Goal: Task Accomplishment & Management: Complete application form

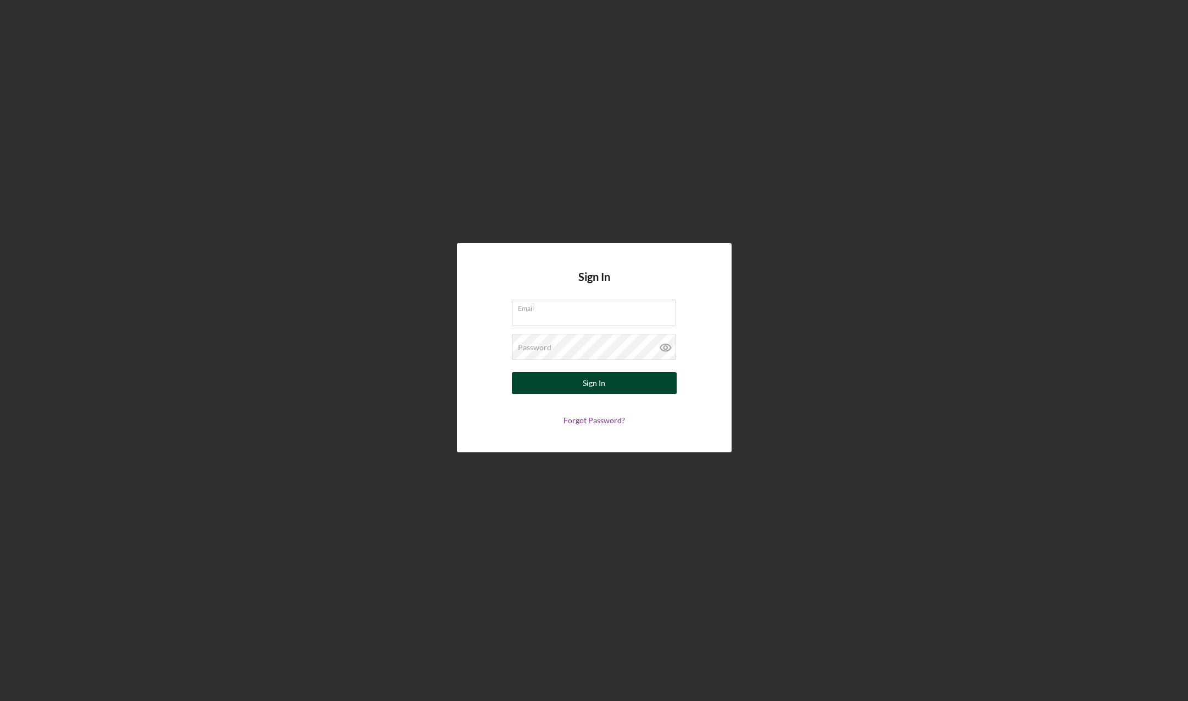
type input "[EMAIL_ADDRESS][DOMAIN_NAME]"
click at [602, 381] on div "Sign In" at bounding box center [594, 383] width 23 height 22
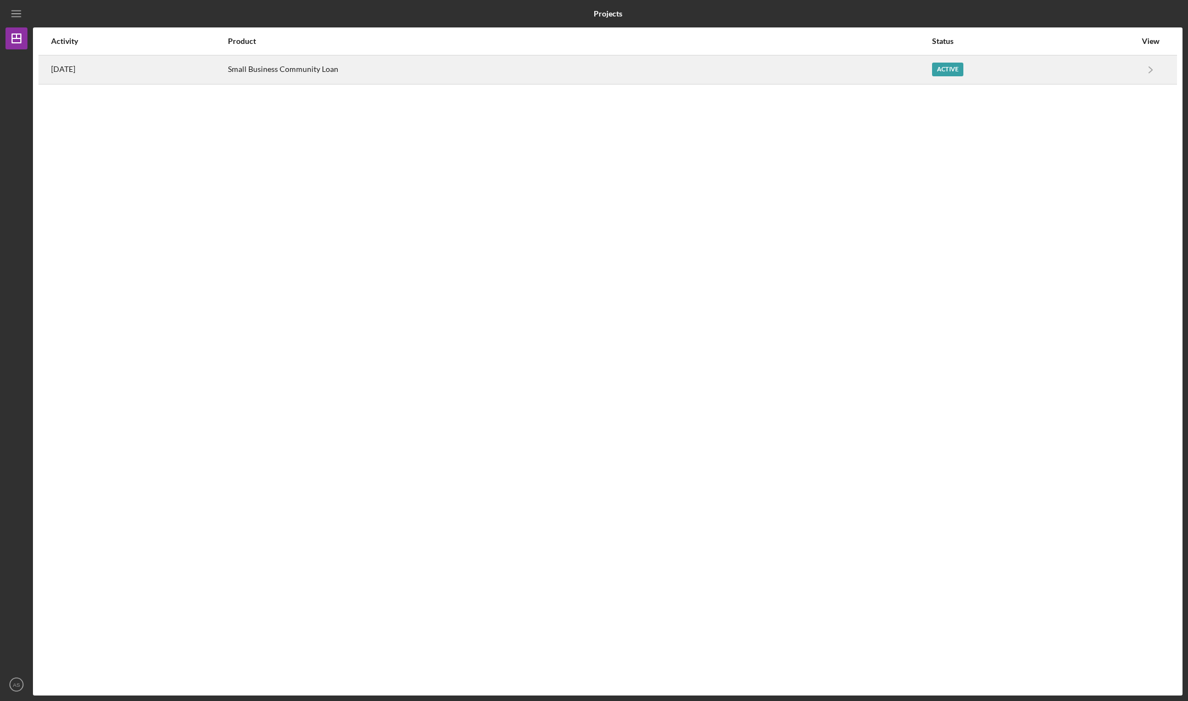
click at [955, 69] on div "Active" at bounding box center [947, 70] width 31 height 14
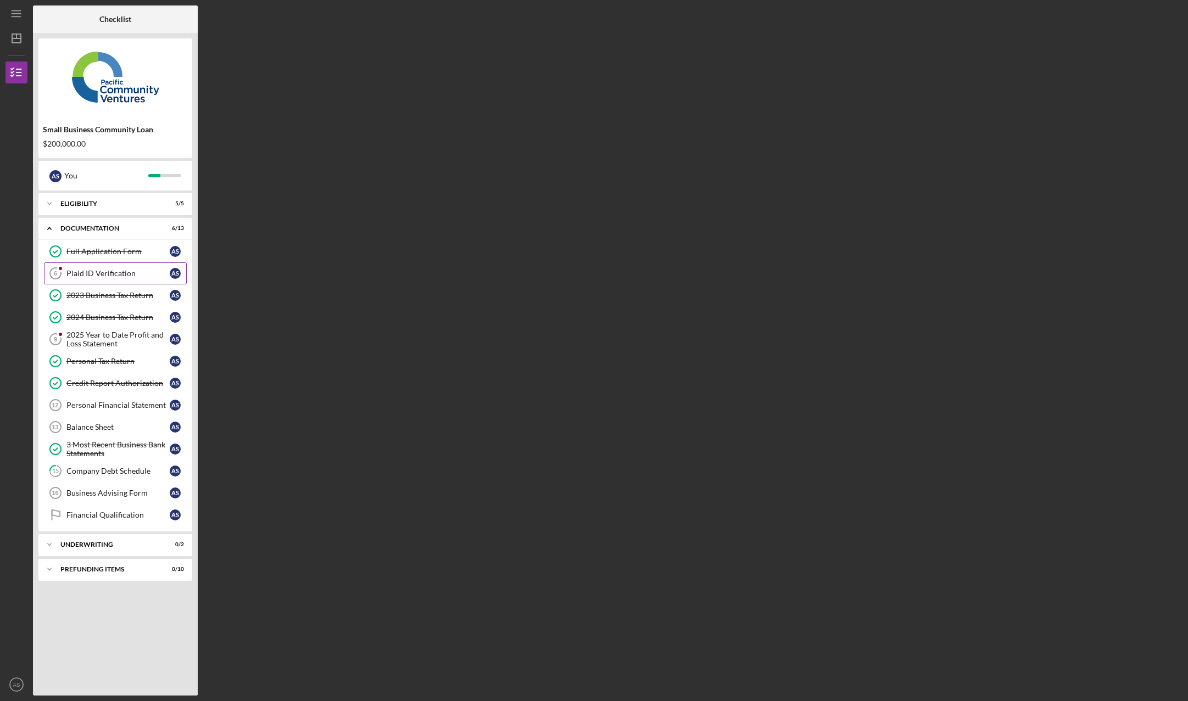
click at [115, 275] on div "Plaid ID Verification" at bounding box center [117, 273] width 103 height 9
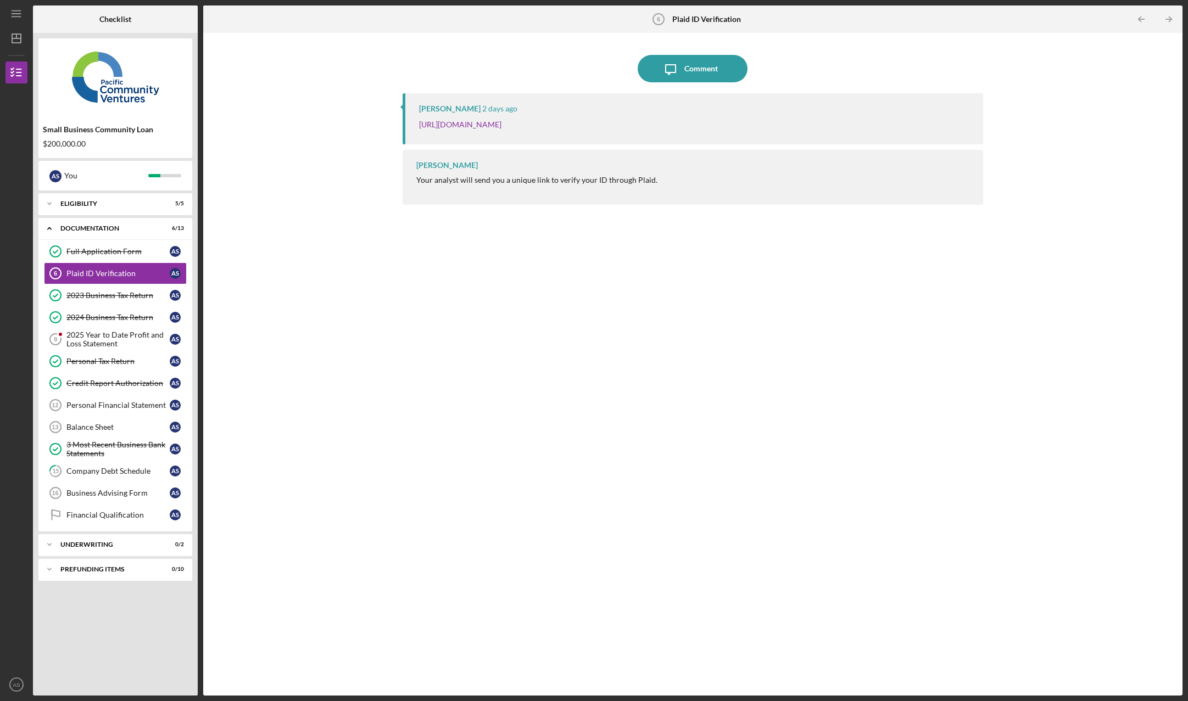
drag, startPoint x: 768, startPoint y: 128, endPoint x: 416, endPoint y: 137, distance: 352.6
click at [416, 137] on div "[PERSON_NAME] [DATE] [URL][DOMAIN_NAME]" at bounding box center [692, 118] width 581 height 51
copy link "[URL][DOMAIN_NAME]"
click at [128, 342] on div "2025 Year to Date Profit and Loss Statement" at bounding box center [117, 340] width 103 height 18
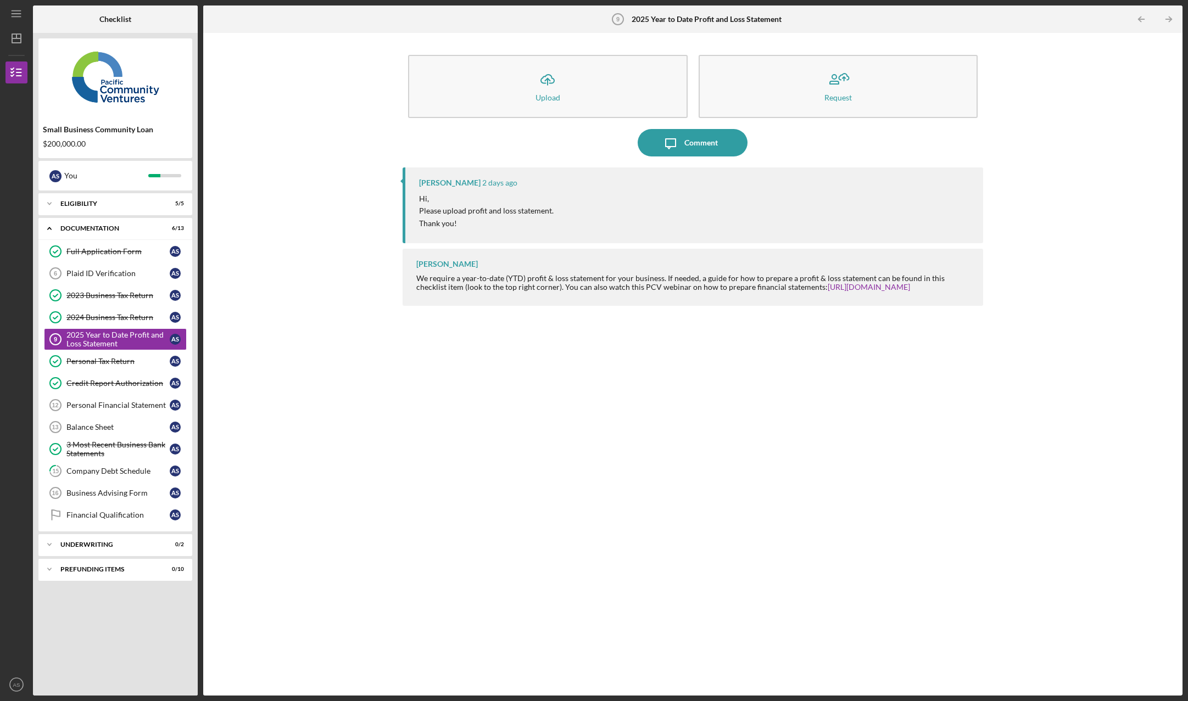
click at [689, 211] on div "Hi, Please upload profit and loss statement. Thank you!" at bounding box center [695, 211] width 553 height 37
click at [118, 405] on div "Personal Financial Statement" at bounding box center [117, 405] width 103 height 9
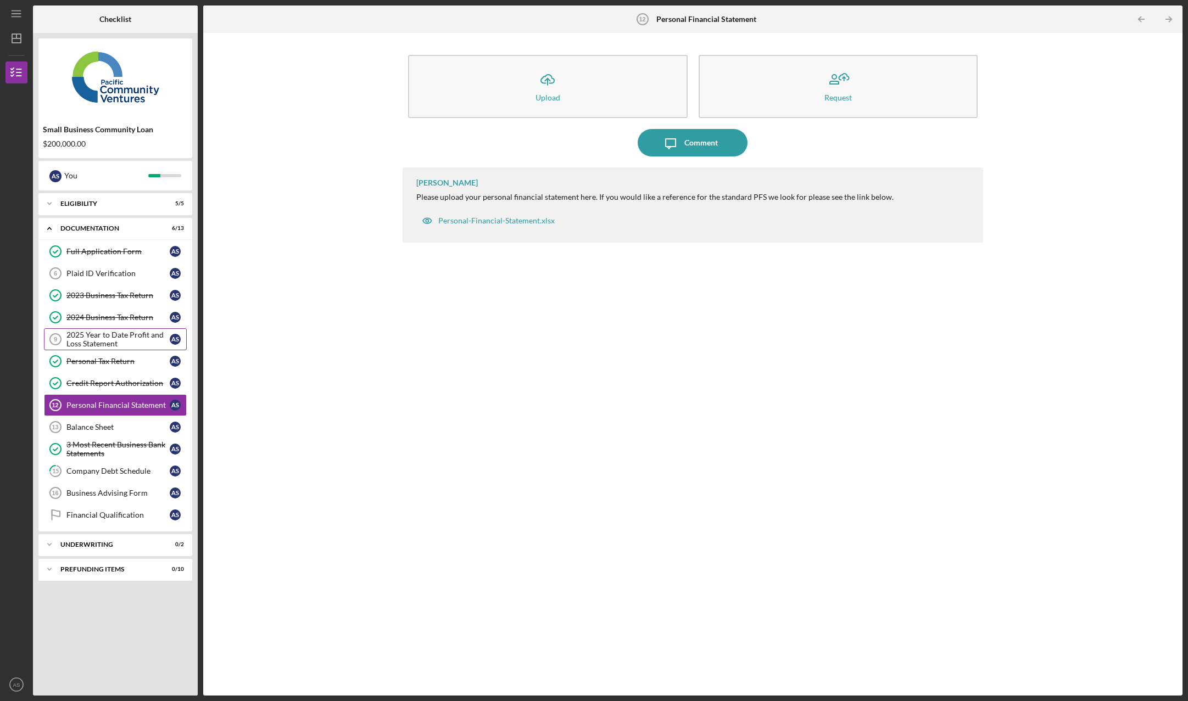
click at [104, 338] on div "2025 Year to Date Profit and Loss Statement" at bounding box center [117, 340] width 103 height 18
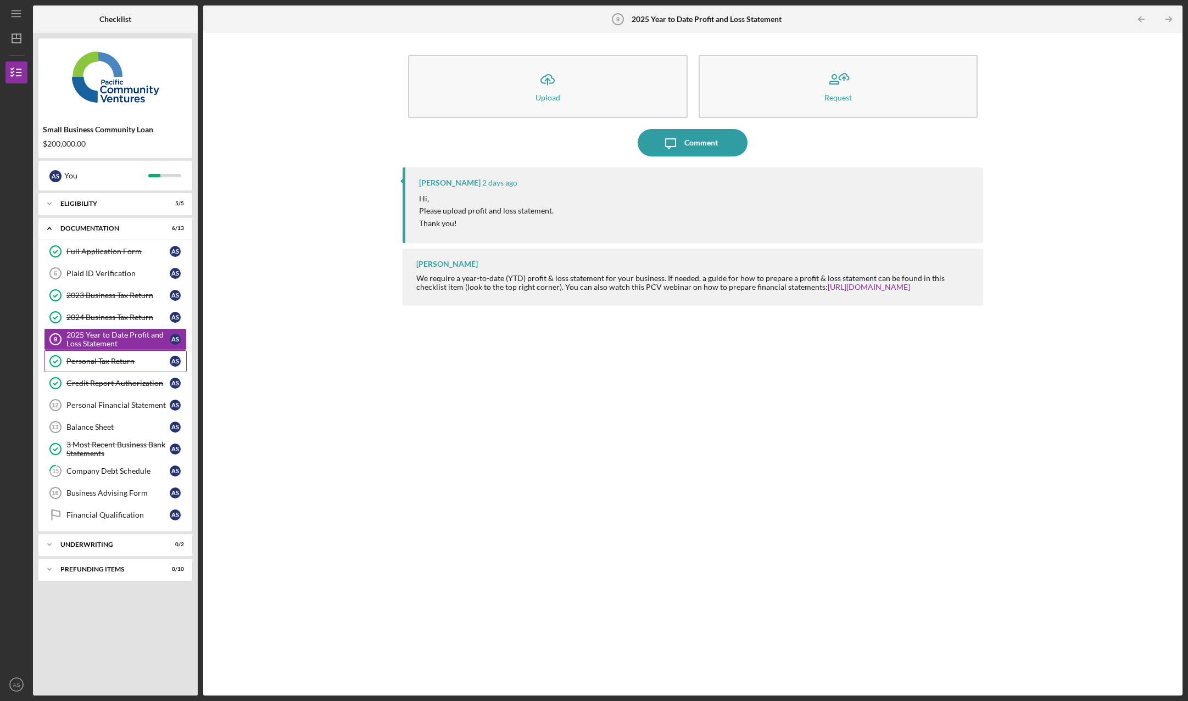
click at [99, 362] on div "Personal Tax Return" at bounding box center [117, 361] width 103 height 9
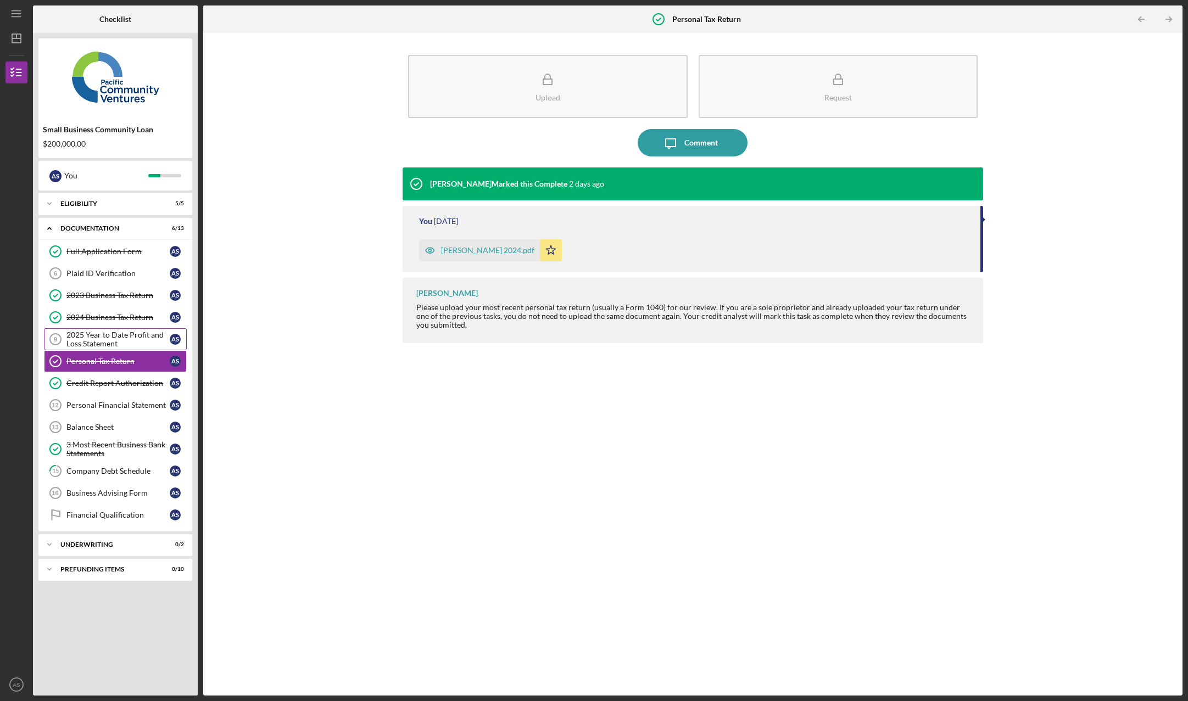
click at [108, 338] on div "2025 Year to Date Profit and Loss Statement" at bounding box center [117, 340] width 103 height 18
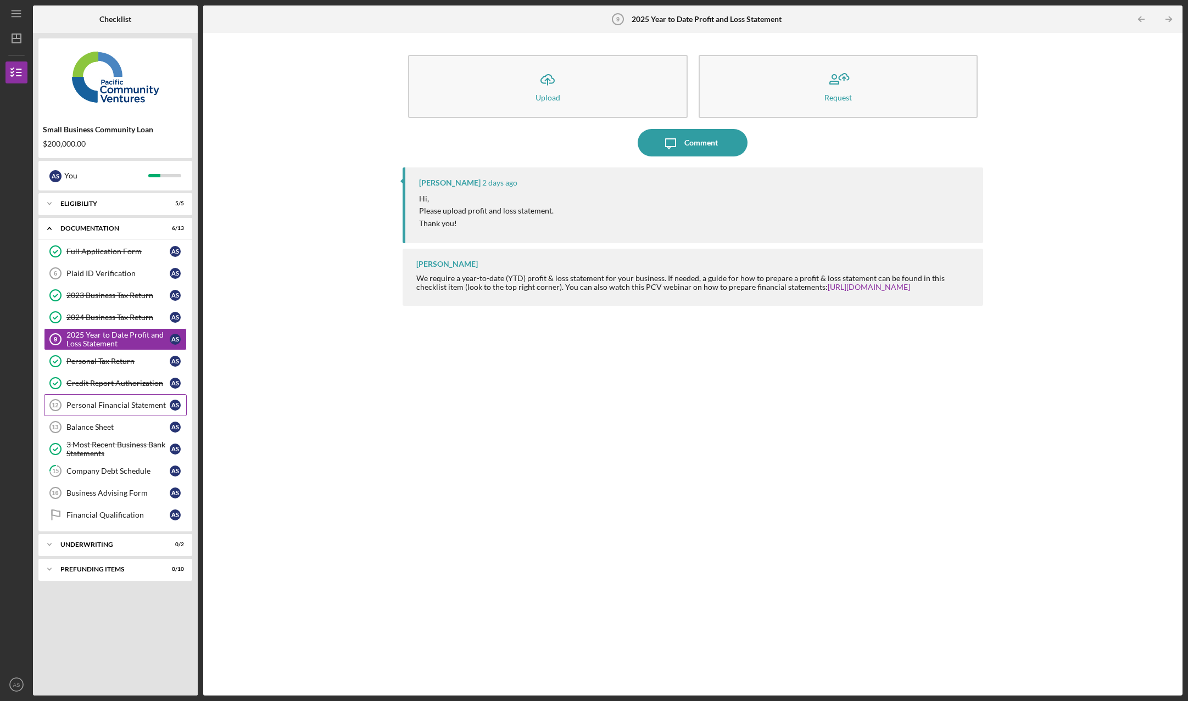
click at [143, 401] on div "Personal Financial Statement" at bounding box center [117, 405] width 103 height 9
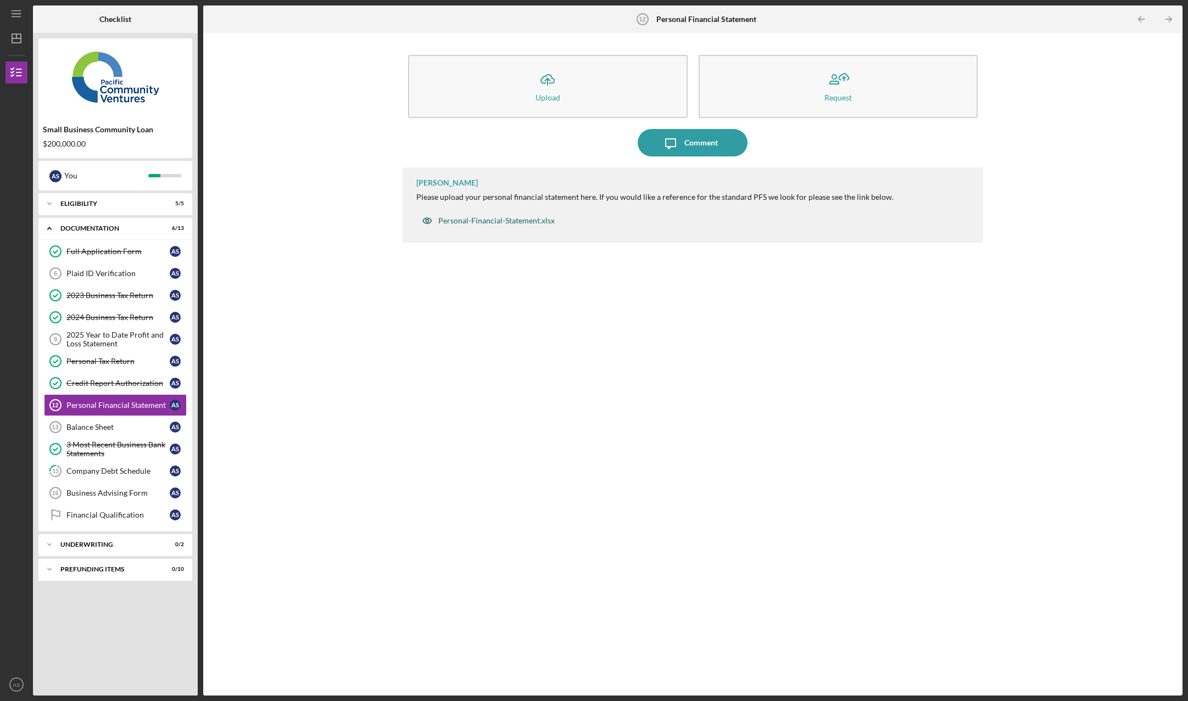
click at [491, 222] on div "Personal-Financial-Statement.xlsx" at bounding box center [496, 220] width 116 height 9
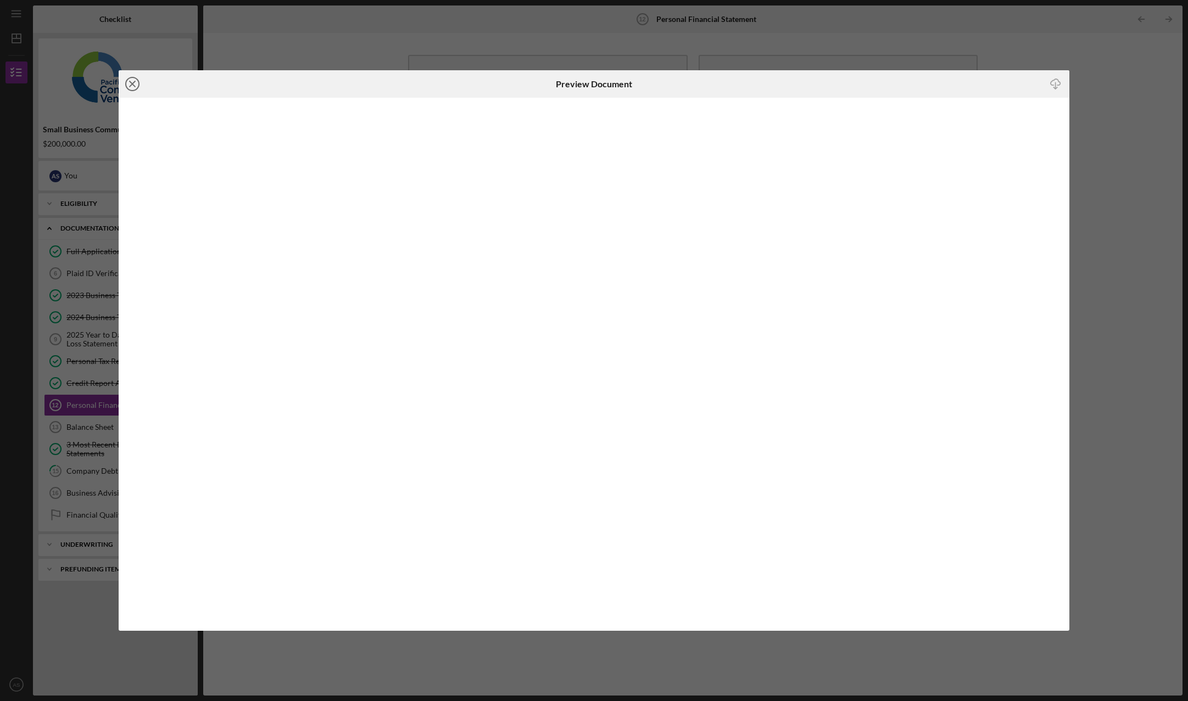
click at [134, 85] on line at bounding box center [132, 83] width 5 height 5
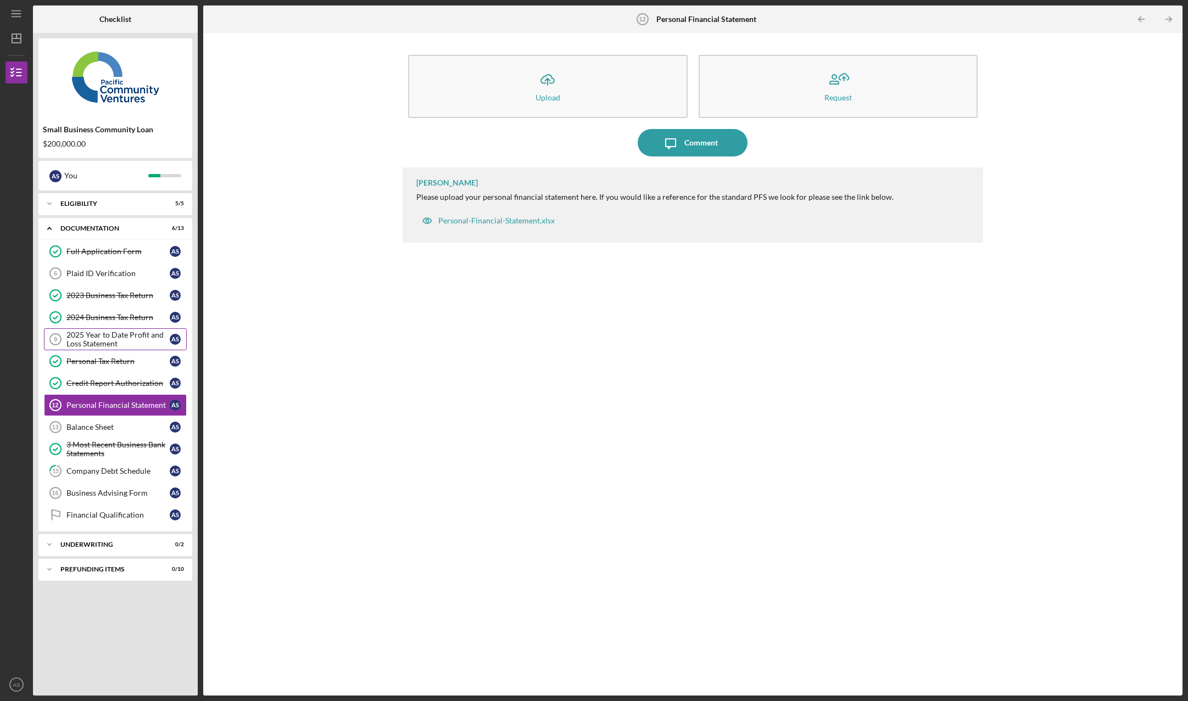
click at [124, 339] on div "2025 Year to Date Profit and Loss Statement" at bounding box center [117, 340] width 103 height 18
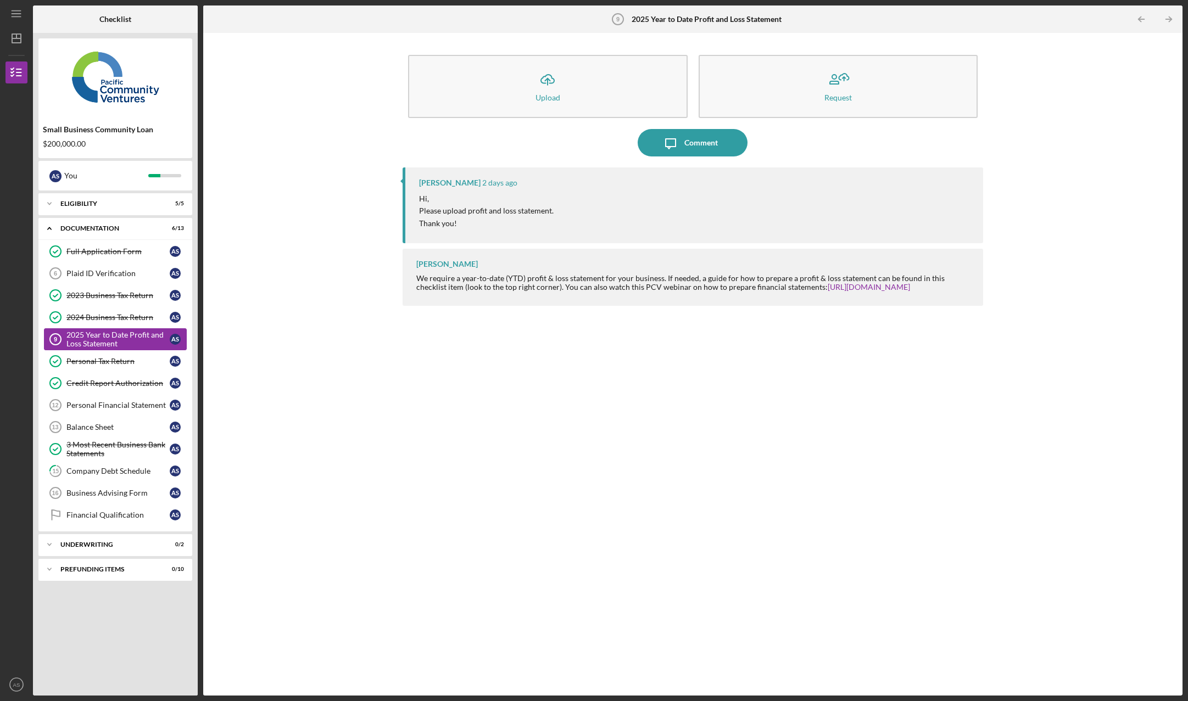
click at [119, 338] on div "2025 Year to Date Profit and Loss Statement" at bounding box center [117, 340] width 103 height 18
click at [124, 333] on div "2025 Year to Date Profit and Loss Statement" at bounding box center [117, 340] width 103 height 18
click at [120, 338] on div "2025 Year to Date Profit and Loss Statement" at bounding box center [117, 340] width 103 height 18
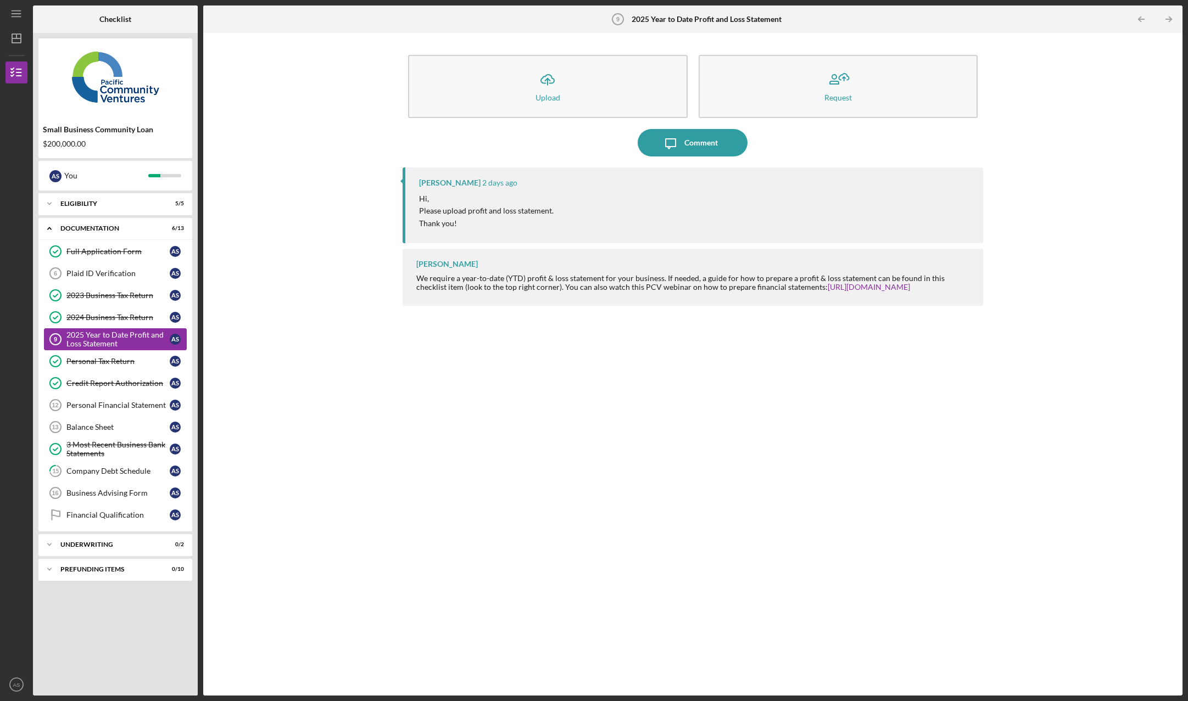
click at [137, 338] on div "2025 Year to Date Profit and Loss Statement" at bounding box center [117, 340] width 103 height 18
click at [117, 339] on div "2025 Year to Date Profit and Loss Statement" at bounding box center [117, 340] width 103 height 18
click at [122, 428] on div "Balance Sheet" at bounding box center [117, 427] width 103 height 9
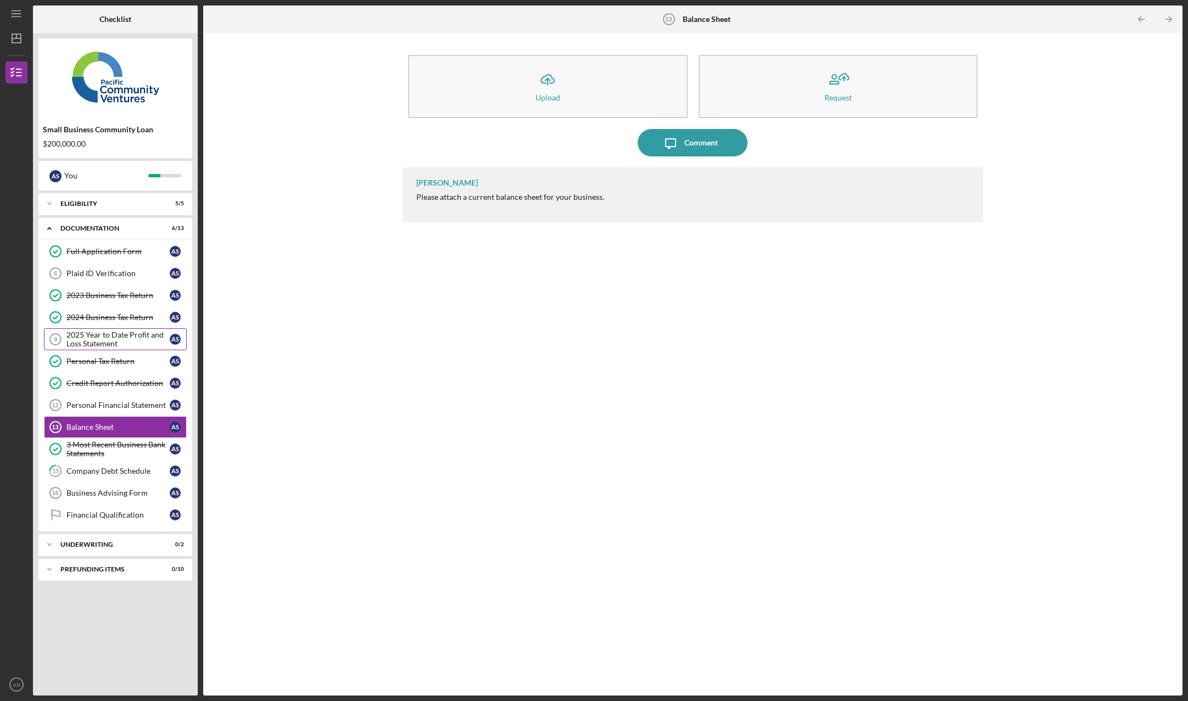
click at [108, 336] on div "2025 Year to Date Profit and Loss Statement" at bounding box center [117, 340] width 103 height 18
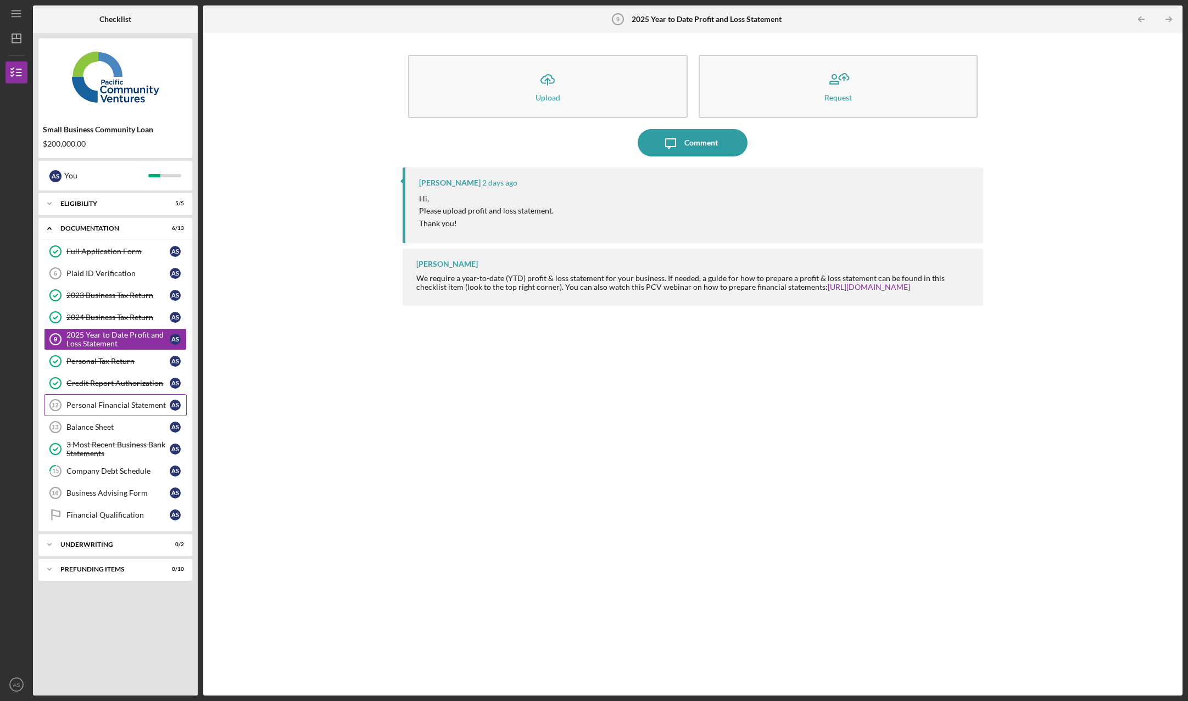
click at [133, 405] on div "Personal Financial Statement" at bounding box center [117, 405] width 103 height 9
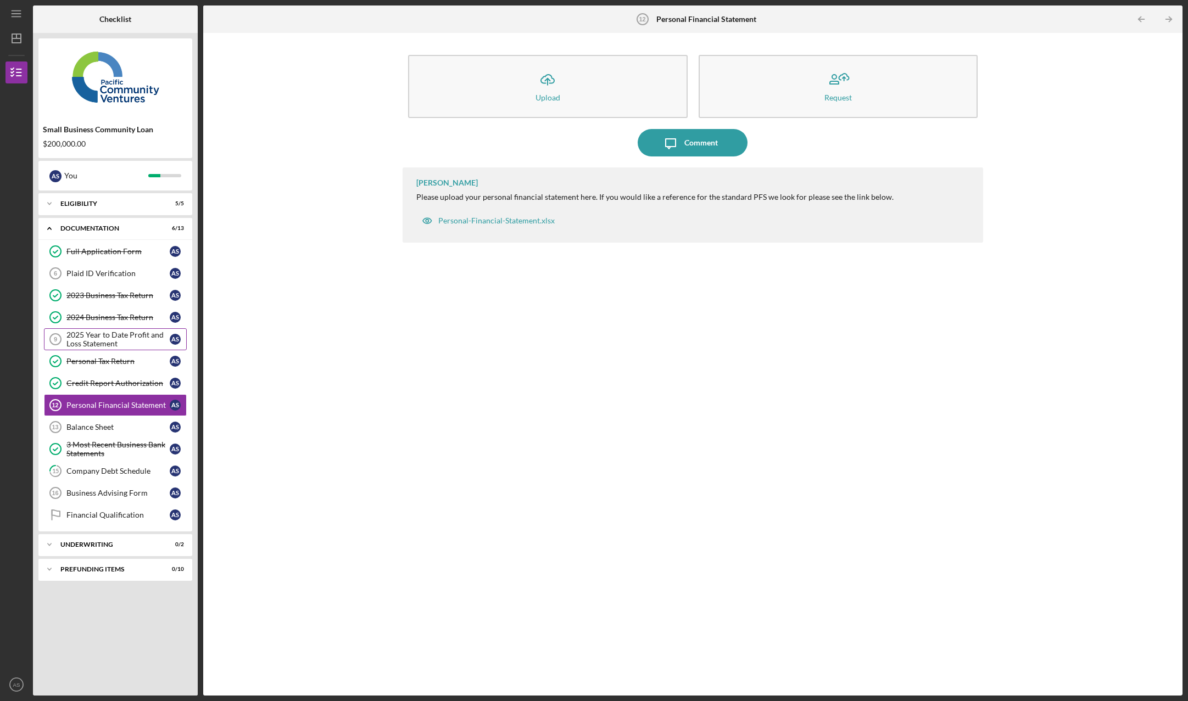
click at [128, 338] on div "2025 Year to Date Profit and Loss Statement" at bounding box center [117, 340] width 103 height 18
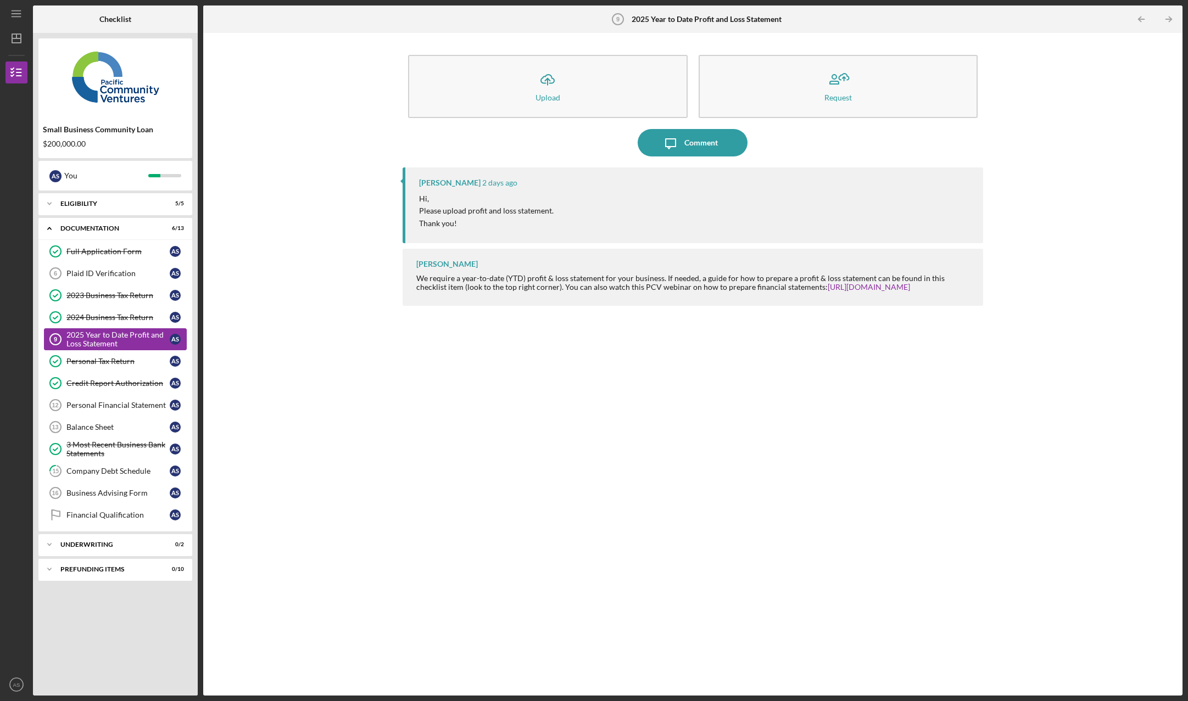
click at [93, 338] on div "2025 Year to Date Profit and Loss Statement" at bounding box center [117, 340] width 103 height 18
click at [99, 367] on link "Personal Tax Return Personal Tax Return A S" at bounding box center [115, 361] width 143 height 22
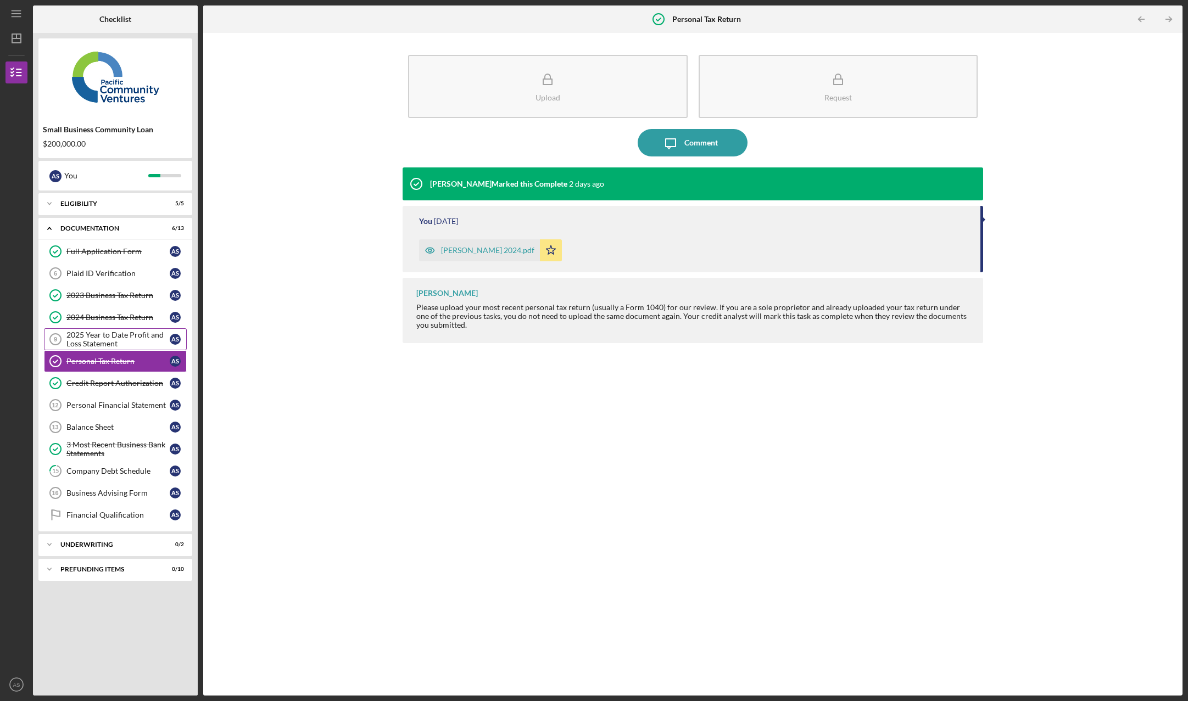
click at [104, 340] on div "2025 Year to Date Profit and Loss Statement" at bounding box center [117, 340] width 103 height 18
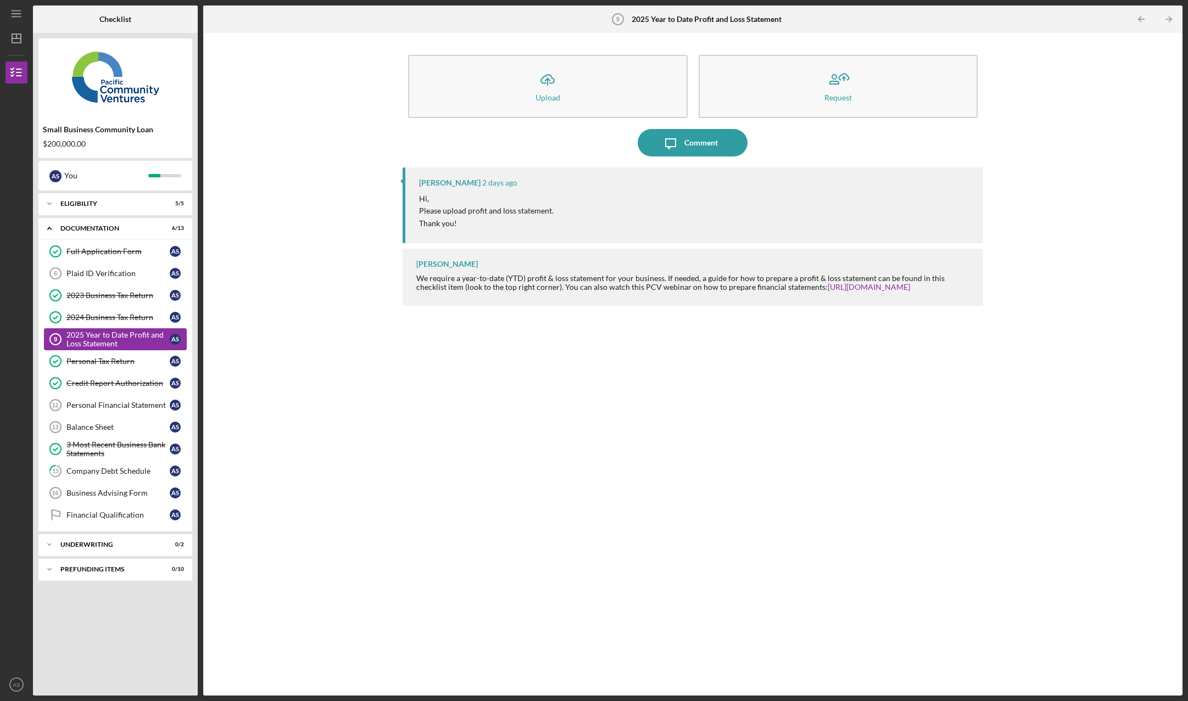
click at [128, 335] on div "2025 Year to Date Profit and Loss Statement" at bounding box center [117, 340] width 103 height 18
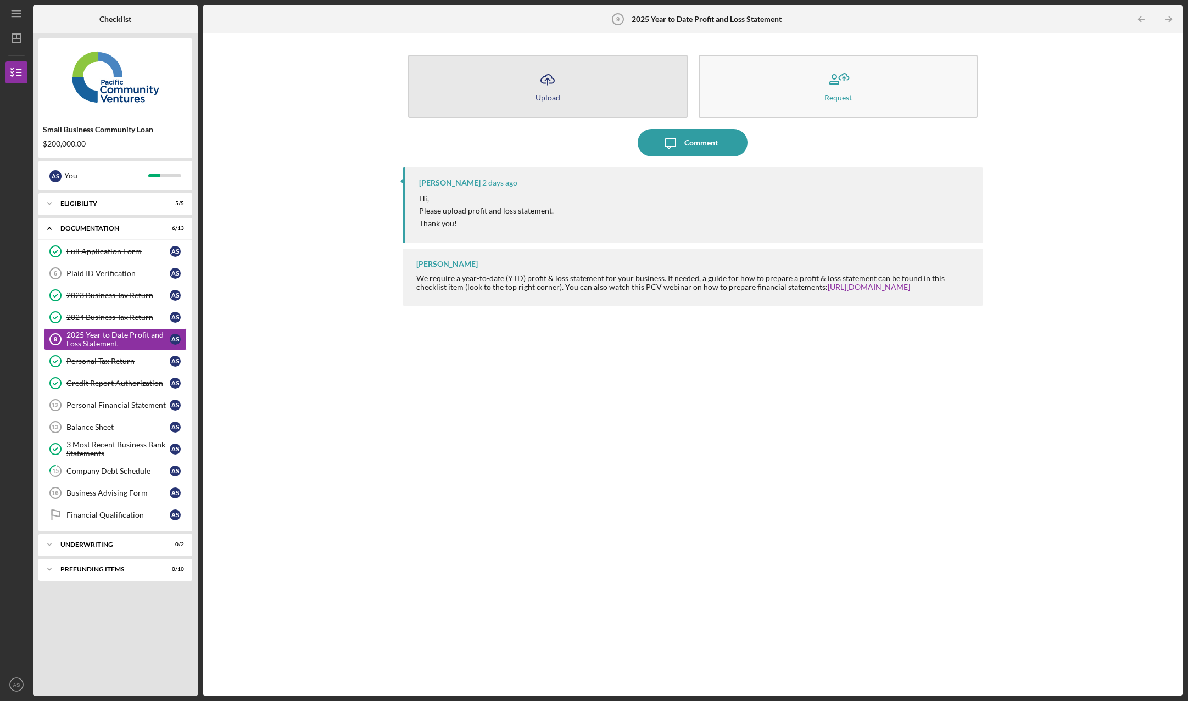
click at [567, 87] on button "Icon/Upload Upload" at bounding box center [547, 86] width 279 height 63
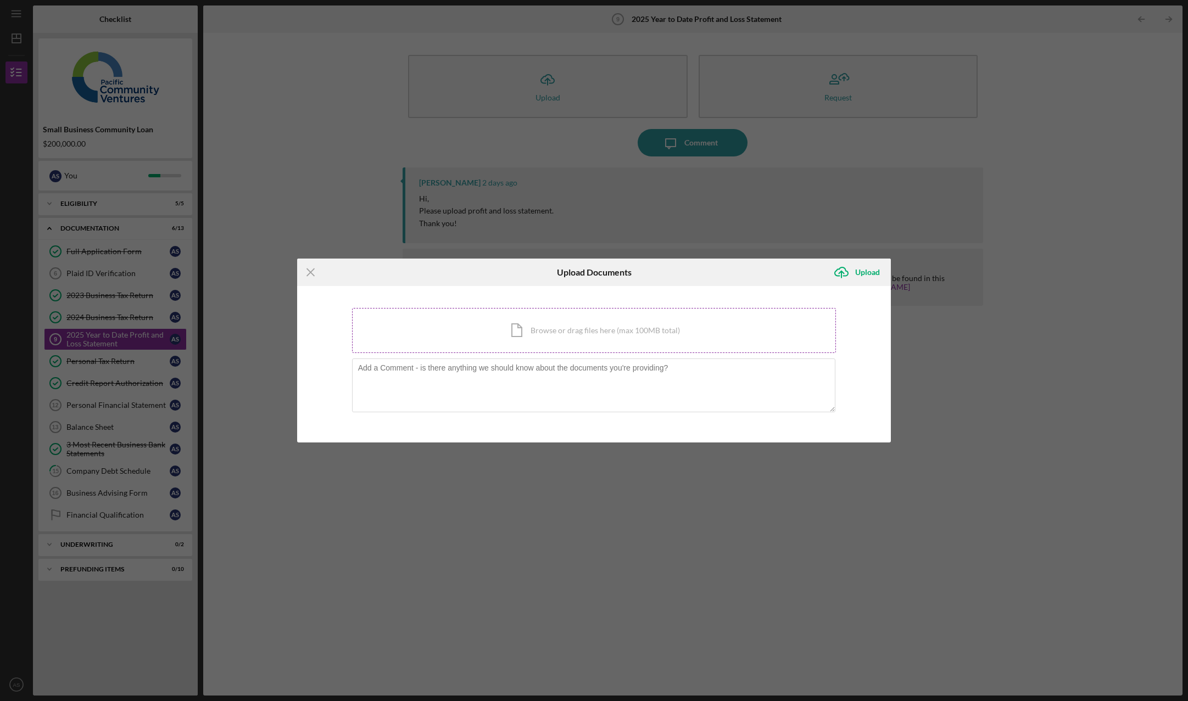
click at [583, 330] on div "Icon/Document Browse or drag files here (max 100MB total) Tap to choose files o…" at bounding box center [594, 330] width 484 height 45
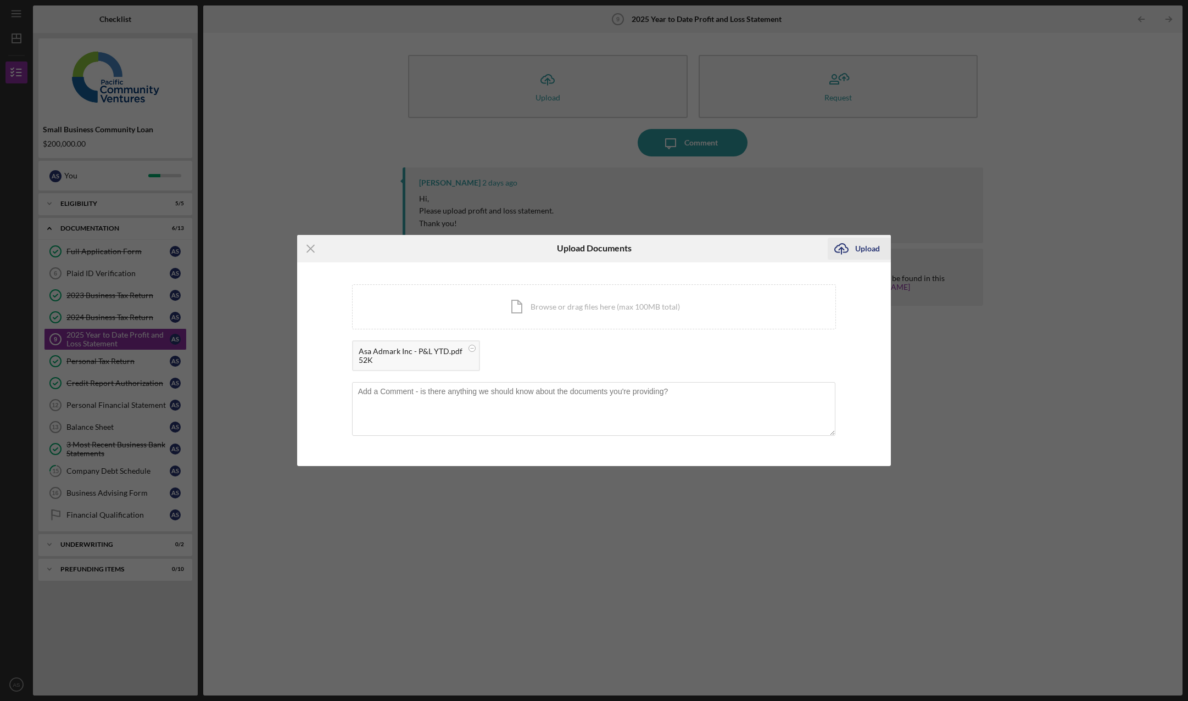
click at [865, 249] on div "Upload" at bounding box center [867, 249] width 25 height 22
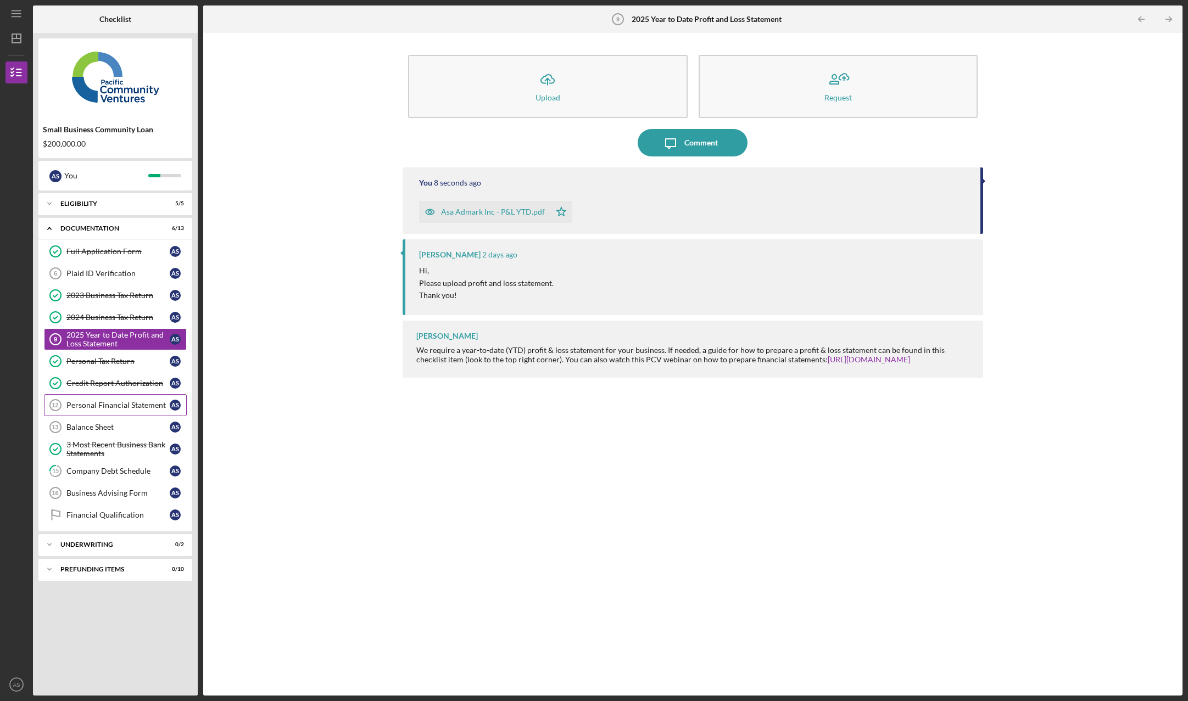
click at [134, 408] on div "Personal Financial Statement" at bounding box center [117, 405] width 103 height 9
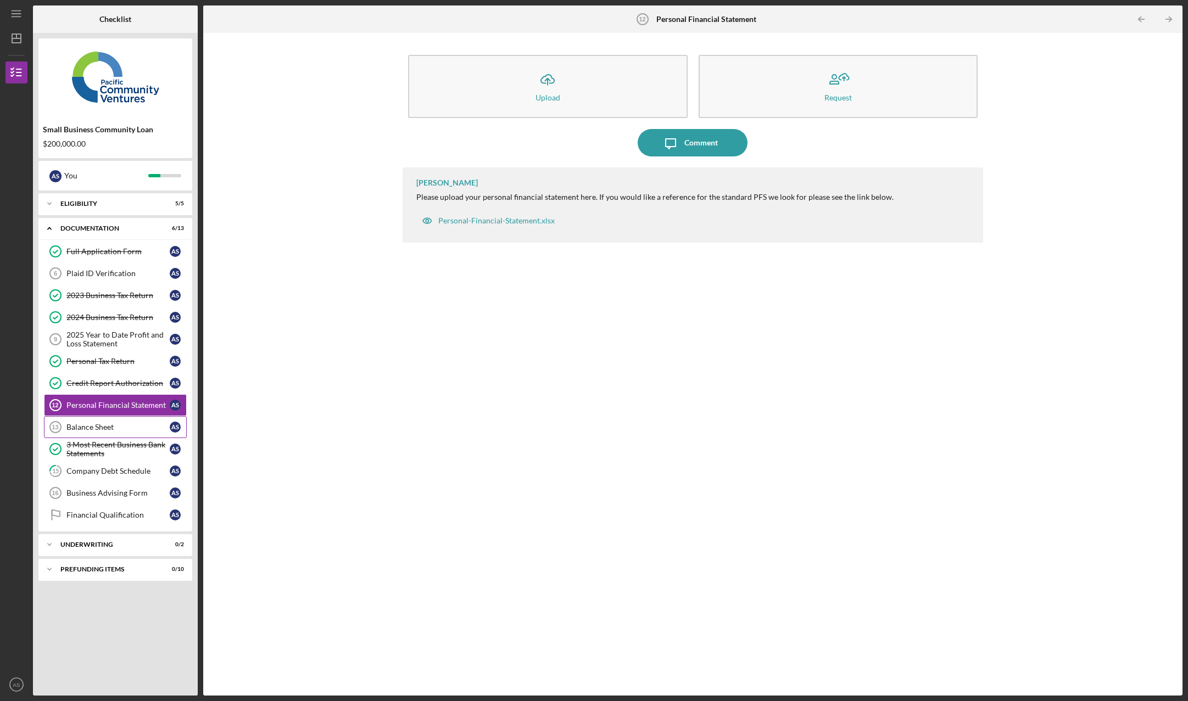
click at [132, 424] on div "Balance Sheet" at bounding box center [117, 427] width 103 height 9
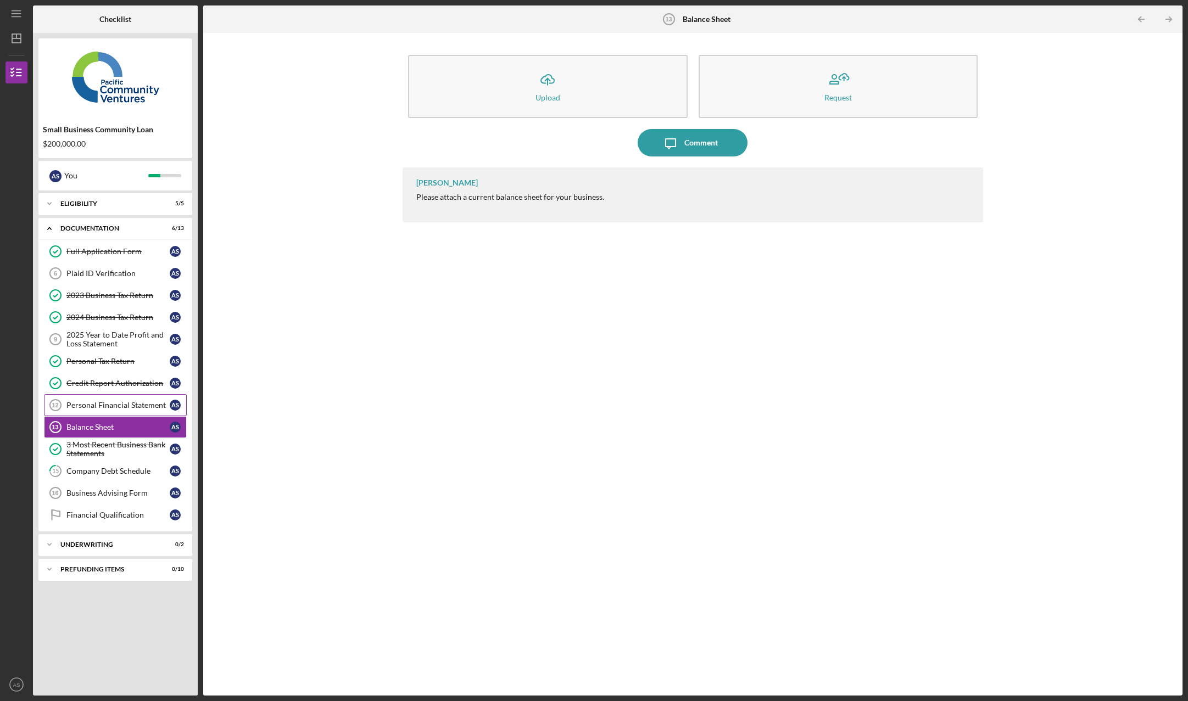
click at [138, 410] on div "Personal Financial Statement" at bounding box center [117, 405] width 103 height 9
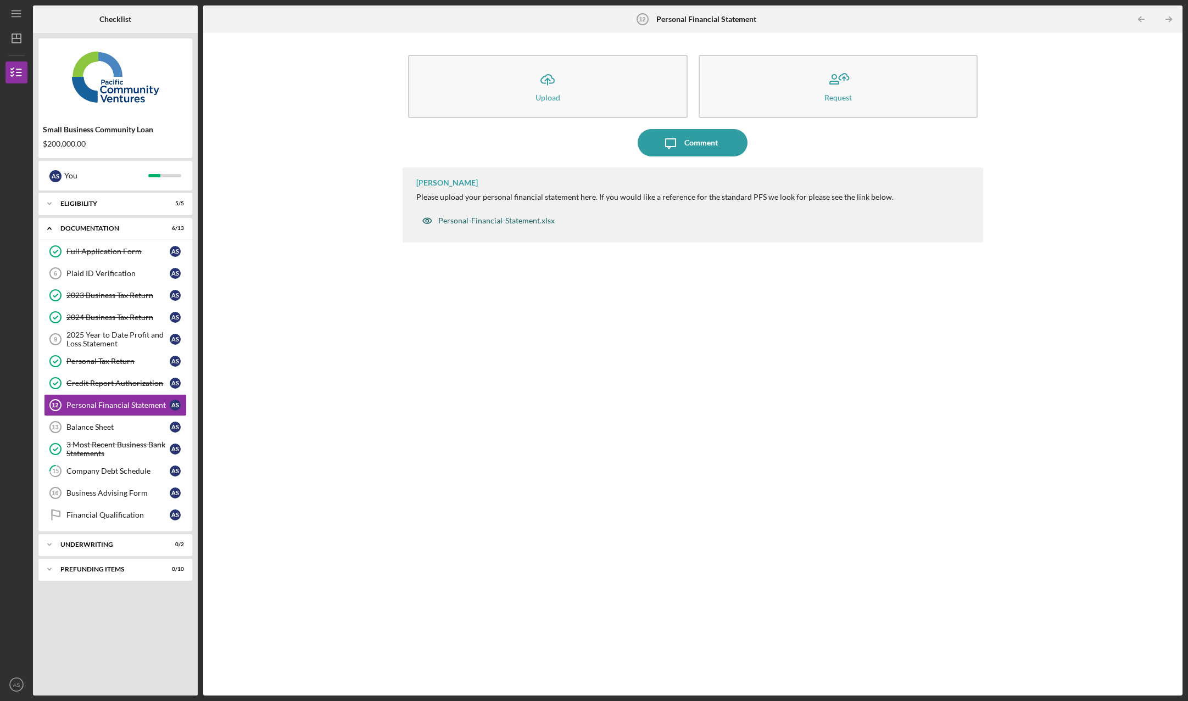
click at [494, 220] on div "Personal-Financial-Statement.xlsx" at bounding box center [496, 220] width 116 height 9
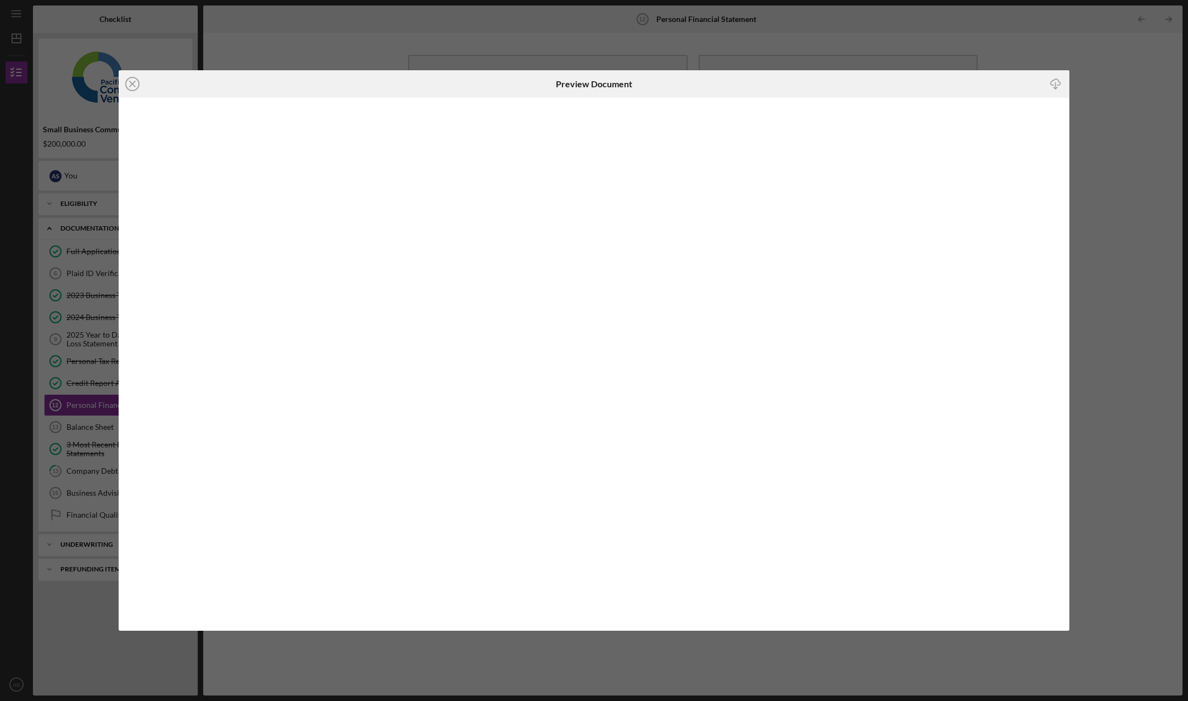
drag, startPoint x: 448, startPoint y: 80, endPoint x: 515, endPoint y: 82, distance: 67.0
click at [515, 82] on div "Preview Document" at bounding box center [593, 83] width 317 height 27
click at [1059, 87] on icon "Icon/Download" at bounding box center [1055, 83] width 25 height 25
click at [131, 85] on line at bounding box center [132, 83] width 5 height 5
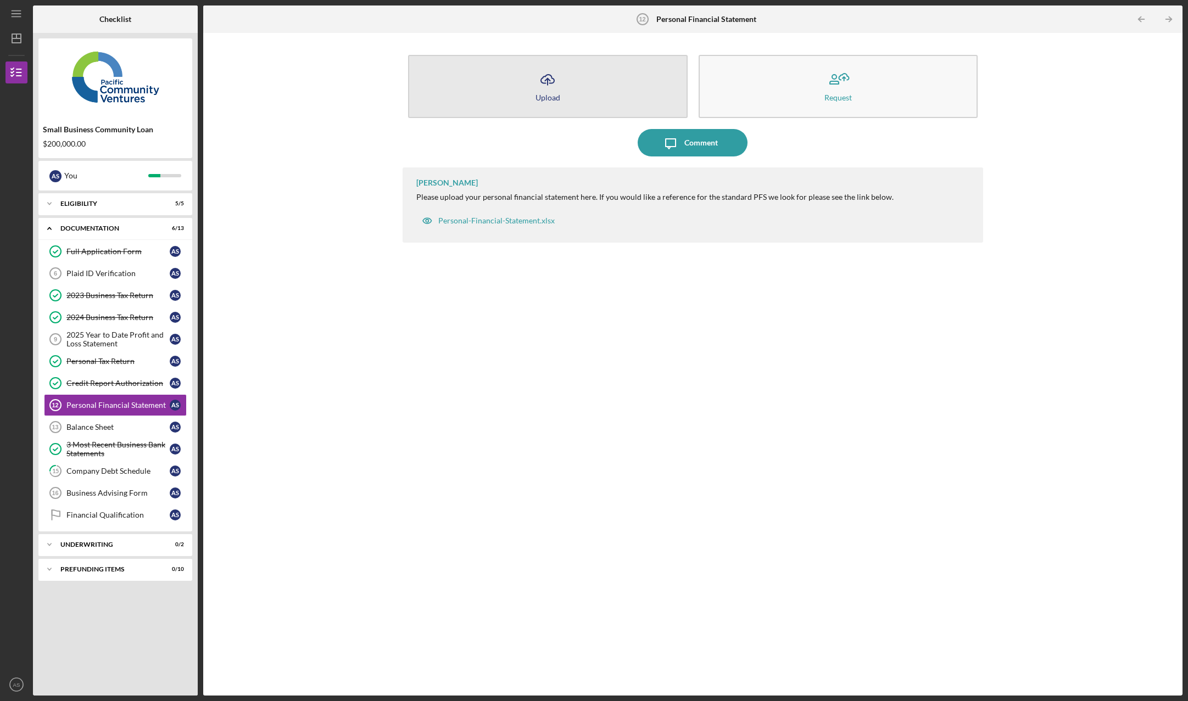
click at [529, 91] on button "Icon/Upload Upload" at bounding box center [547, 86] width 279 height 63
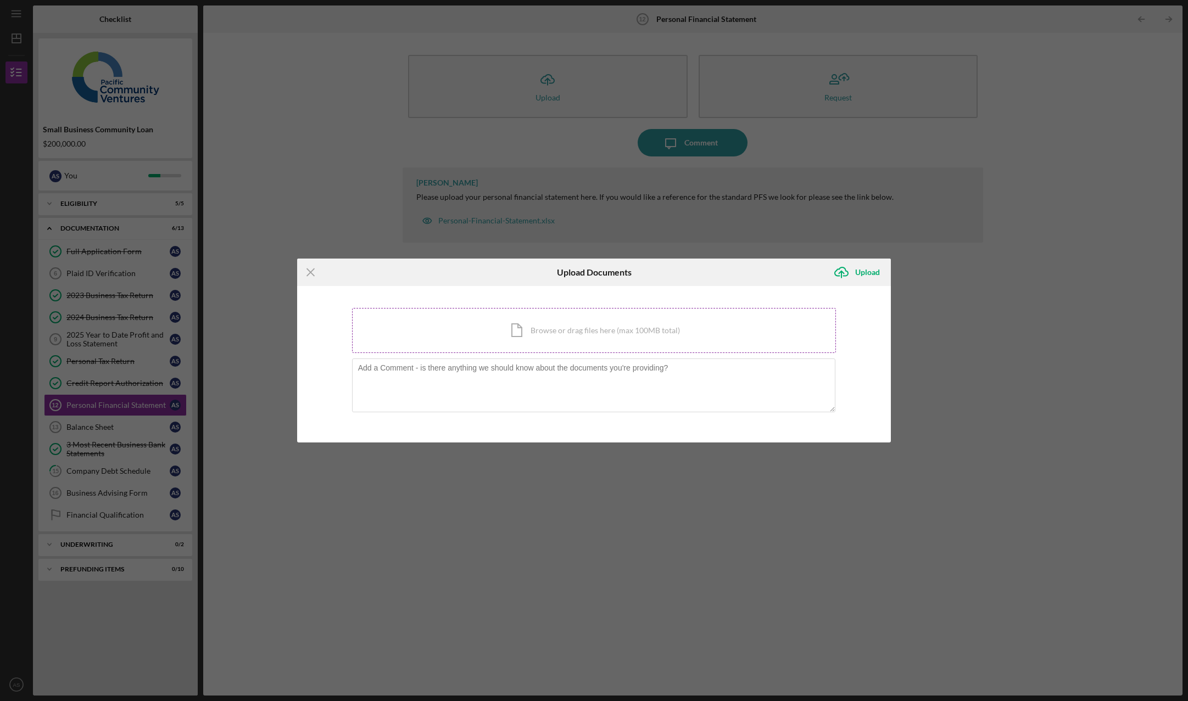
click at [581, 331] on div "Icon/Document Browse or drag files here (max 100MB total) Tap to choose files o…" at bounding box center [594, 330] width 484 height 45
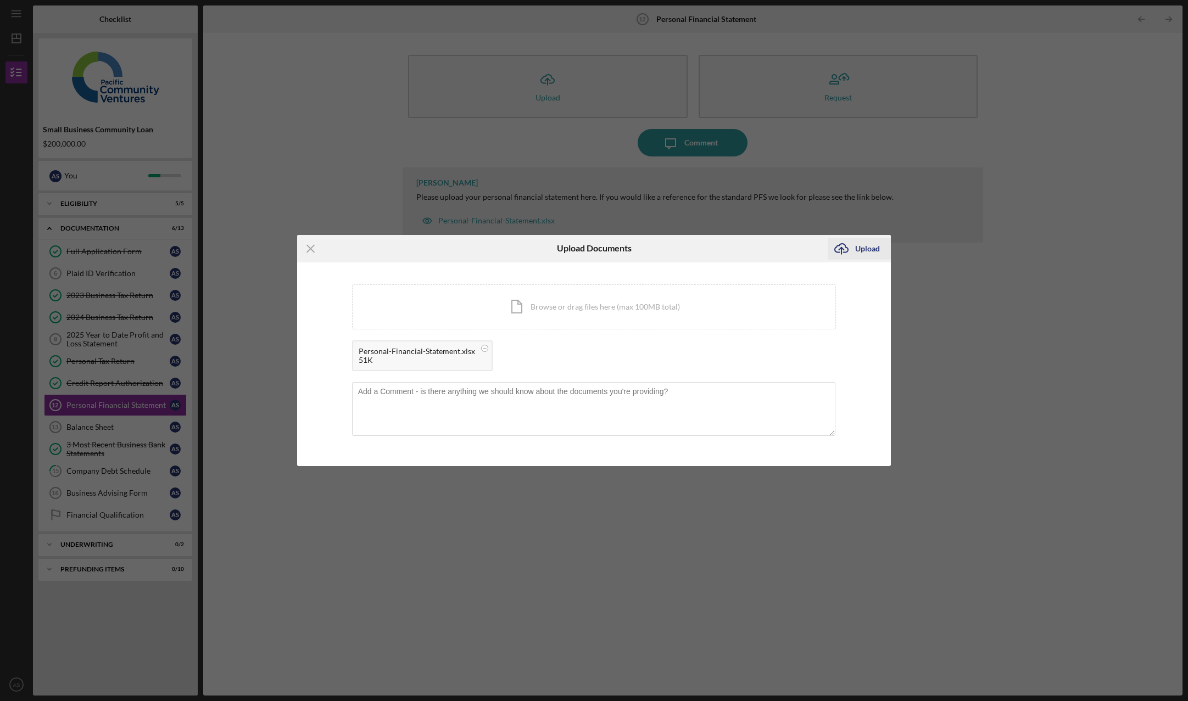
click at [865, 250] on div "Upload" at bounding box center [867, 249] width 25 height 22
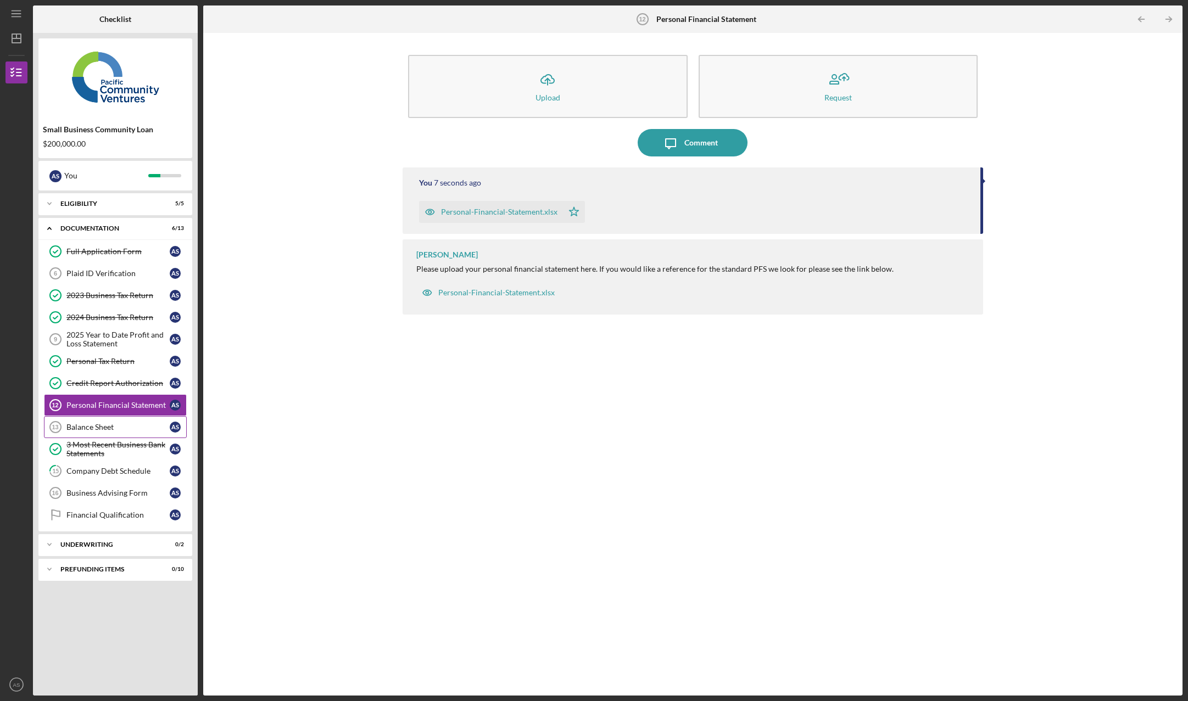
click at [115, 425] on div "Balance Sheet" at bounding box center [117, 427] width 103 height 9
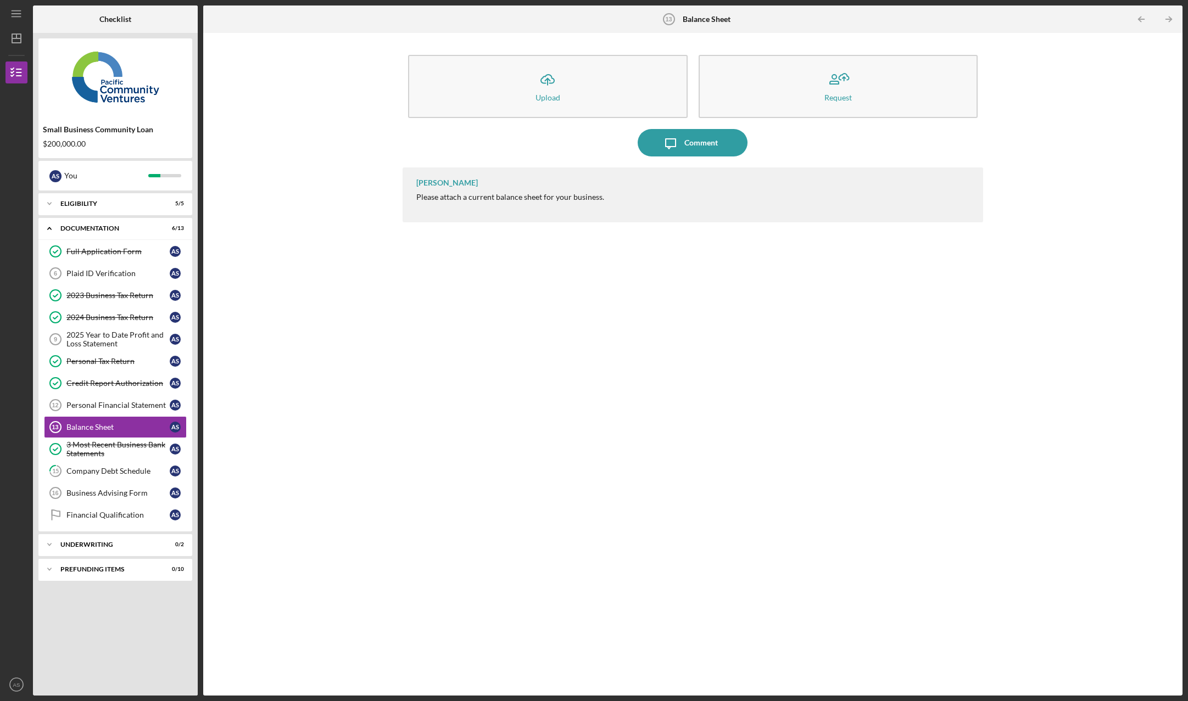
click at [485, 192] on div "[PERSON_NAME] Please attach a current balance sheet for your business." at bounding box center [692, 194] width 581 height 55
click at [473, 195] on div "Please attach a current balance sheet for your business." at bounding box center [510, 197] width 188 height 9
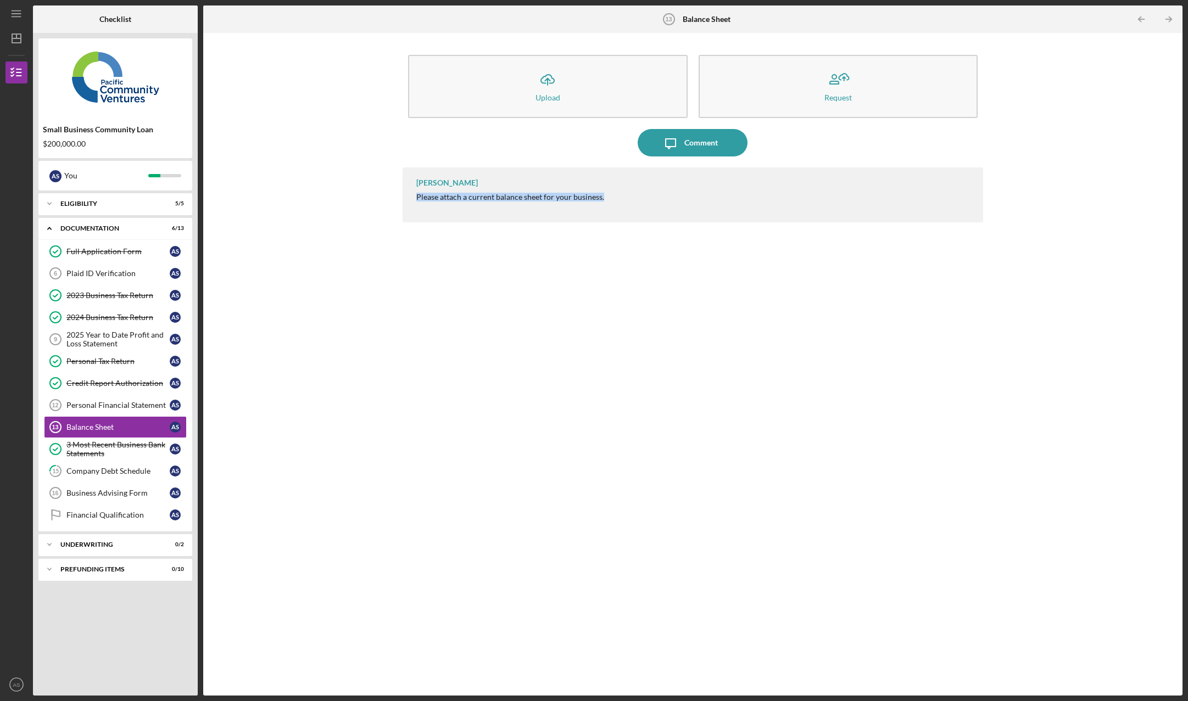
click at [468, 382] on div "[PERSON_NAME] Please attach a current balance sheet for your business." at bounding box center [692, 423] width 581 height 512
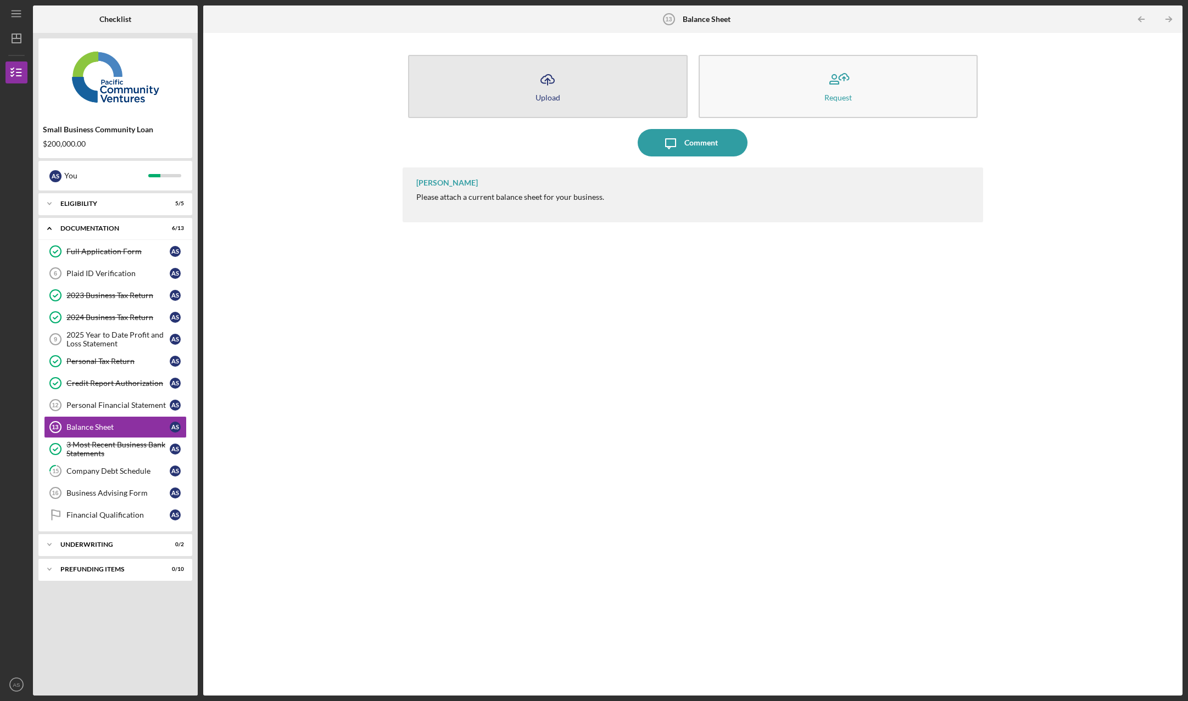
click at [544, 87] on icon "Icon/Upload" at bounding box center [547, 79] width 27 height 27
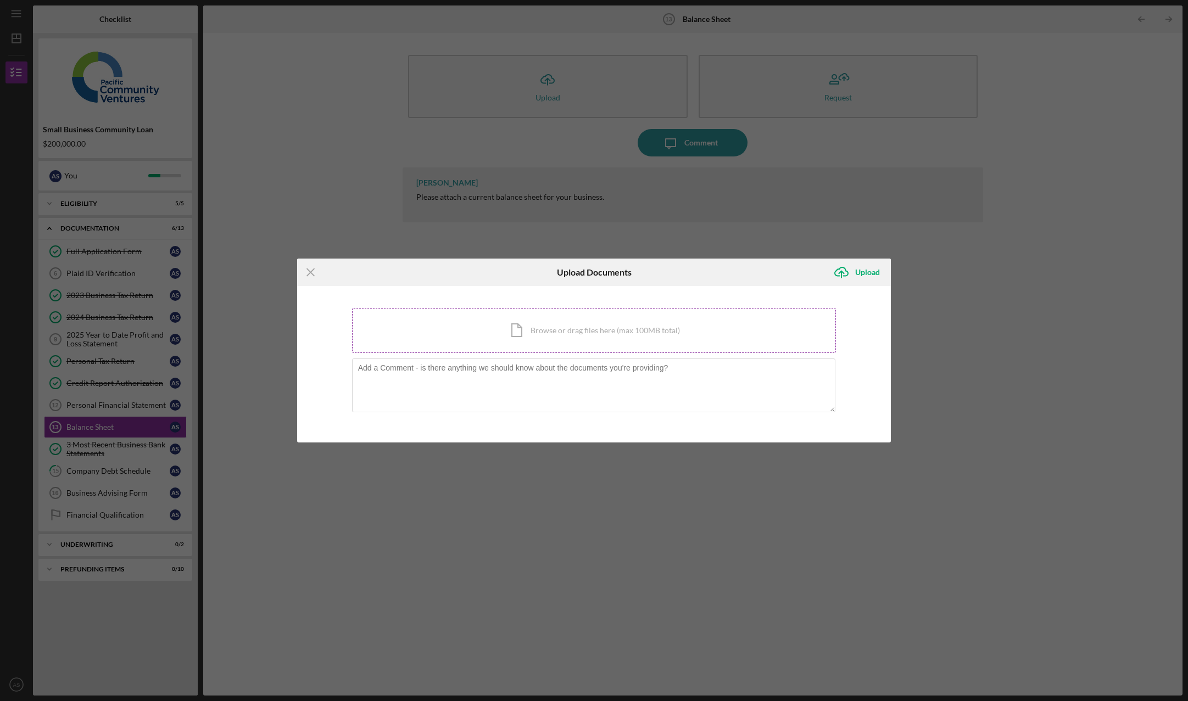
click at [577, 335] on div "Icon/Document Browse or drag files here (max 100MB total) Tap to choose files o…" at bounding box center [594, 330] width 484 height 45
click at [579, 378] on textarea at bounding box center [594, 386] width 484 height 54
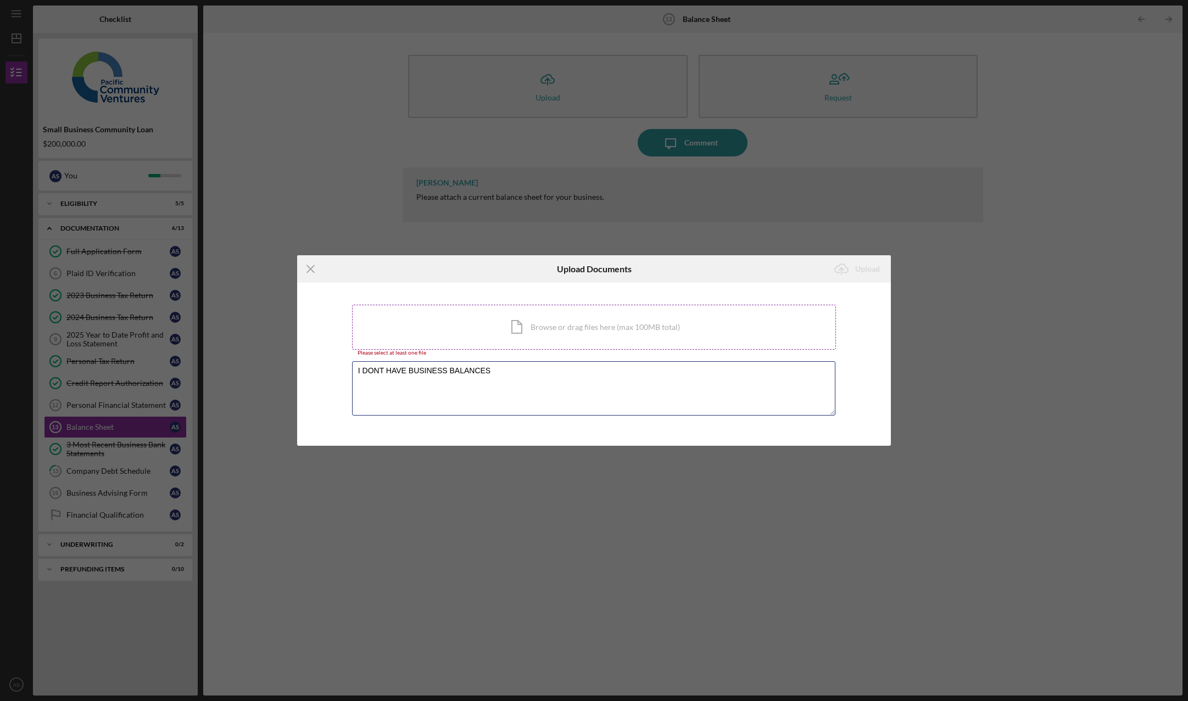
type textarea "I DONT HAVE BUSINESS BALANCES"
click at [534, 322] on div "Icon/Document Browse or drag files here (max 100MB total) Tap to choose files o…" at bounding box center [594, 327] width 484 height 45
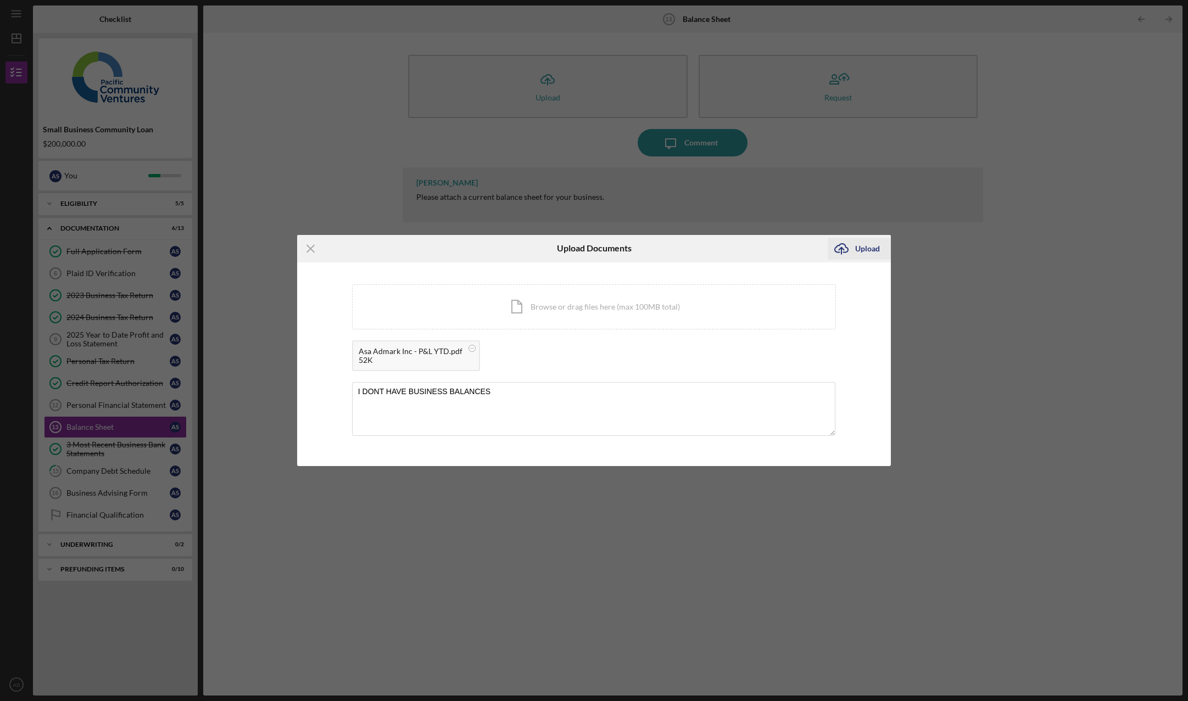
click at [862, 251] on div "Upload" at bounding box center [867, 249] width 25 height 22
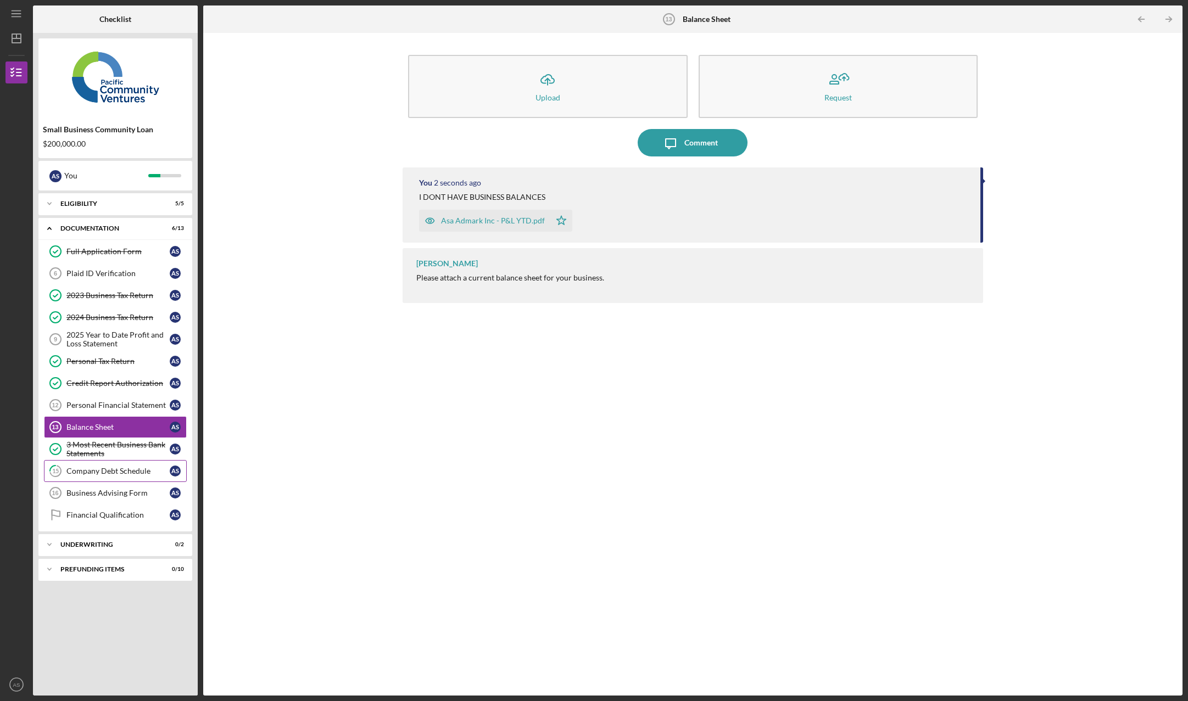
click at [121, 472] on div "Company Debt Schedule" at bounding box center [117, 471] width 103 height 9
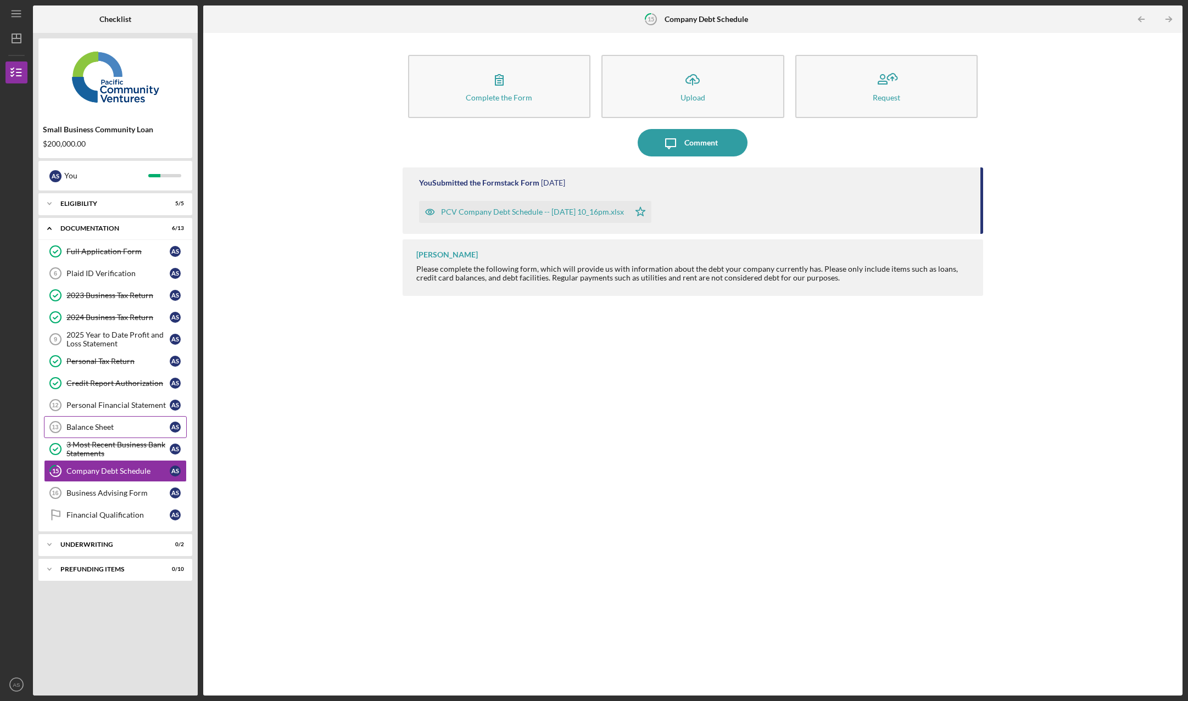
click at [112, 431] on div "Balance Sheet" at bounding box center [117, 427] width 103 height 9
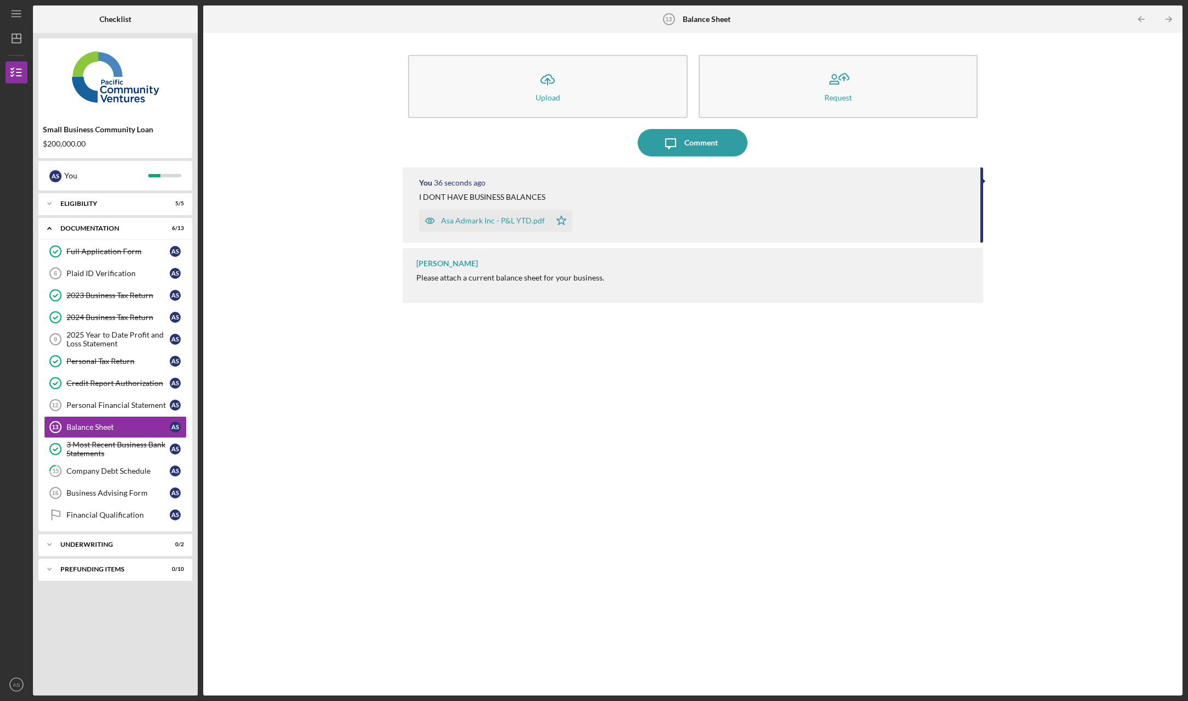
click at [515, 225] on div "Asa Admark Inc - P&L YTD.pdf" at bounding box center [493, 220] width 104 height 9
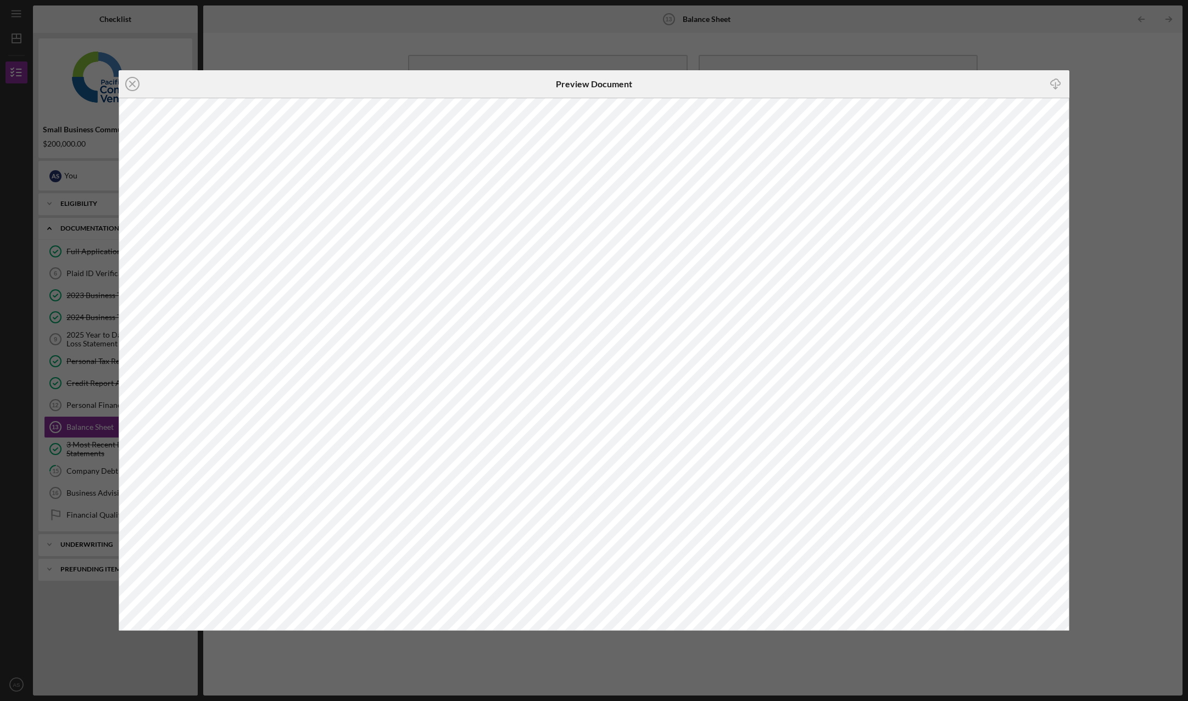
click at [127, 81] on icon "Icon/Close" at bounding box center [132, 83] width 27 height 27
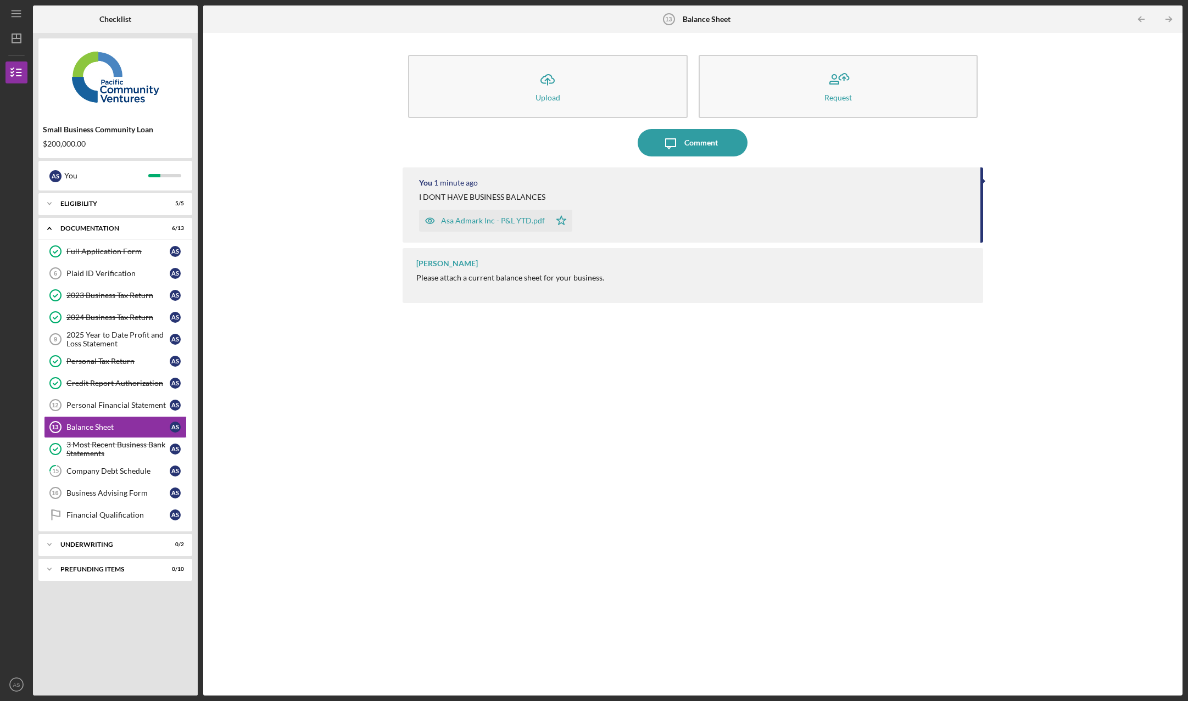
click at [536, 219] on div "Asa Admark Inc - P&L YTD.pdf" at bounding box center [493, 220] width 104 height 9
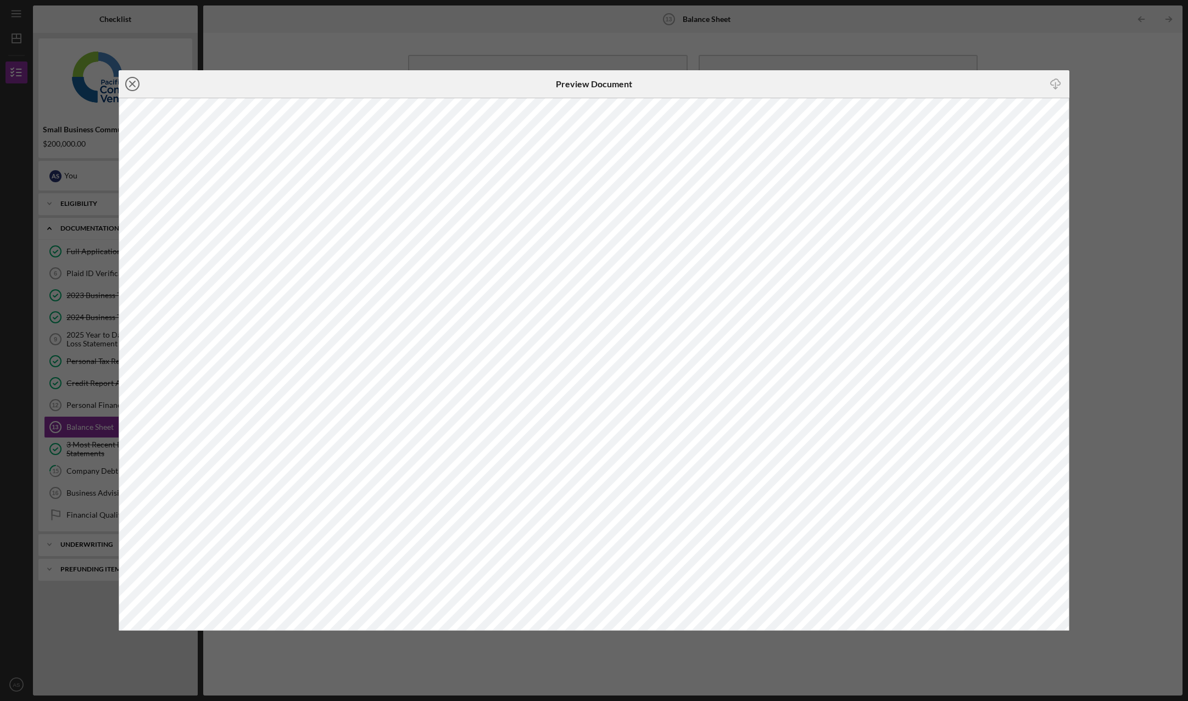
click at [133, 85] on line at bounding box center [132, 83] width 5 height 5
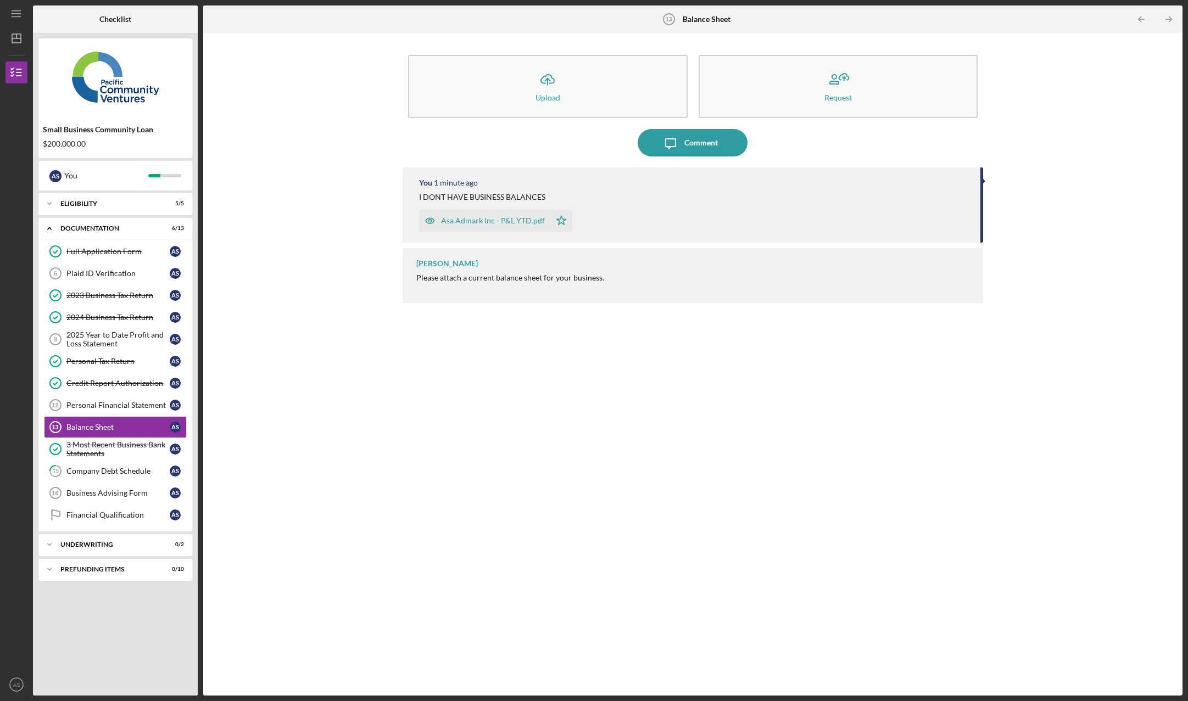
drag, startPoint x: 549, startPoint y: 279, endPoint x: 551, endPoint y: 230, distance: 49.5
click at [548, 279] on div "Please attach a current balance sheet for your business." at bounding box center [510, 277] width 188 height 9
click at [490, 187] on div "You 1 minute ago" at bounding box center [694, 182] width 551 height 9
click at [123, 473] on div "Company Debt Schedule" at bounding box center [117, 471] width 103 height 9
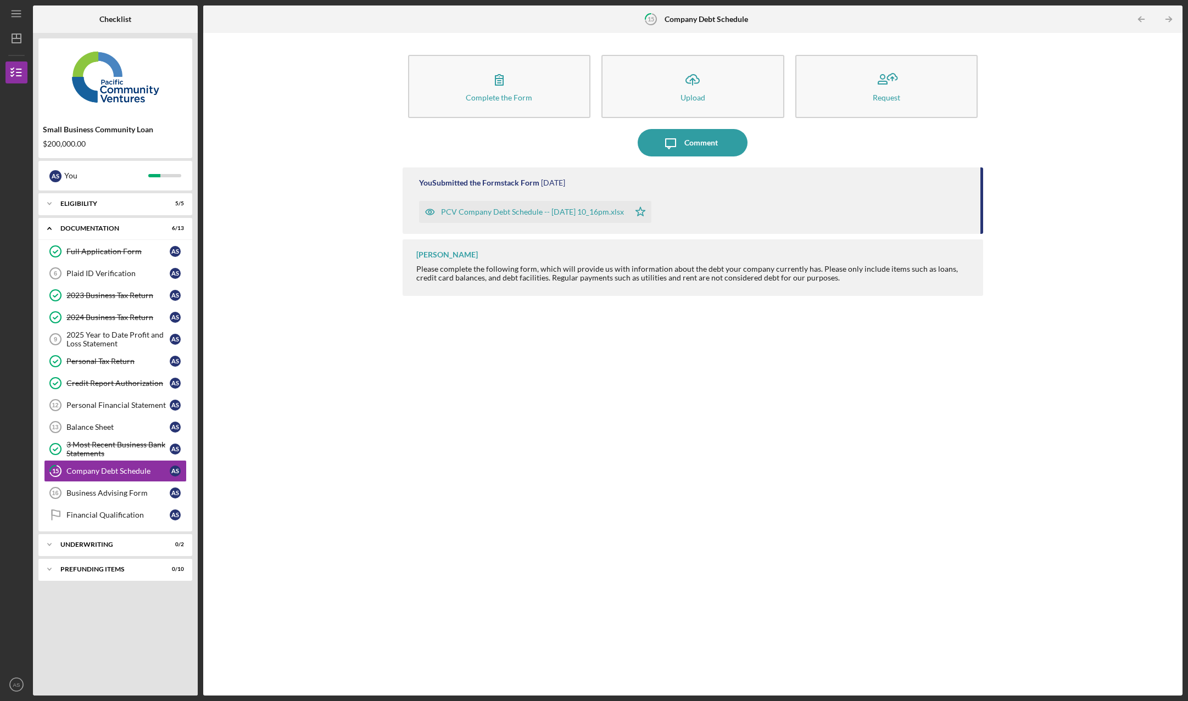
click at [536, 214] on div "PCV Company Debt Schedule -- [DATE] 10_16pm.xlsx" at bounding box center [532, 212] width 183 height 9
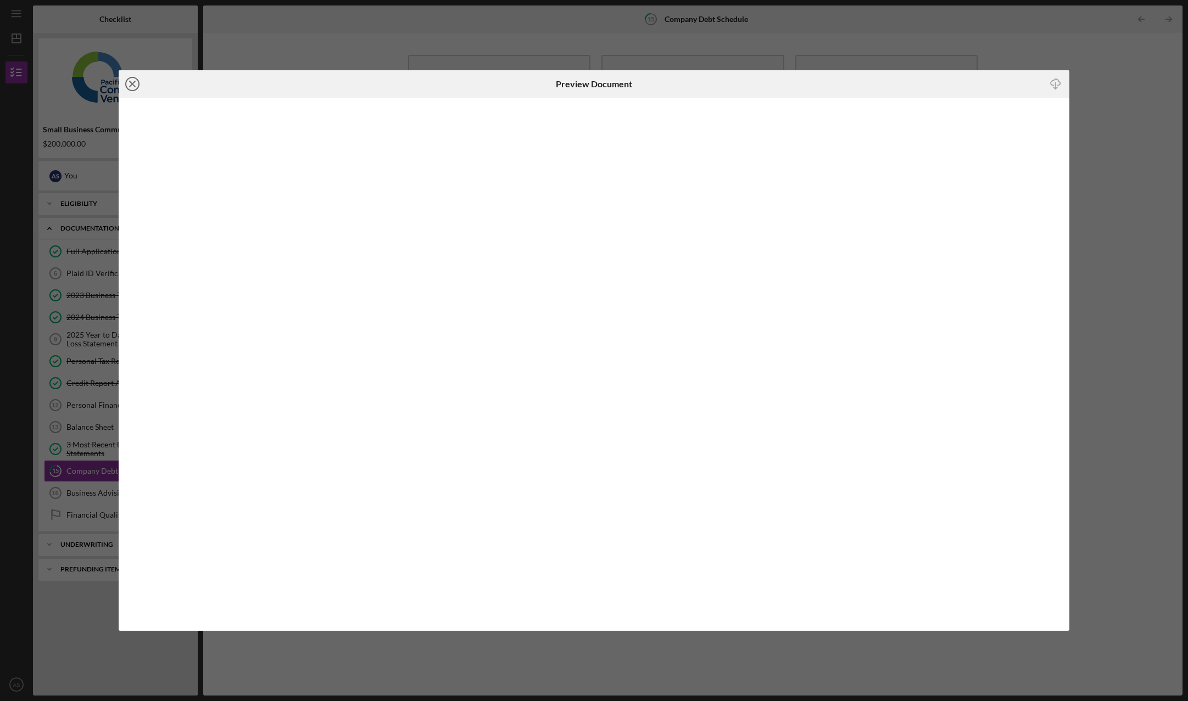
click at [137, 87] on icon "Icon/Close" at bounding box center [132, 83] width 27 height 27
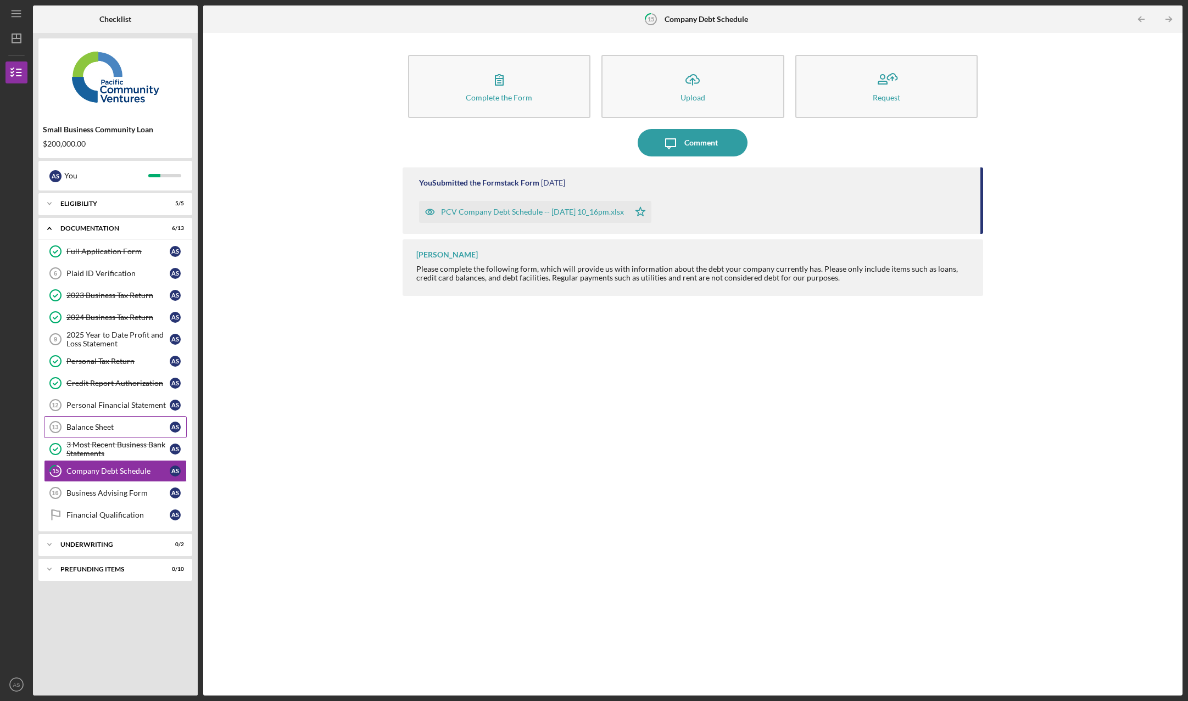
click at [115, 424] on div "Balance Sheet" at bounding box center [117, 427] width 103 height 9
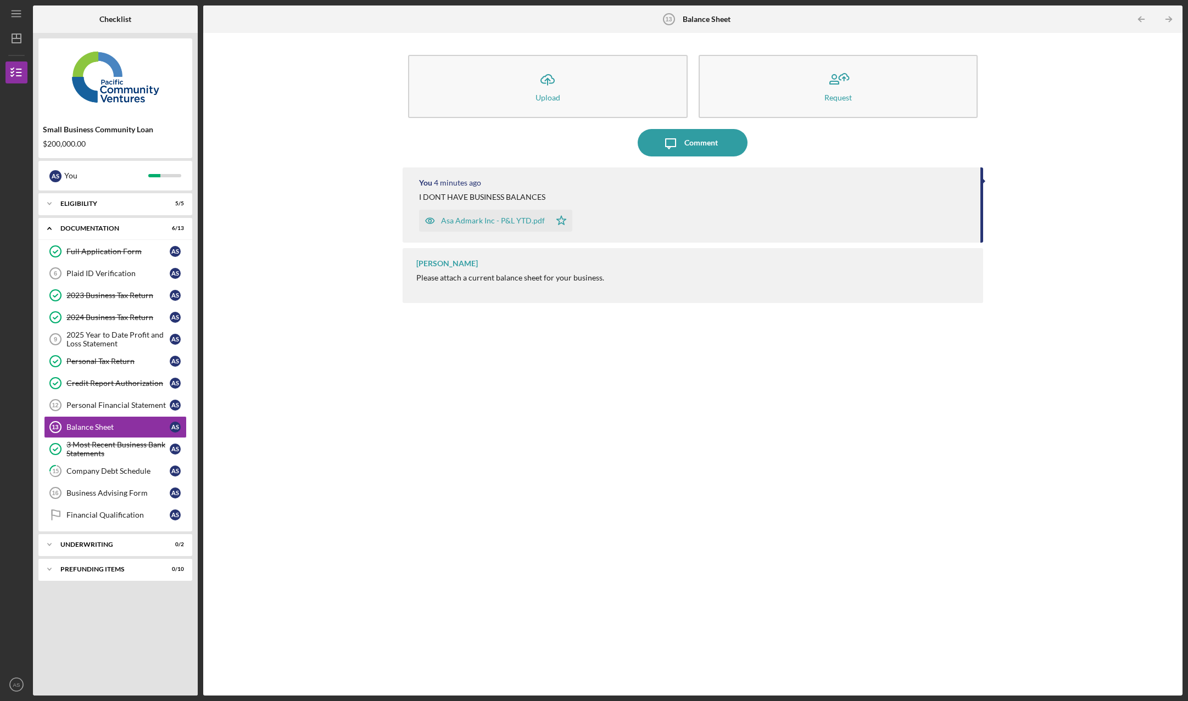
drag, startPoint x: 935, startPoint y: 217, endPoint x: 838, endPoint y: 216, distance: 97.2
drag, startPoint x: 838, startPoint y: 216, endPoint x: 750, endPoint y: 218, distance: 87.9
click at [756, 217] on div "Asa Admark Inc - P&L YTD.pdf Icon/Star" at bounding box center [694, 217] width 551 height 27
click at [488, 221] on div "Asa Admark Inc - P&L YTD.pdf" at bounding box center [493, 220] width 104 height 9
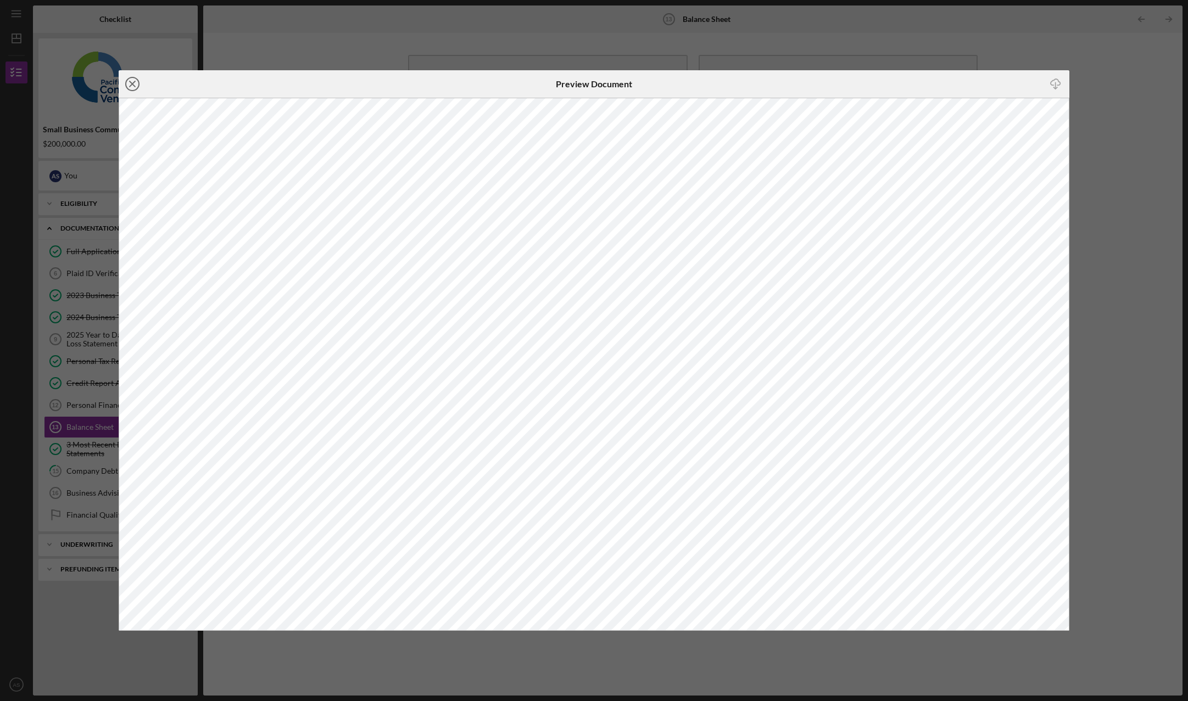
click at [142, 83] on icon "Icon/Close" at bounding box center [132, 83] width 27 height 27
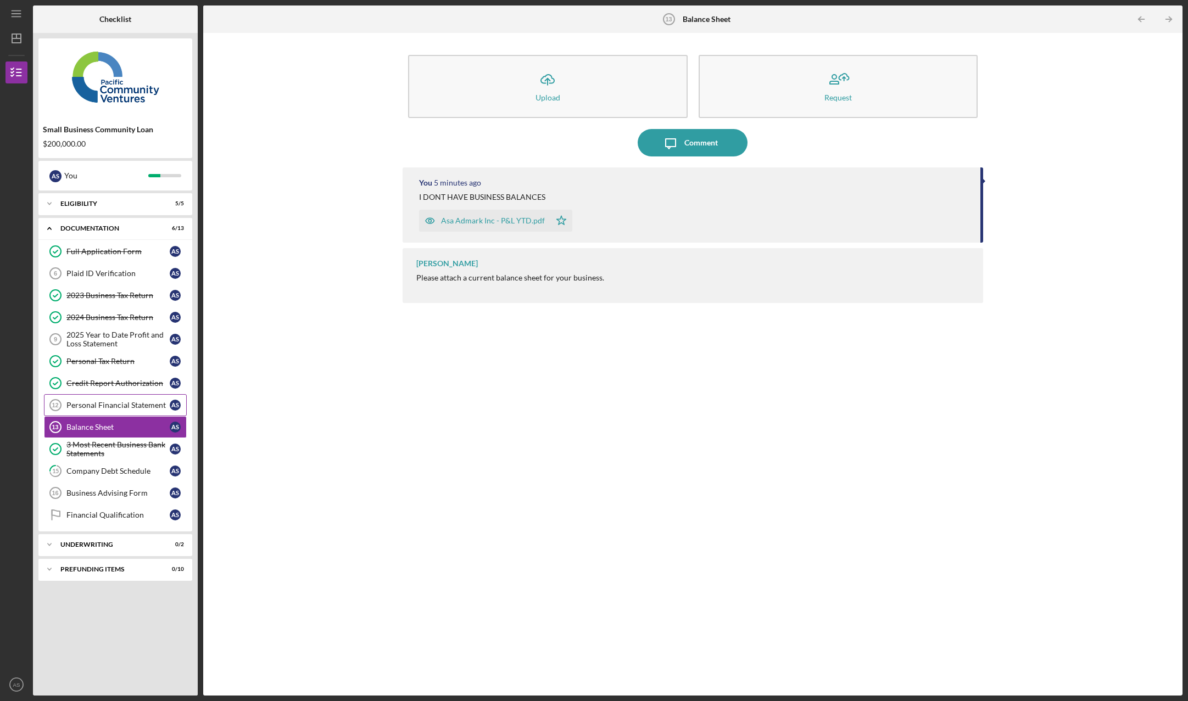
click at [118, 407] on div "Personal Financial Statement" at bounding box center [117, 405] width 103 height 9
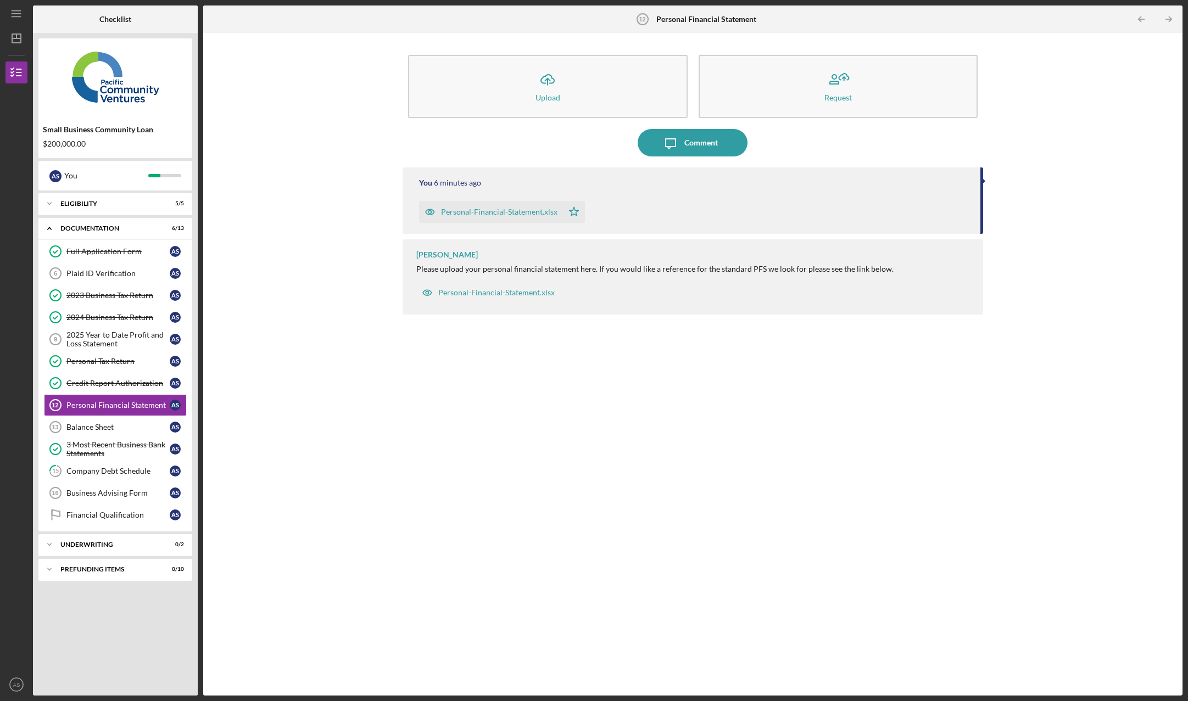
click at [524, 214] on div "Personal-Financial-Statement.xlsx" at bounding box center [499, 212] width 116 height 9
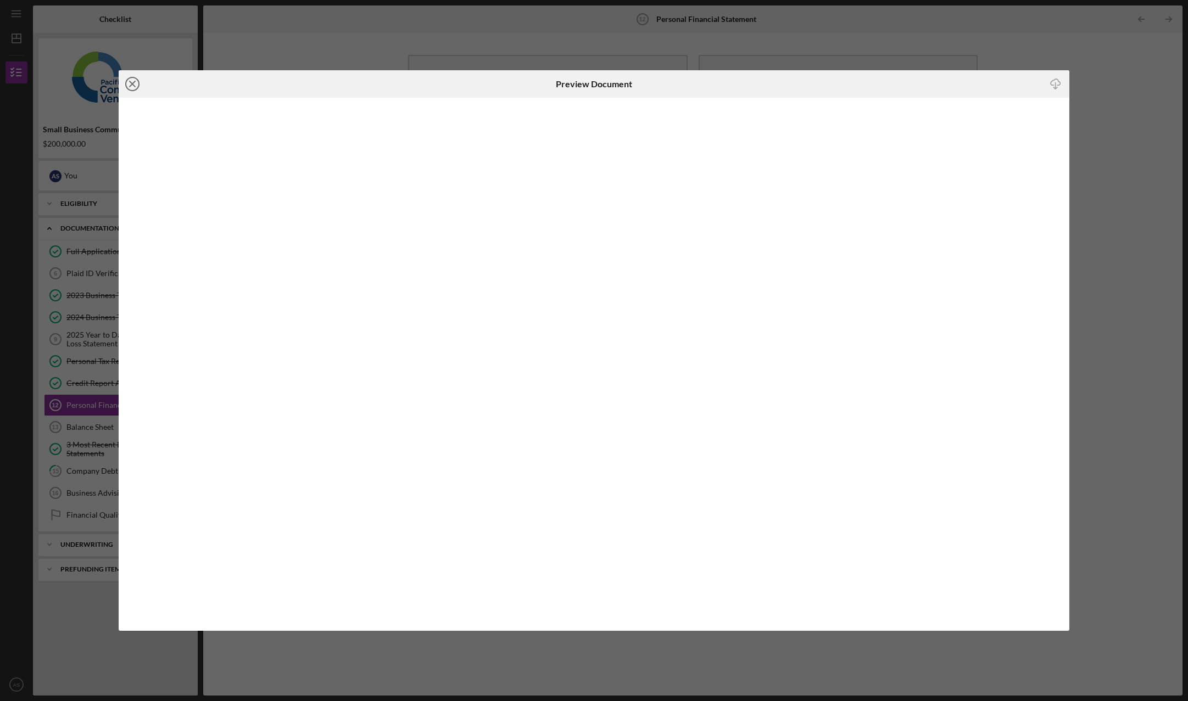
click at [135, 87] on line at bounding box center [132, 83] width 5 height 5
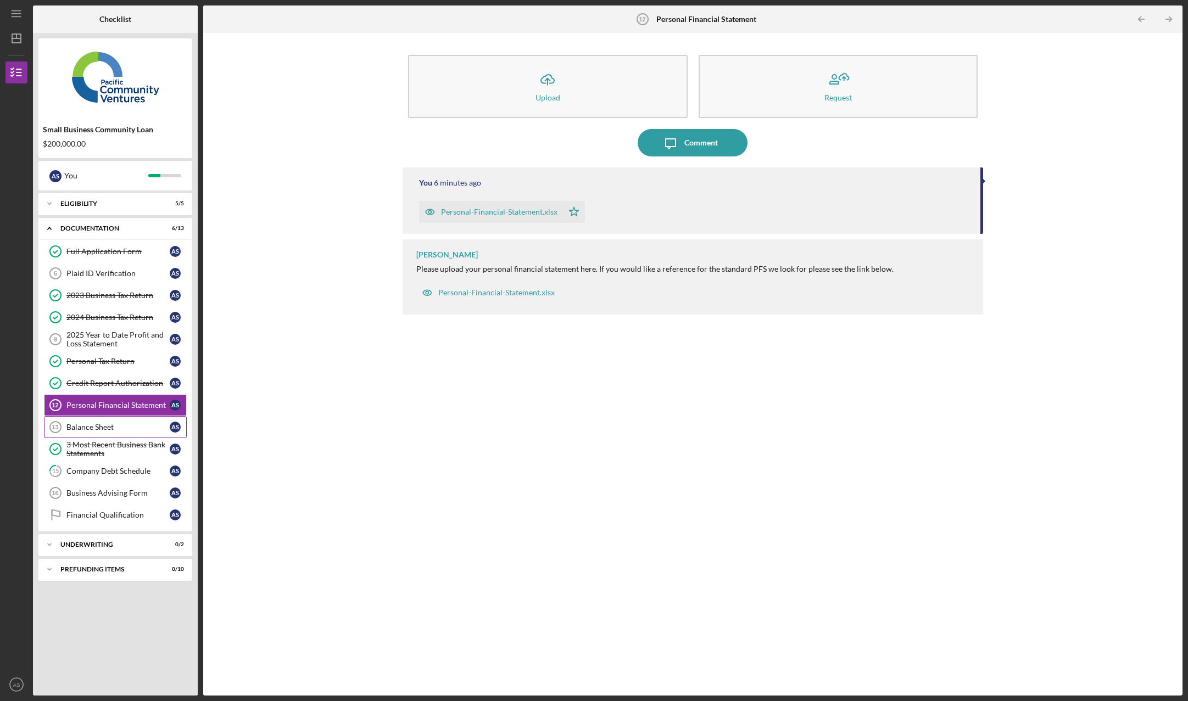
click at [118, 429] on div "Balance Sheet" at bounding box center [117, 427] width 103 height 9
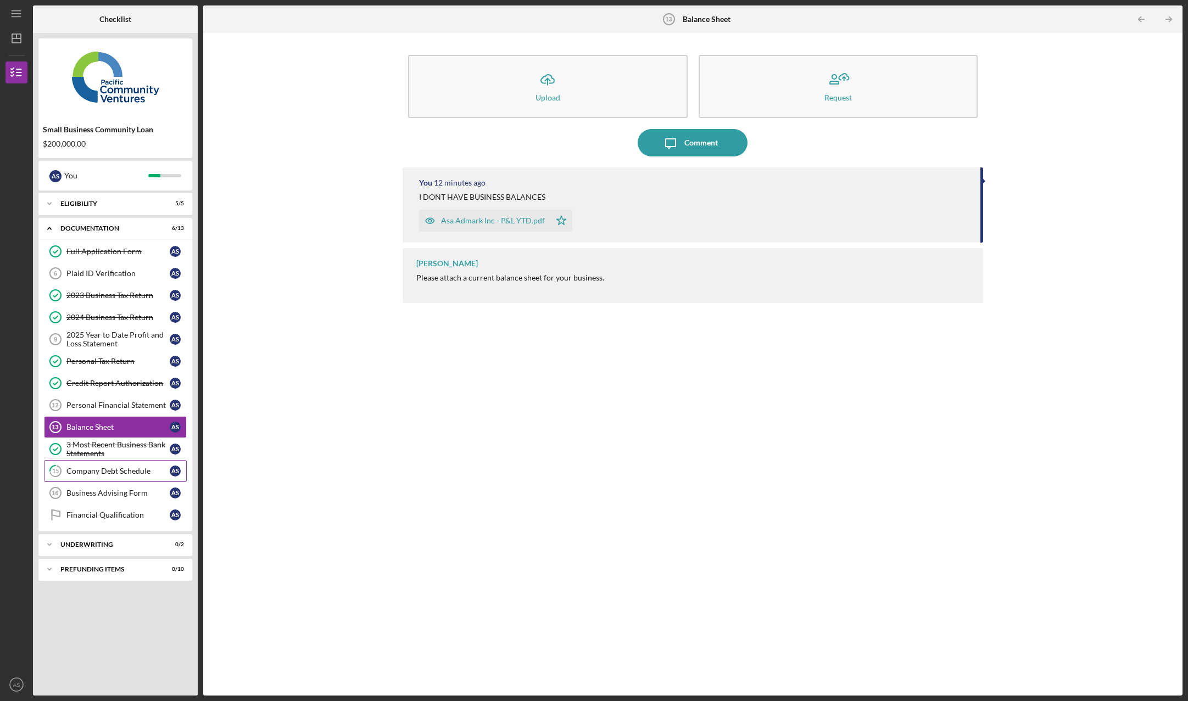
click at [124, 478] on link "15 Company Debt Schedule A S" at bounding box center [115, 471] width 143 height 22
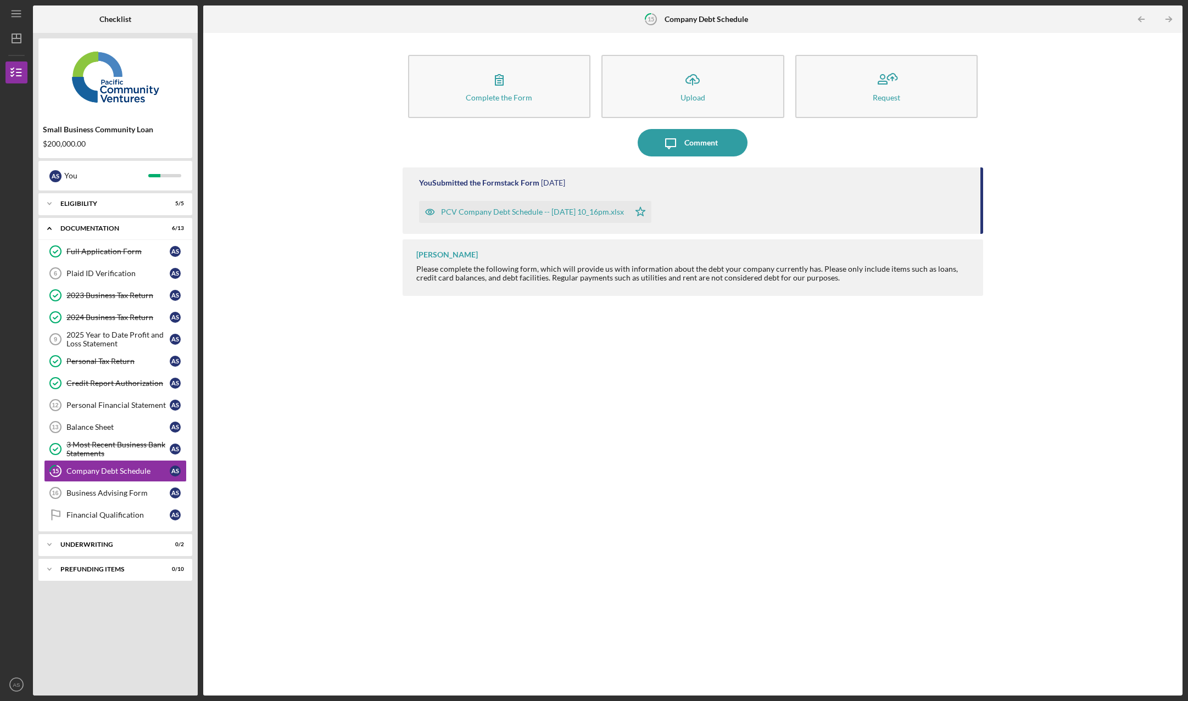
click at [581, 209] on div "PCV Company Debt Schedule -- [DATE] 10_16pm.xlsx" at bounding box center [532, 212] width 183 height 9
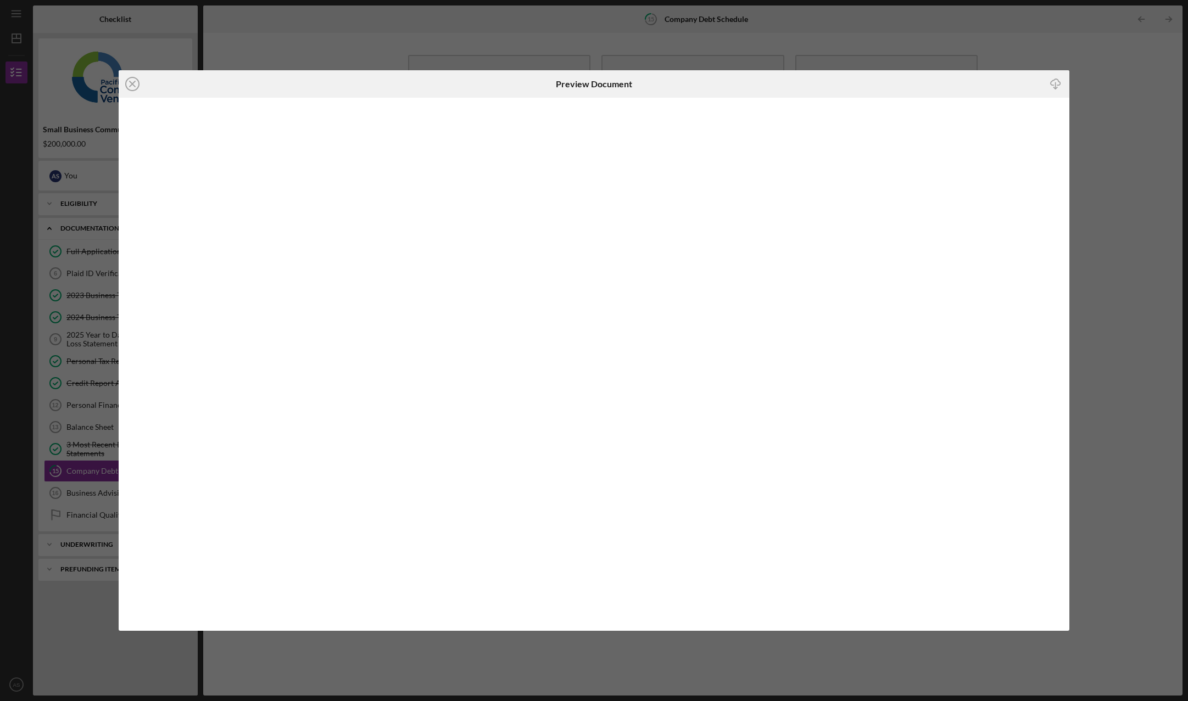
click at [135, 85] on icon "Icon/Close" at bounding box center [132, 83] width 27 height 27
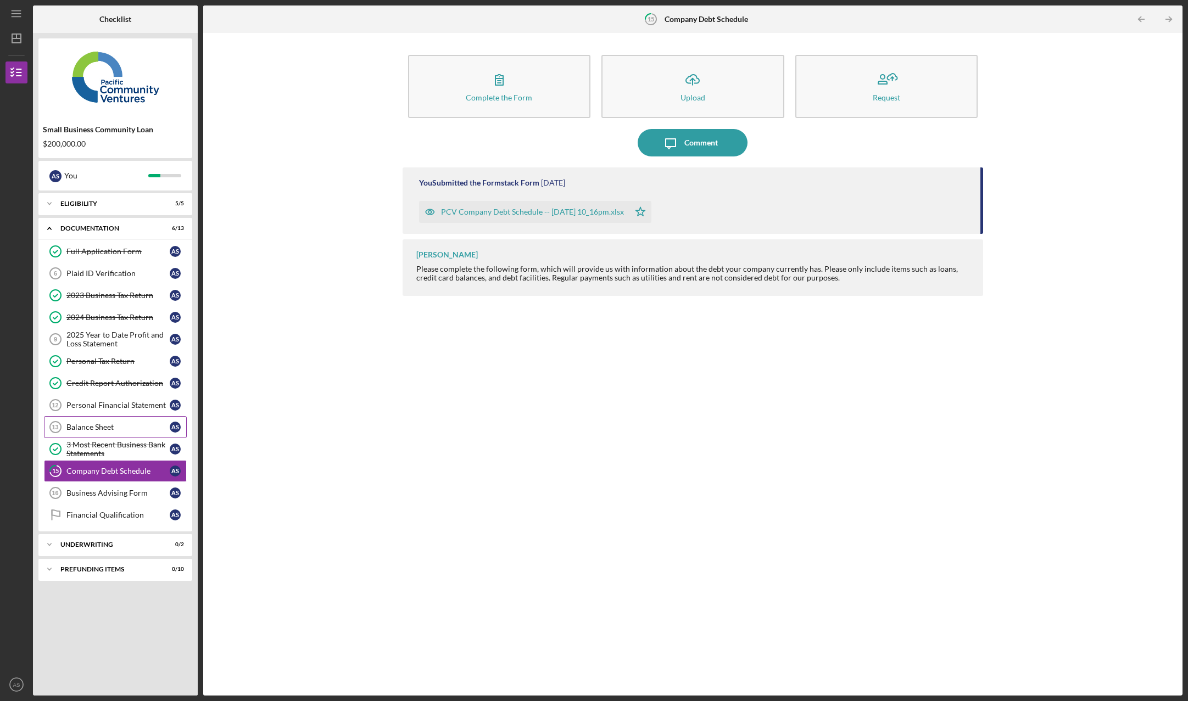
click at [109, 430] on div "Balance Sheet" at bounding box center [117, 427] width 103 height 9
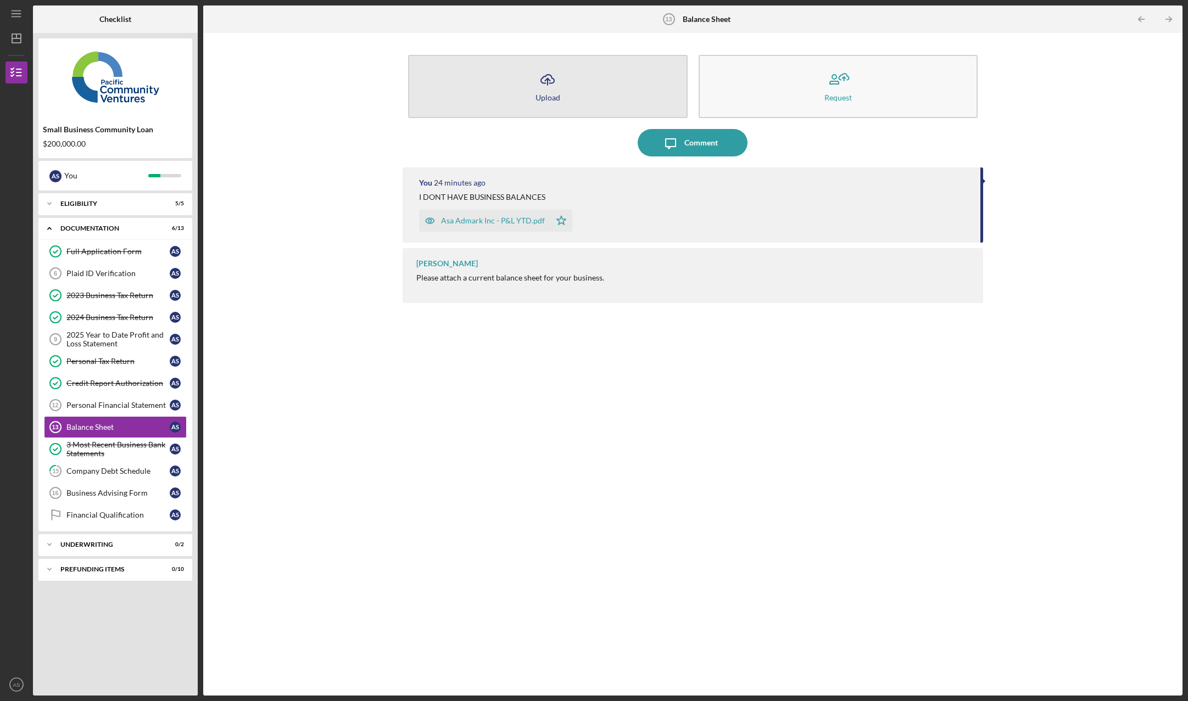
click at [538, 87] on icon "Icon/Upload" at bounding box center [547, 79] width 27 height 27
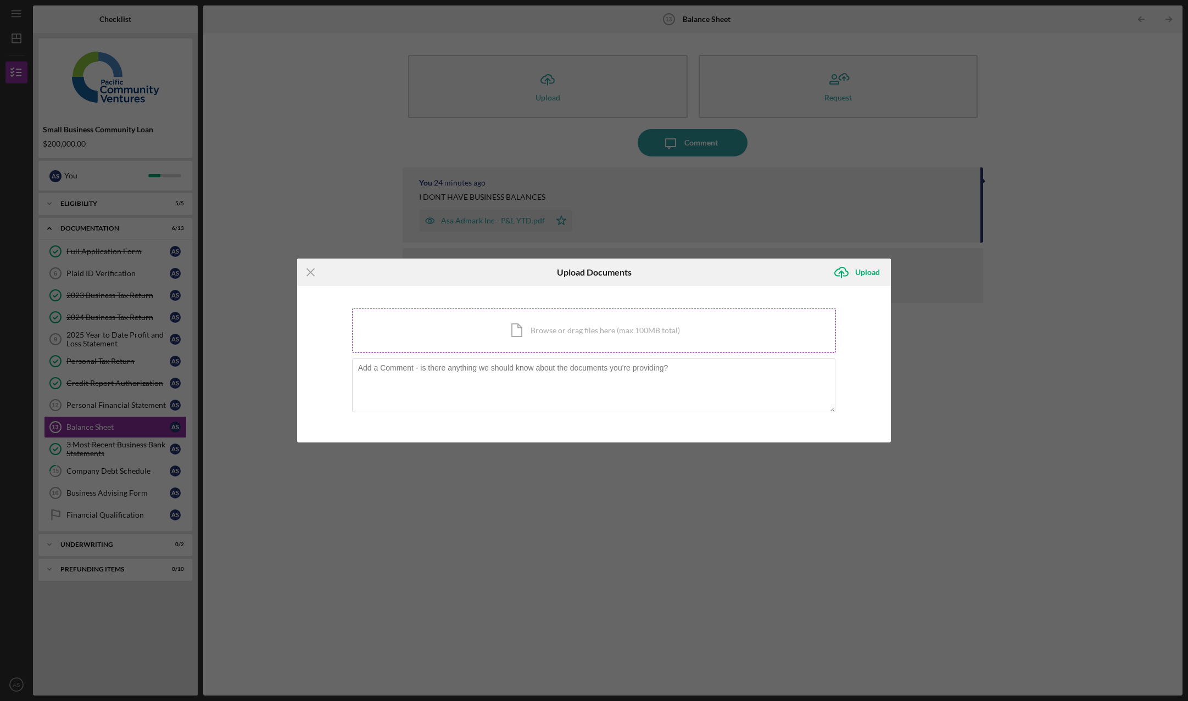
click at [569, 333] on div "Icon/Document Browse or drag files here (max 100MB total) Tap to choose files o…" at bounding box center [594, 330] width 484 height 45
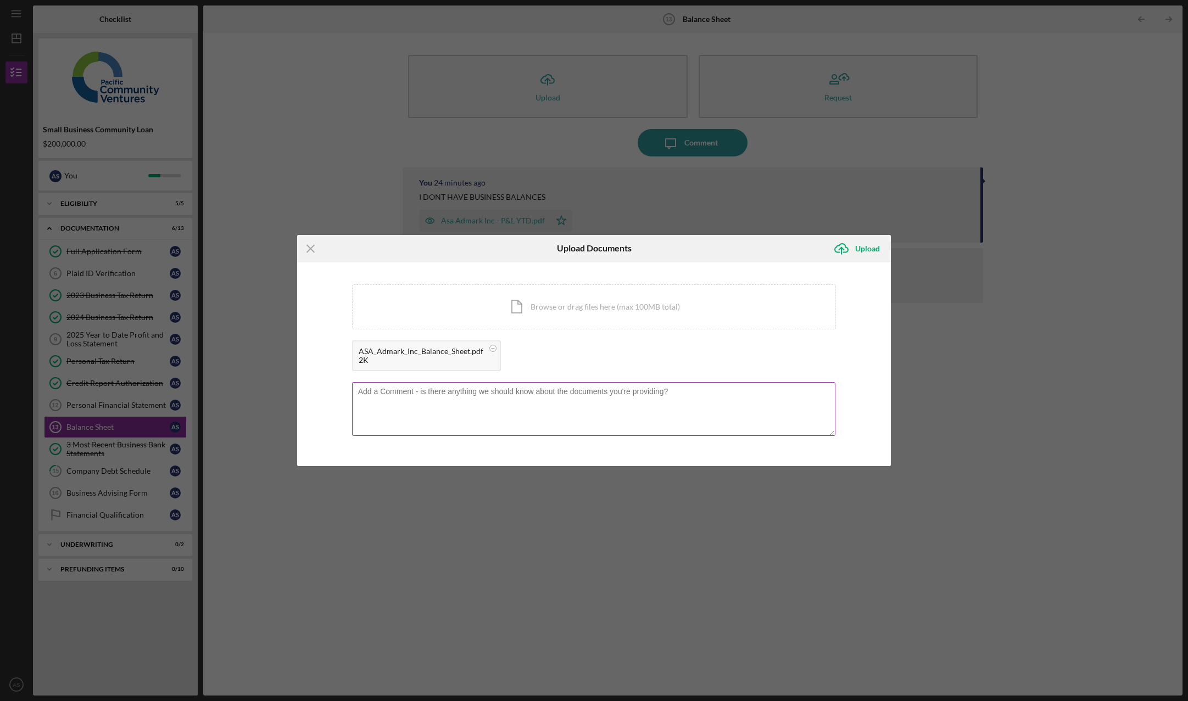
click at [574, 413] on textarea at bounding box center [594, 409] width 484 height 54
click at [589, 400] on textarea "best i can come up with i don't have any debts on business" at bounding box center [594, 409] width 484 height 54
type textarea "best i can come up with i don't have any debts on business"
click at [860, 250] on div "Upload" at bounding box center [867, 249] width 25 height 22
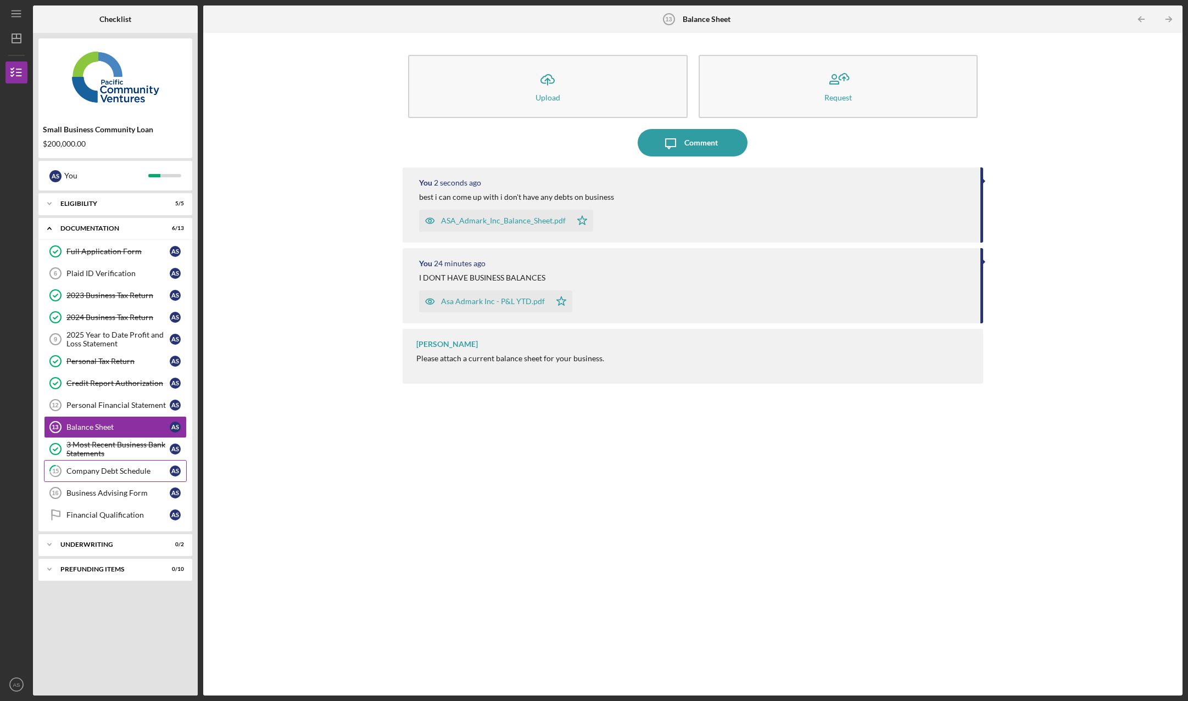
click at [136, 474] on div "Company Debt Schedule" at bounding box center [117, 471] width 103 height 9
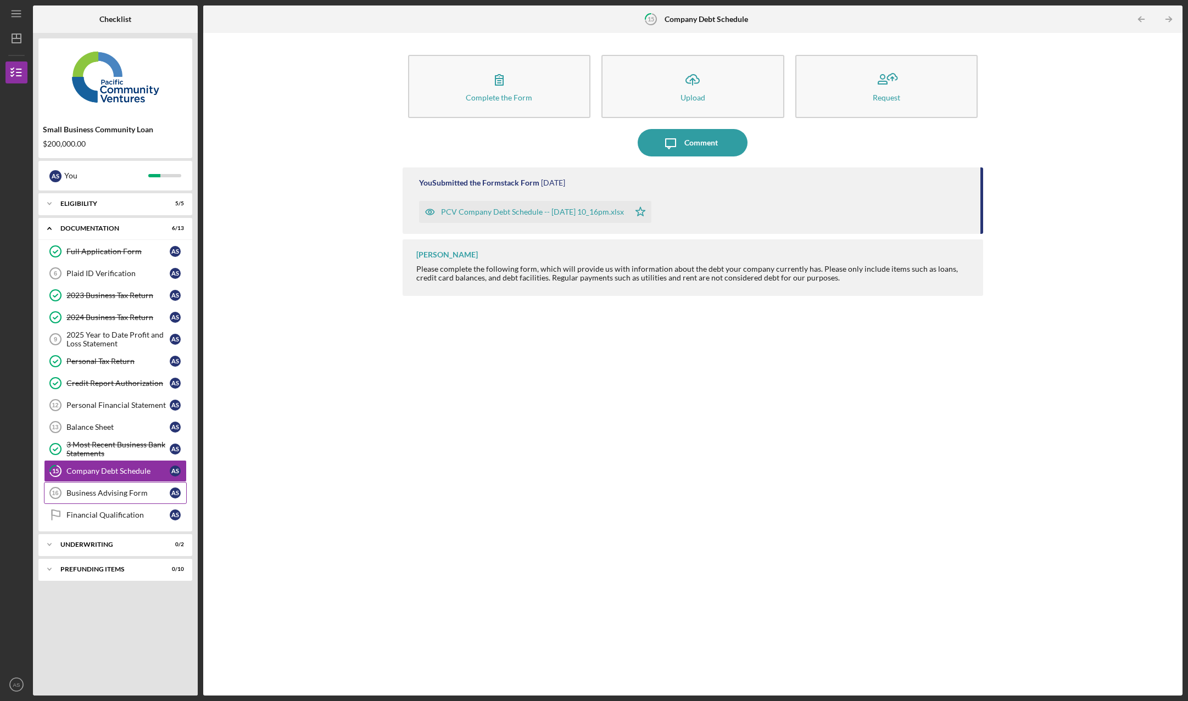
click at [125, 496] on div "Business Advising Form" at bounding box center [117, 493] width 103 height 9
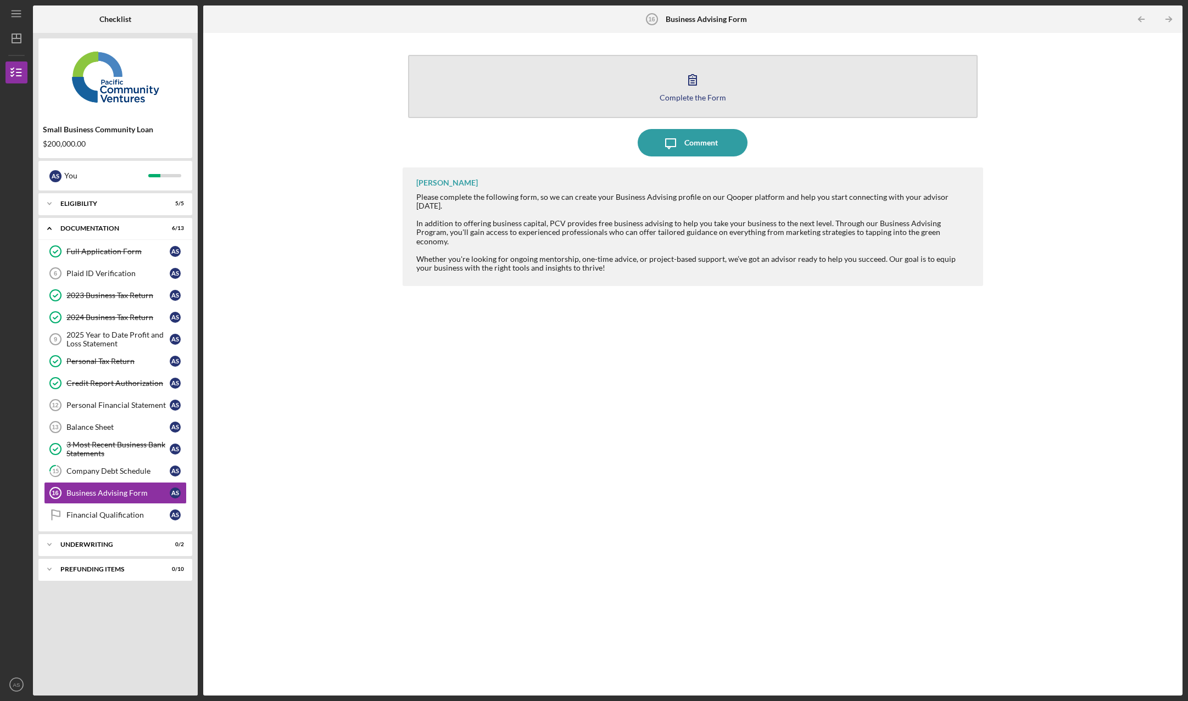
click at [685, 88] on icon "button" at bounding box center [692, 79] width 27 height 27
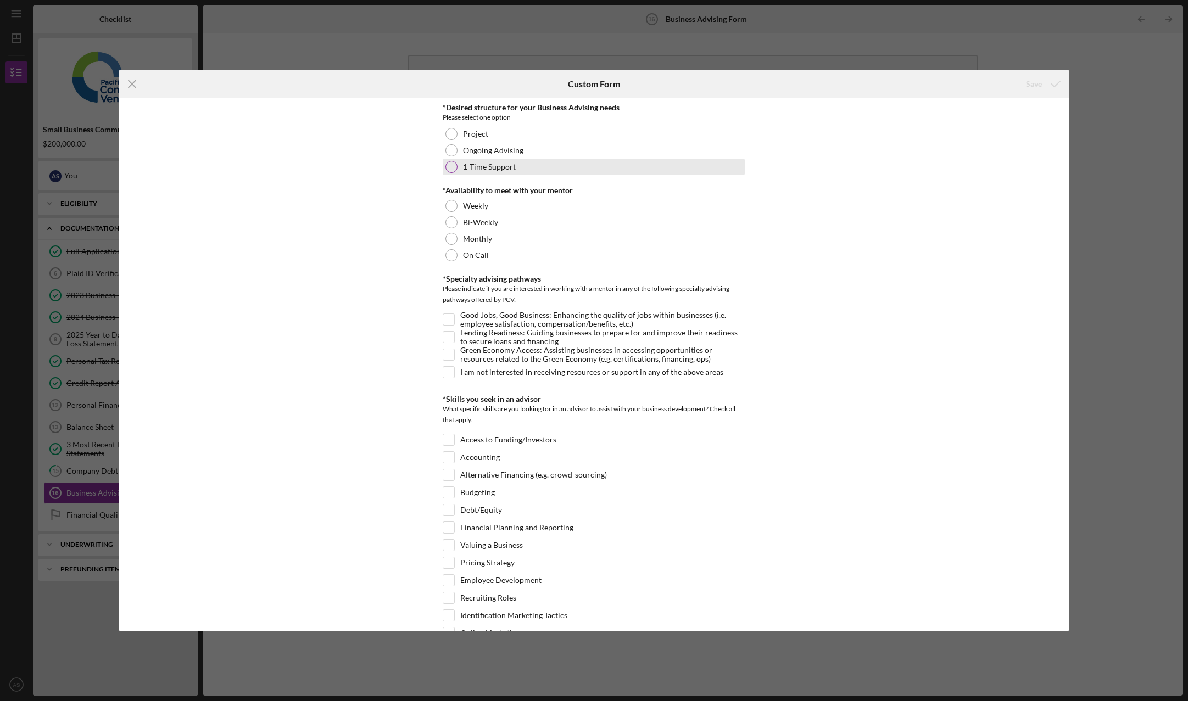
click at [455, 164] on div at bounding box center [451, 167] width 12 height 12
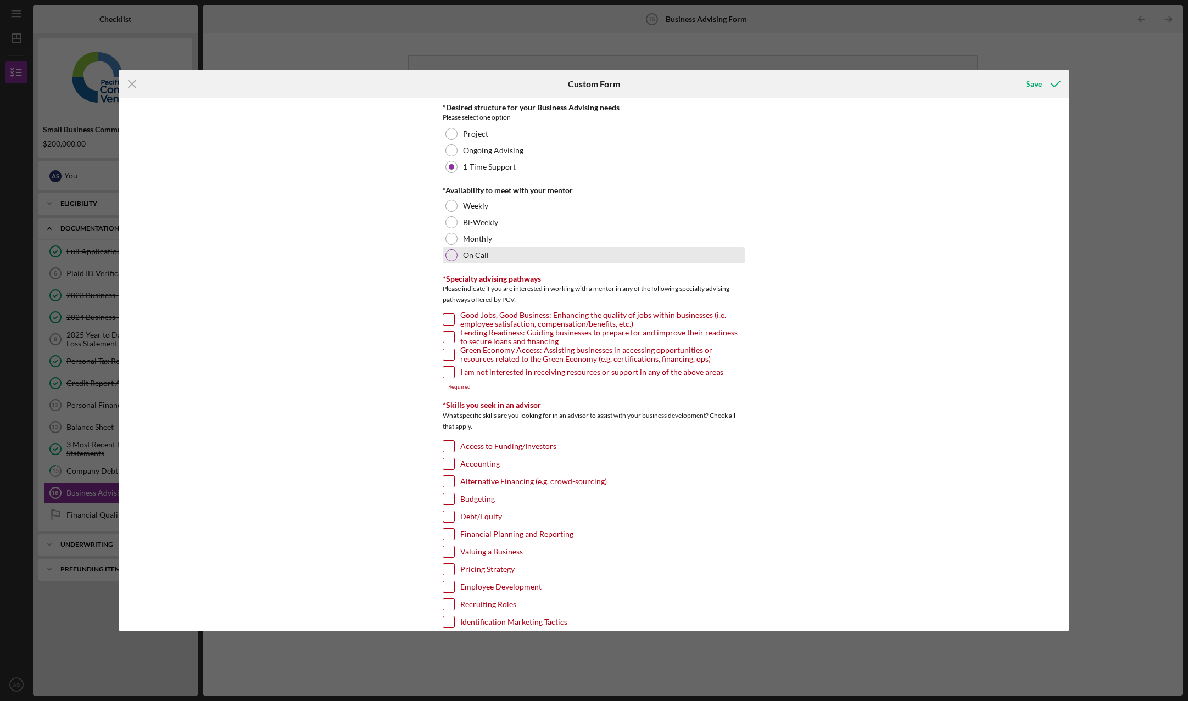
click at [452, 262] on div "On Call" at bounding box center [594, 255] width 302 height 16
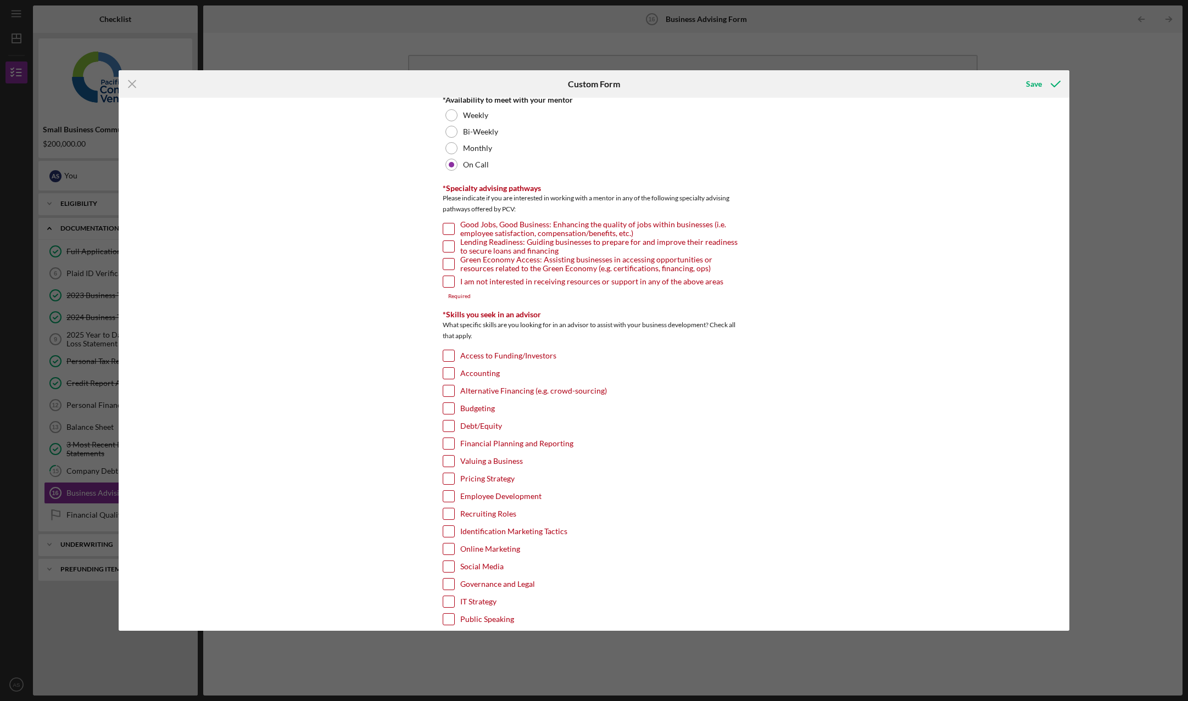
scroll to position [110, 0]
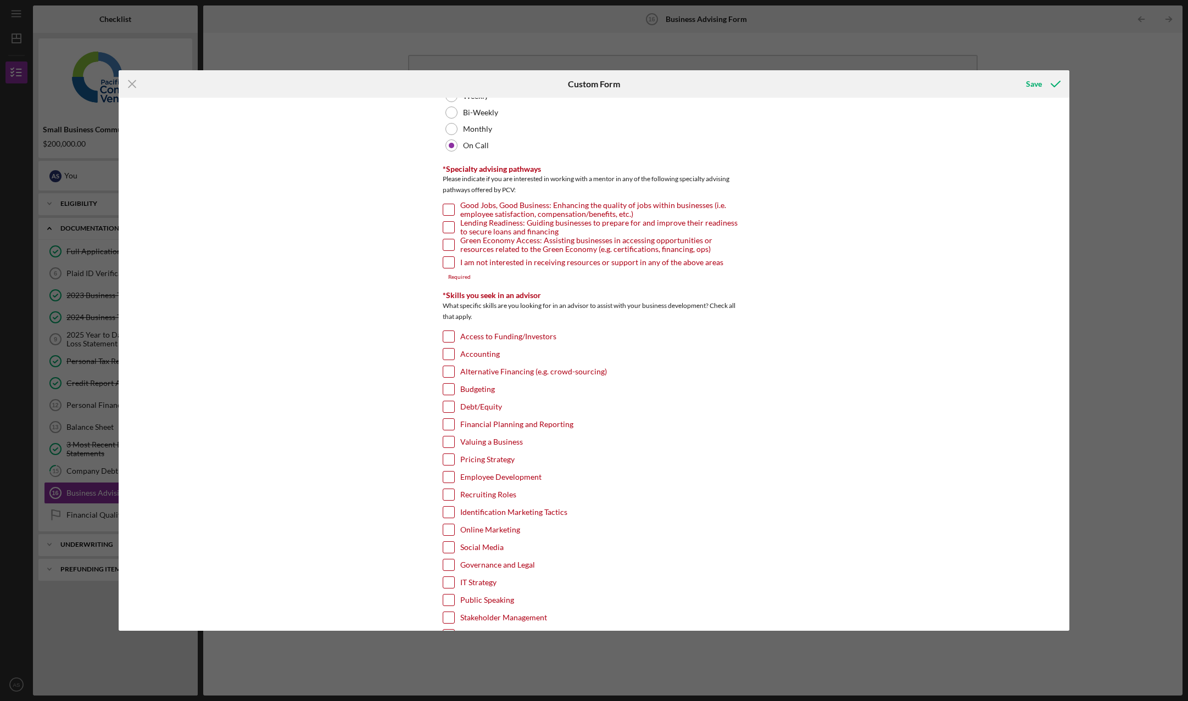
click at [453, 266] on div at bounding box center [449, 262] width 12 height 12
click at [445, 261] on input "I am not interested in receiving resources or support in any of the above areas" at bounding box center [448, 262] width 11 height 11
checkbox input "true"
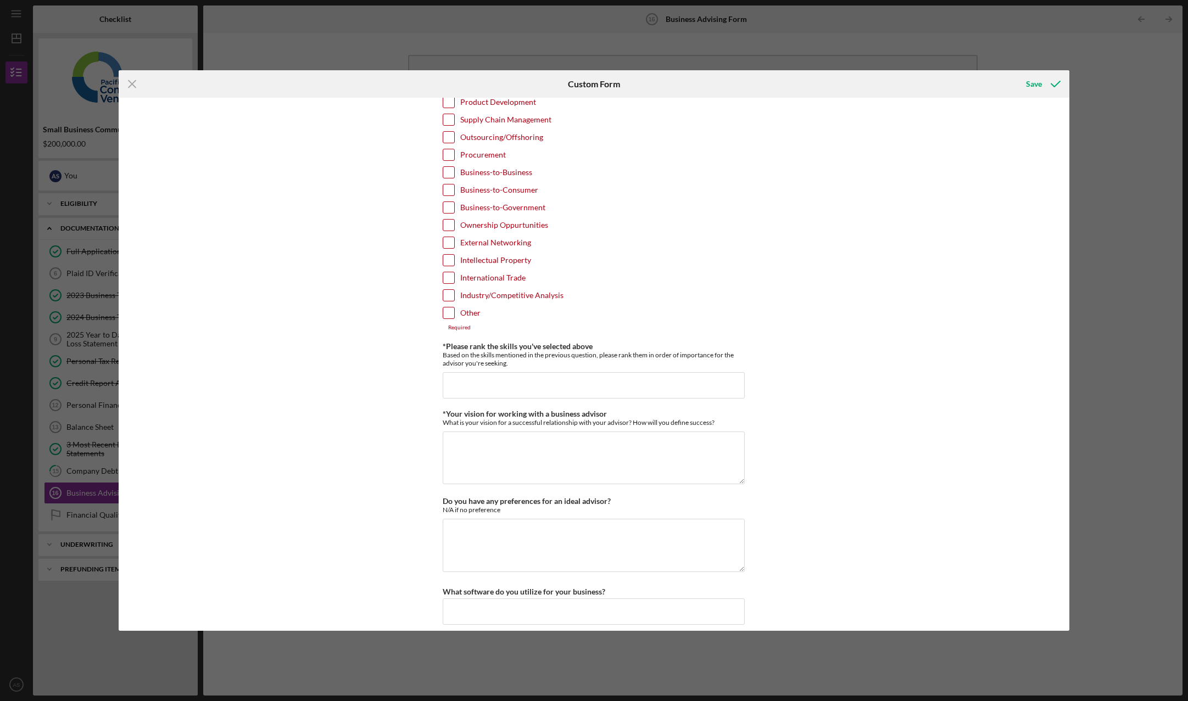
scroll to position [714, 0]
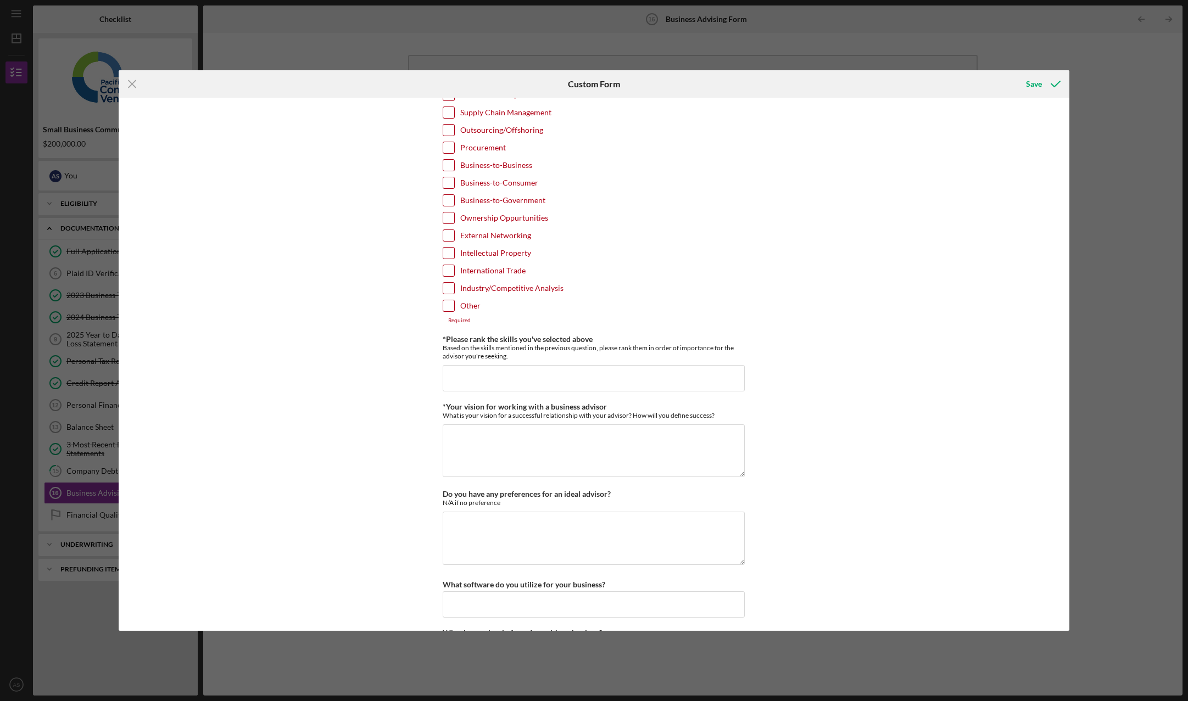
click at [447, 306] on input "Other" at bounding box center [448, 305] width 11 height 11
checkbox input "true"
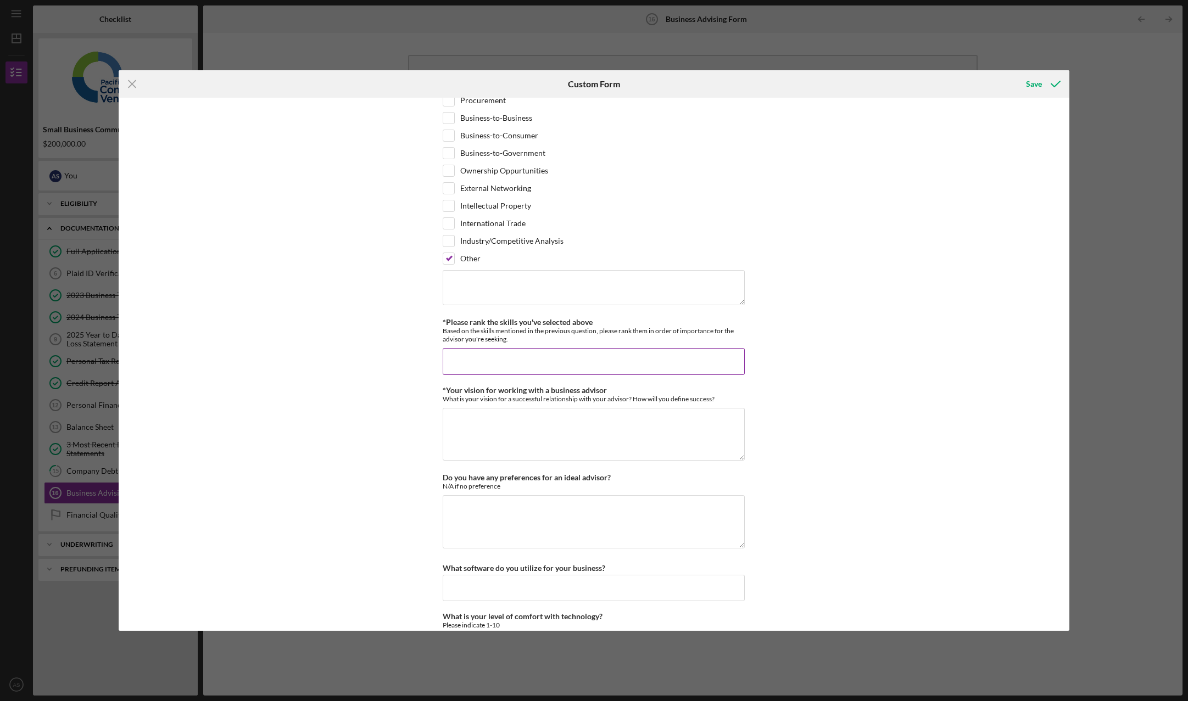
scroll to position [807, 0]
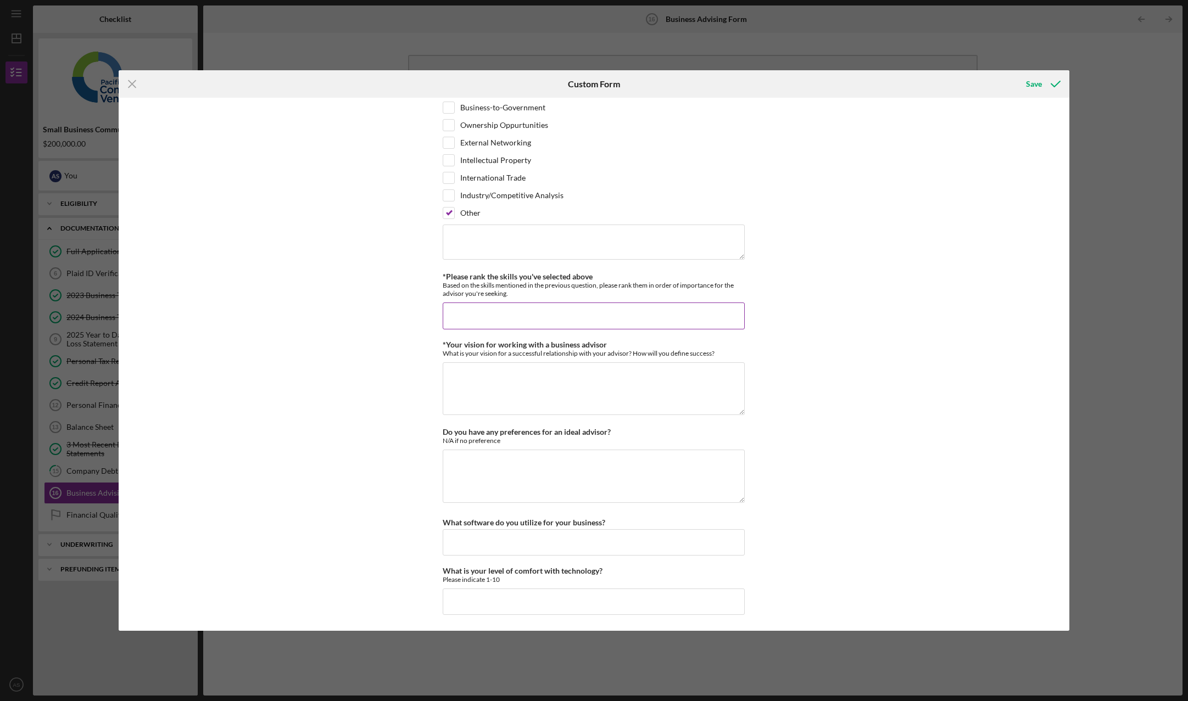
click at [646, 312] on input "*Please rank the skills you've selected above" at bounding box center [594, 316] width 302 height 26
type input "n"
type input "N/A"
click at [556, 405] on textarea "*Your vision for working with a business advisor" at bounding box center [594, 388] width 302 height 53
type textarea "N/A"
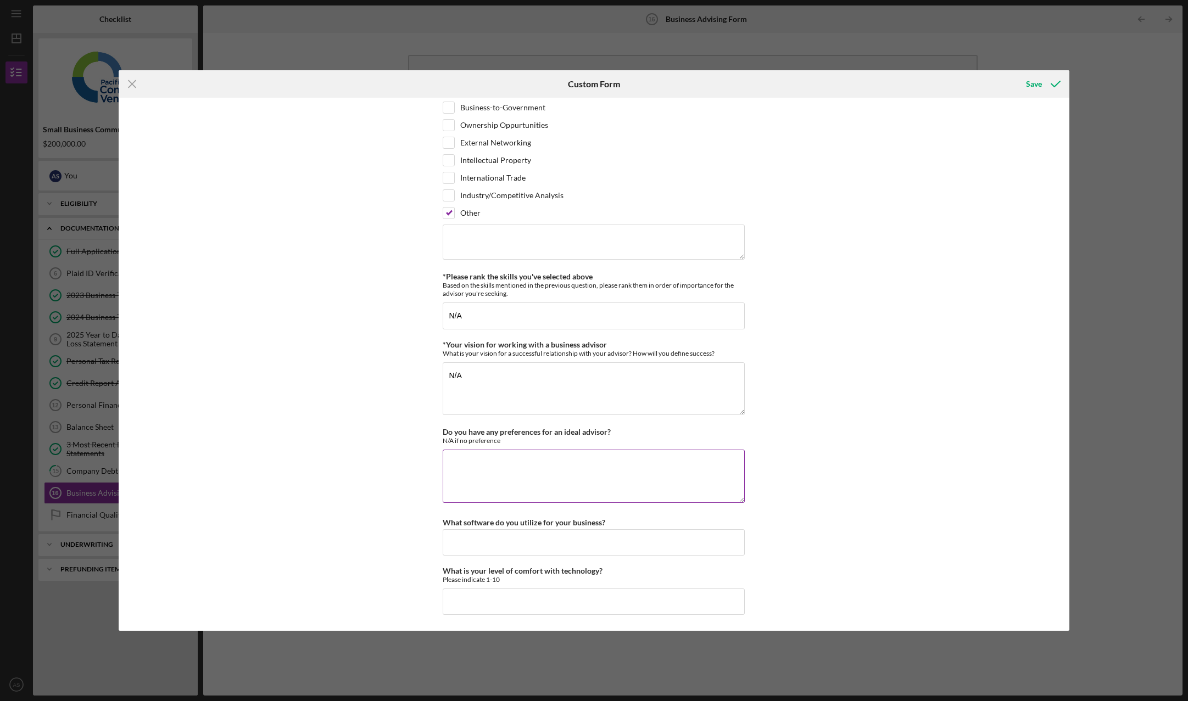
click at [512, 486] on textarea "Do you have any preferences for an ideal advisor?" at bounding box center [594, 476] width 302 height 53
type textarea "N/A"
click at [565, 550] on input "What software do you utilize for your business?" at bounding box center [594, 542] width 302 height 26
type input "N/A"
drag, startPoint x: 572, startPoint y: 604, endPoint x: 564, endPoint y: 605, distance: 7.7
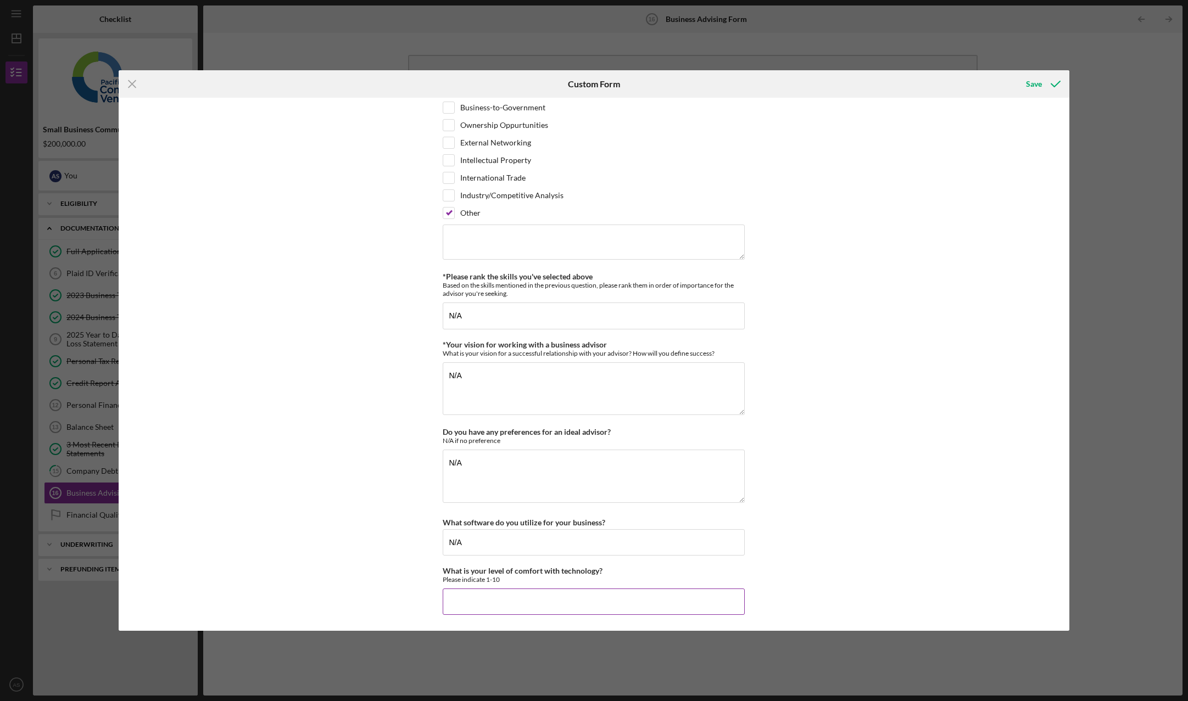
click at [564, 605] on input "What is your level of comfort with technology?" at bounding box center [594, 602] width 302 height 26
click at [703, 606] on input "What is your level of comfort with technology?" at bounding box center [594, 602] width 302 height 26
type input "10"
click at [1029, 86] on div "Save" at bounding box center [1034, 84] width 16 height 22
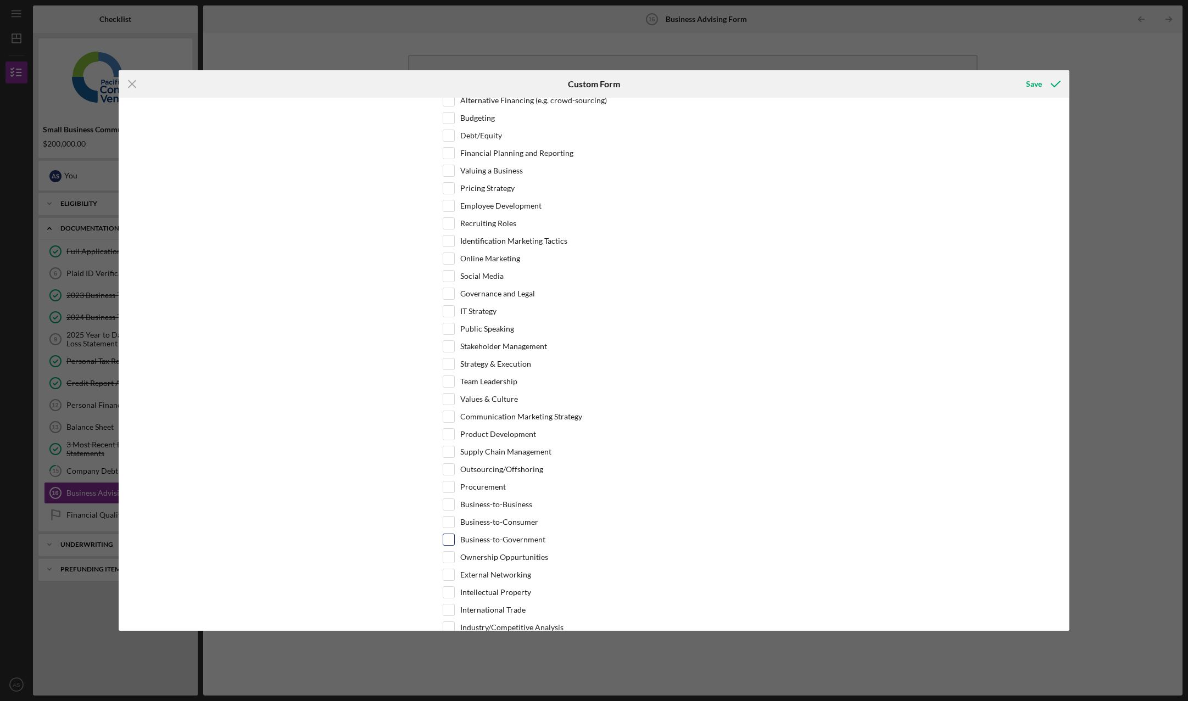
scroll to position [374, 0]
click at [494, 278] on label "Social Media" at bounding box center [481, 276] width 43 height 11
click at [454, 278] on input "Social Media" at bounding box center [448, 276] width 11 height 11
checkbox input "true"
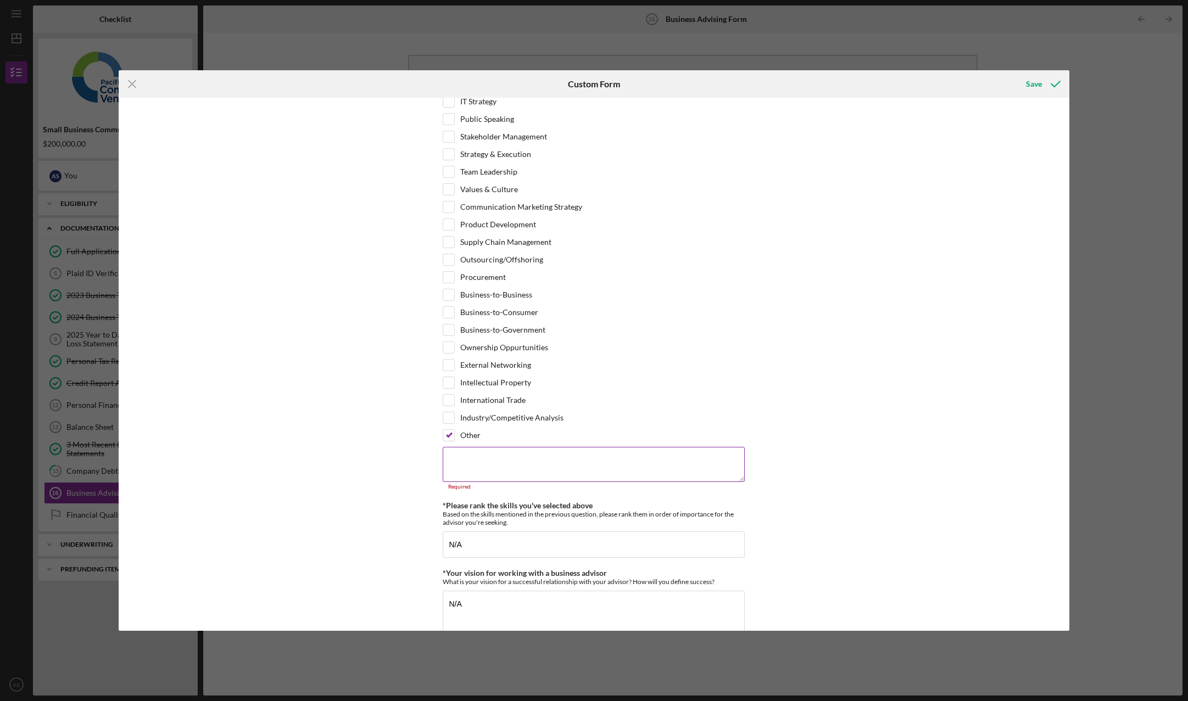
scroll to position [758, 0]
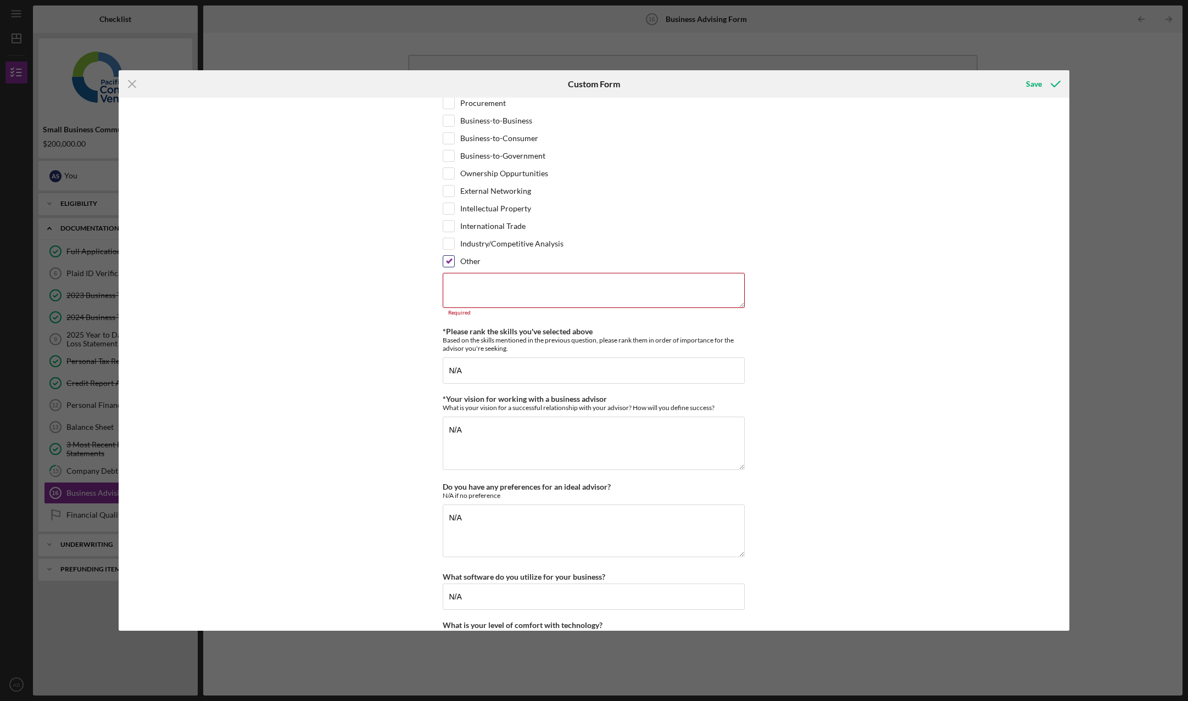
click at [452, 267] on div "Other" at bounding box center [594, 264] width 302 height 18
click at [448, 261] on input "Other" at bounding box center [448, 261] width 11 height 11
checkbox input "false"
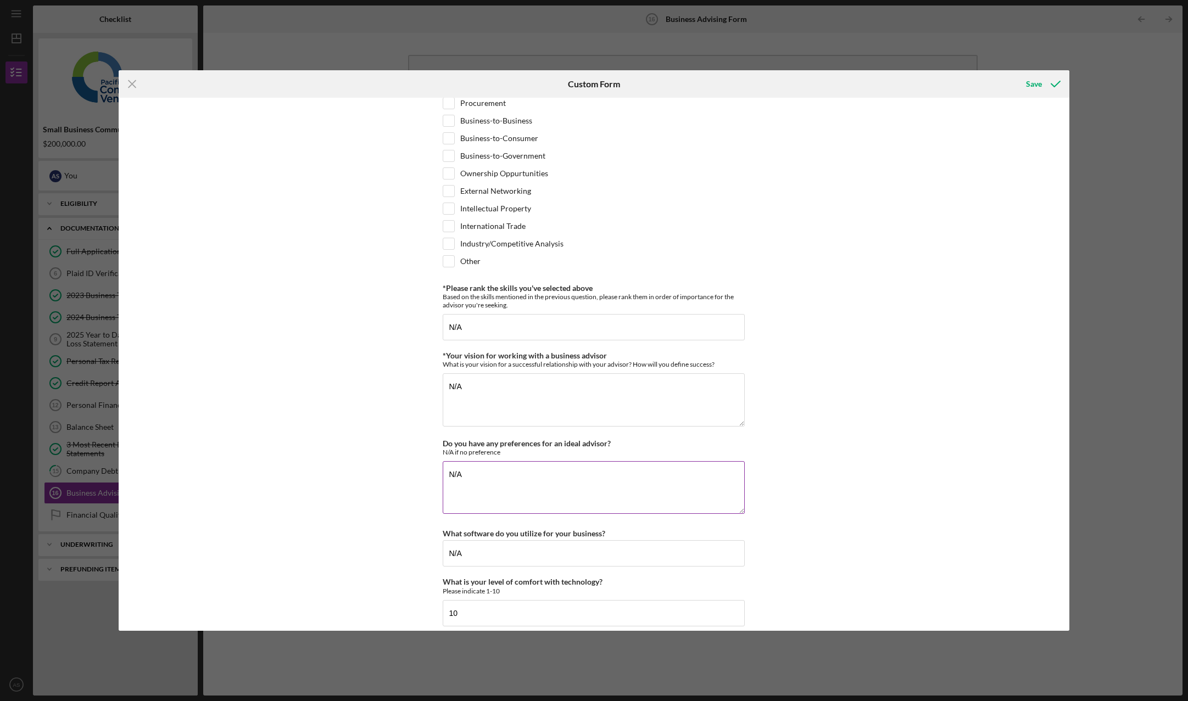
scroll to position [770, 0]
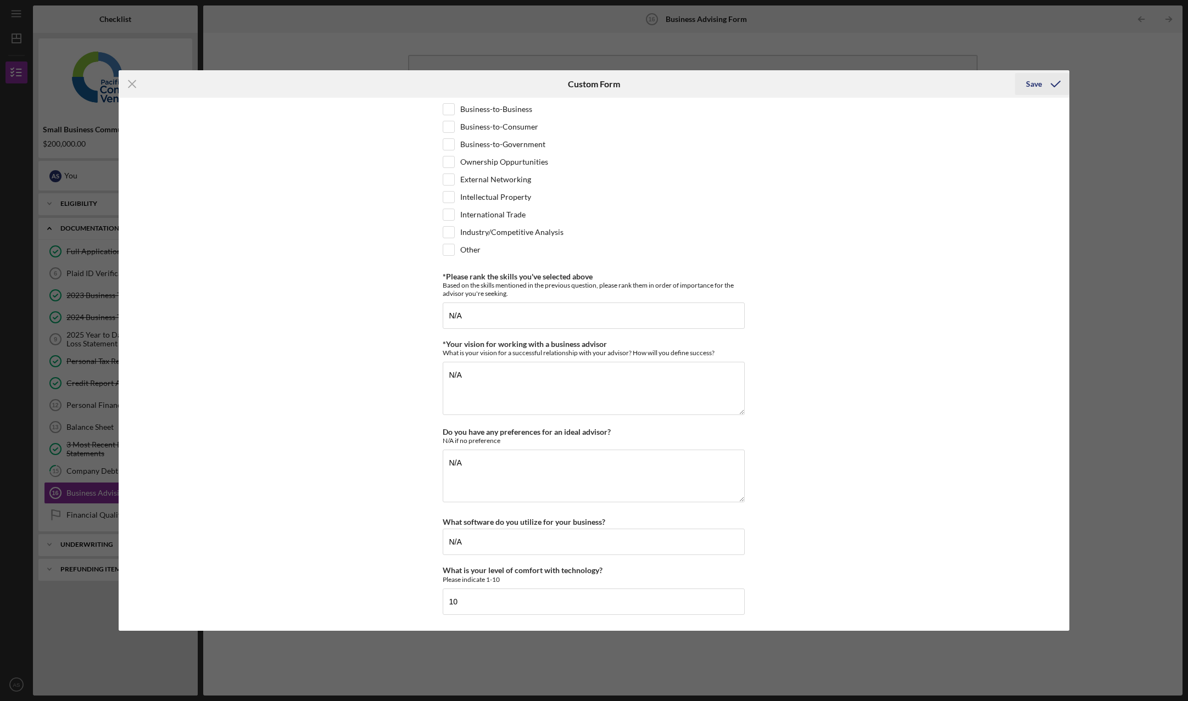
click at [1028, 85] on div "Save" at bounding box center [1034, 84] width 16 height 22
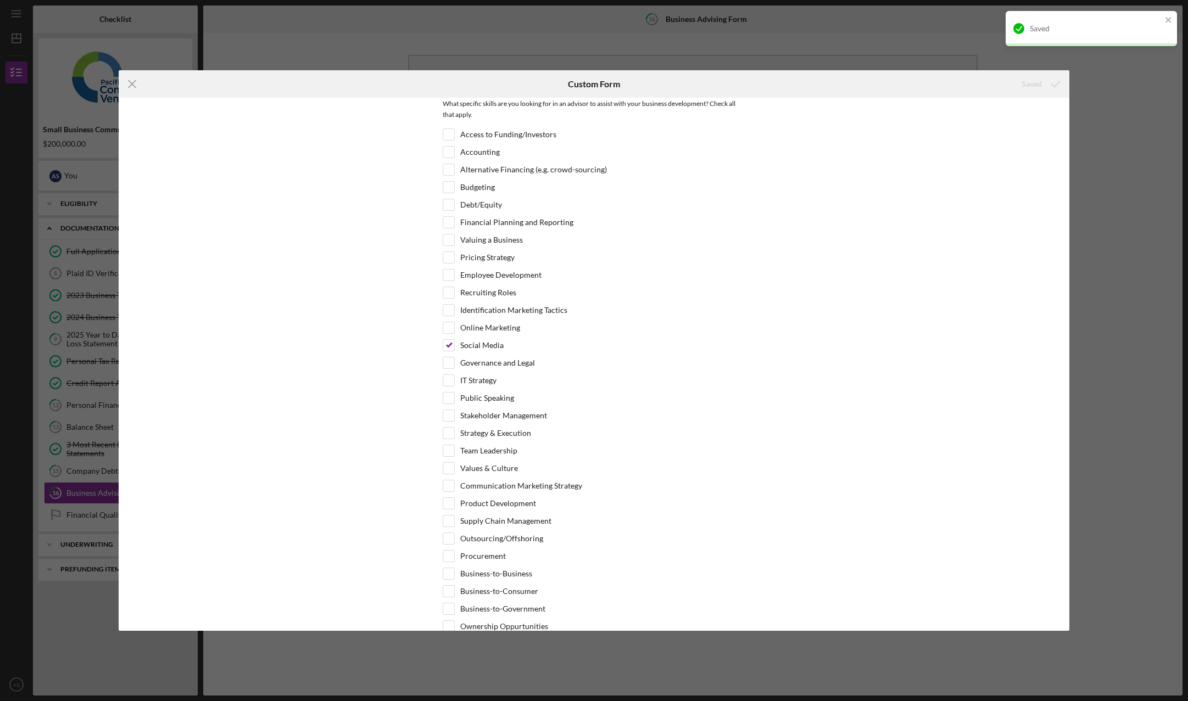
scroll to position [111, 0]
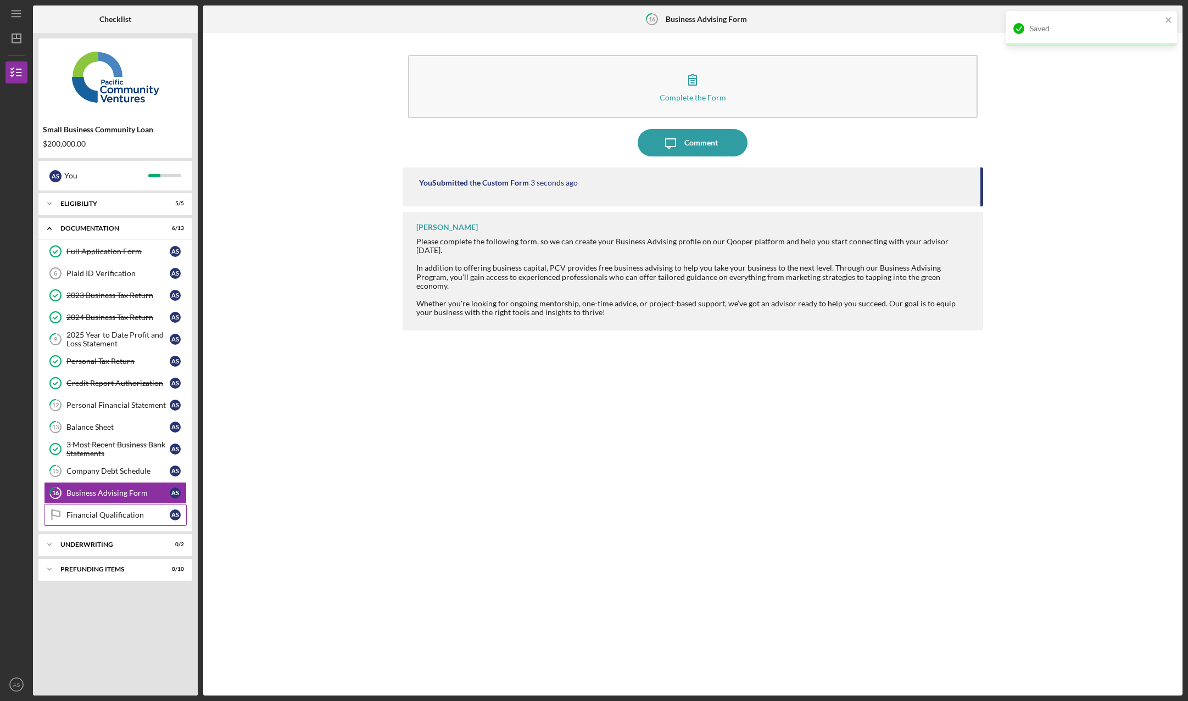
click at [100, 515] on div "Financial Qualification" at bounding box center [117, 515] width 103 height 9
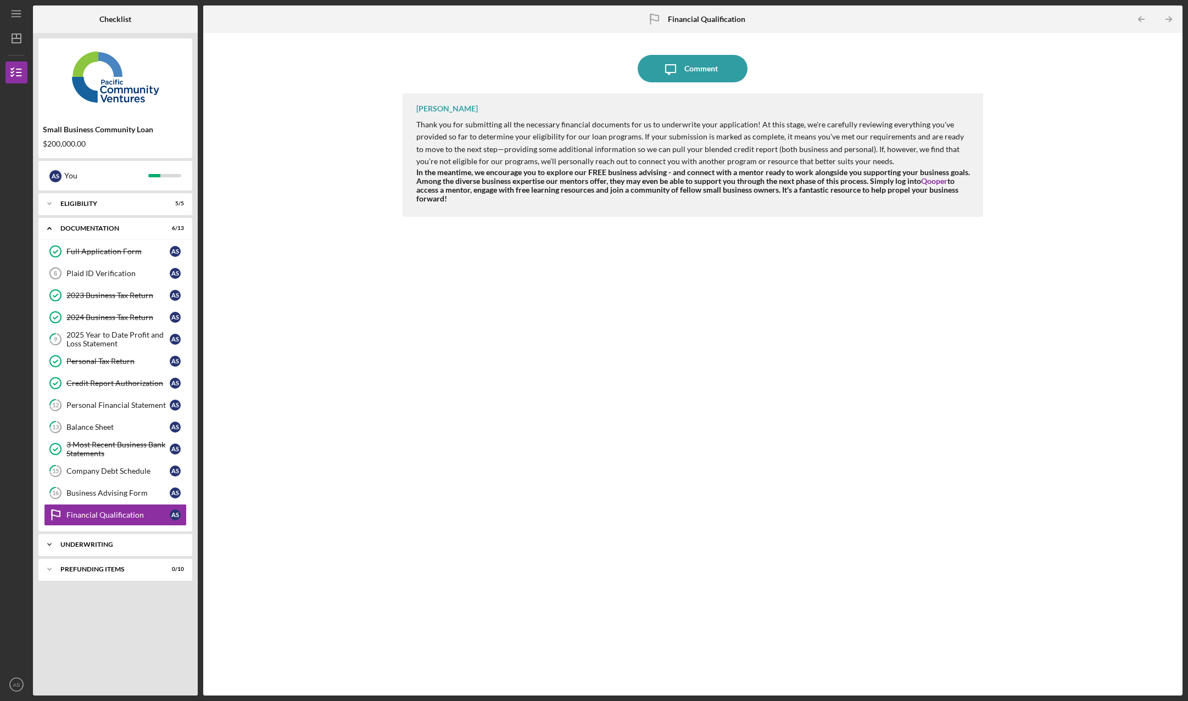
click at [127, 542] on div "Underwriting" at bounding box center [119, 544] width 118 height 7
click at [123, 512] on div "Financial Qualification" at bounding box center [117, 515] width 103 height 9
click at [154, 623] on div "Icon/Expander Prefunding Items 0 / 10" at bounding box center [115, 619] width 154 height 22
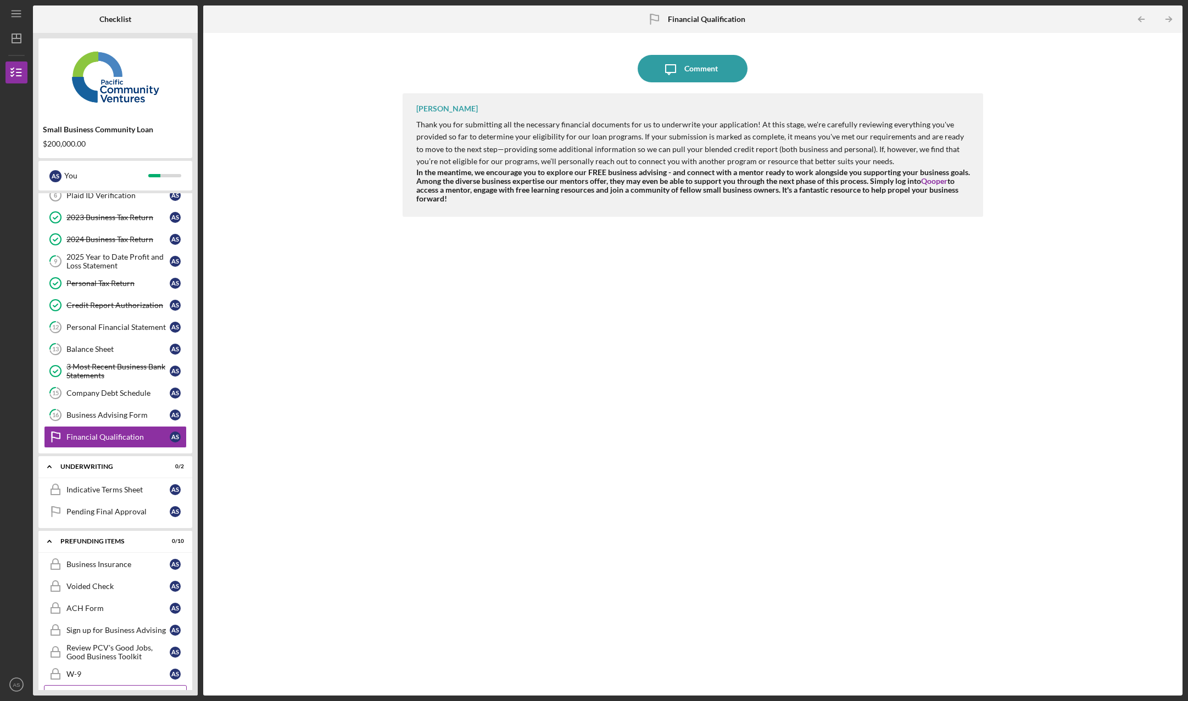
scroll to position [172, 0]
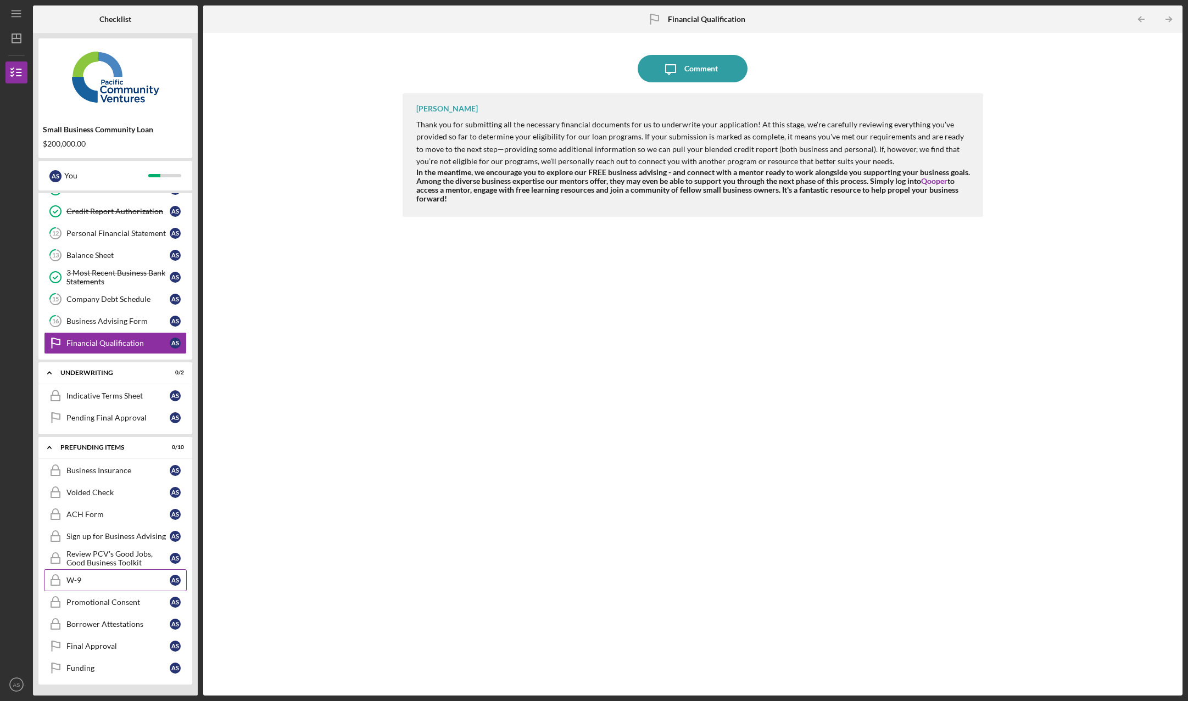
click at [102, 585] on div "W-9" at bounding box center [117, 580] width 103 height 9
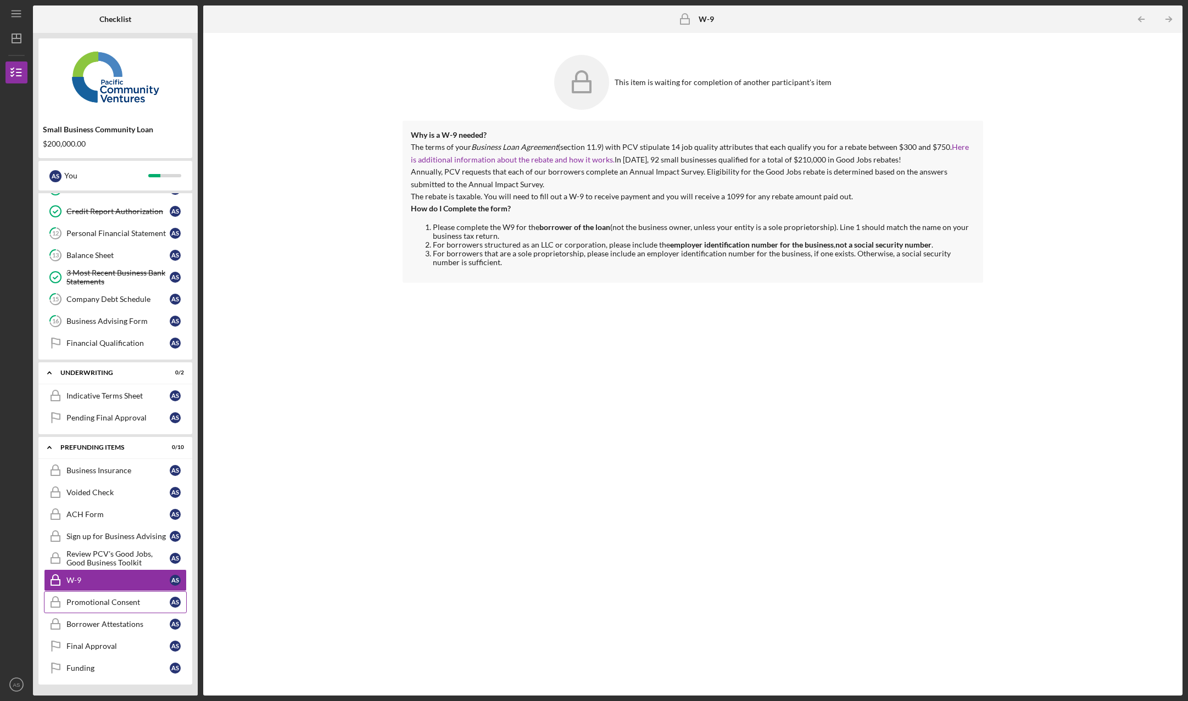
click at [126, 604] on div "Promotional Consent" at bounding box center [117, 602] width 103 height 9
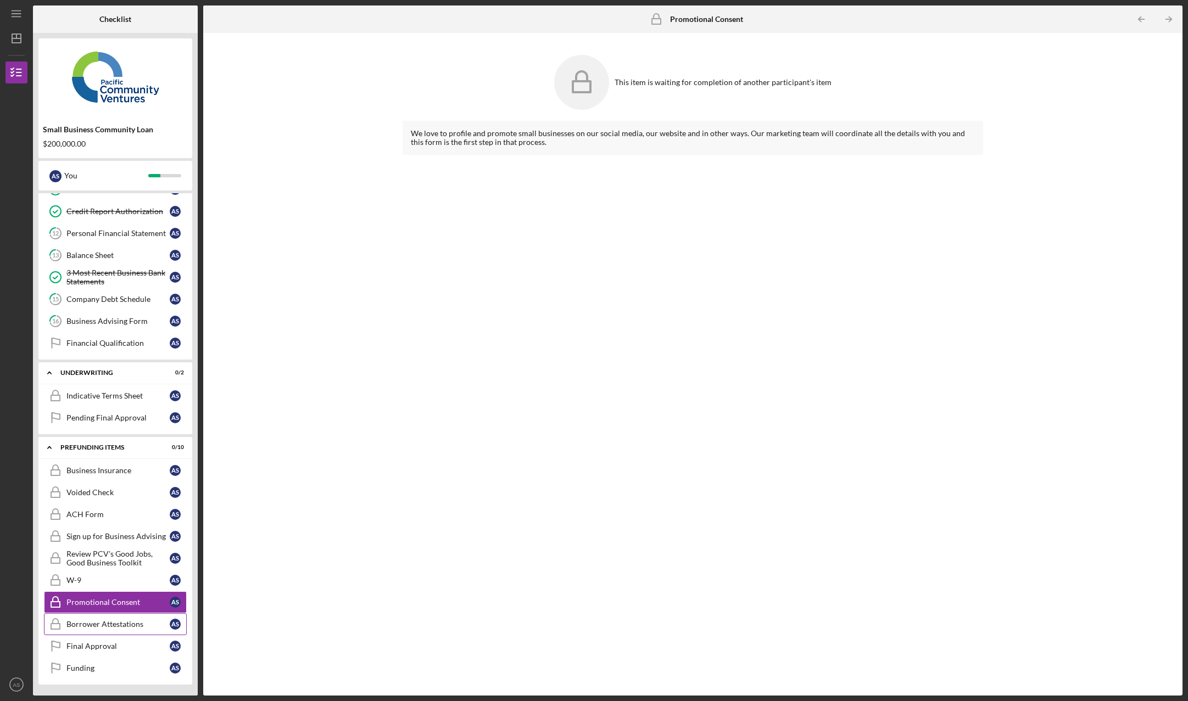
click at [120, 627] on div "Borrower Attestations" at bounding box center [117, 624] width 103 height 9
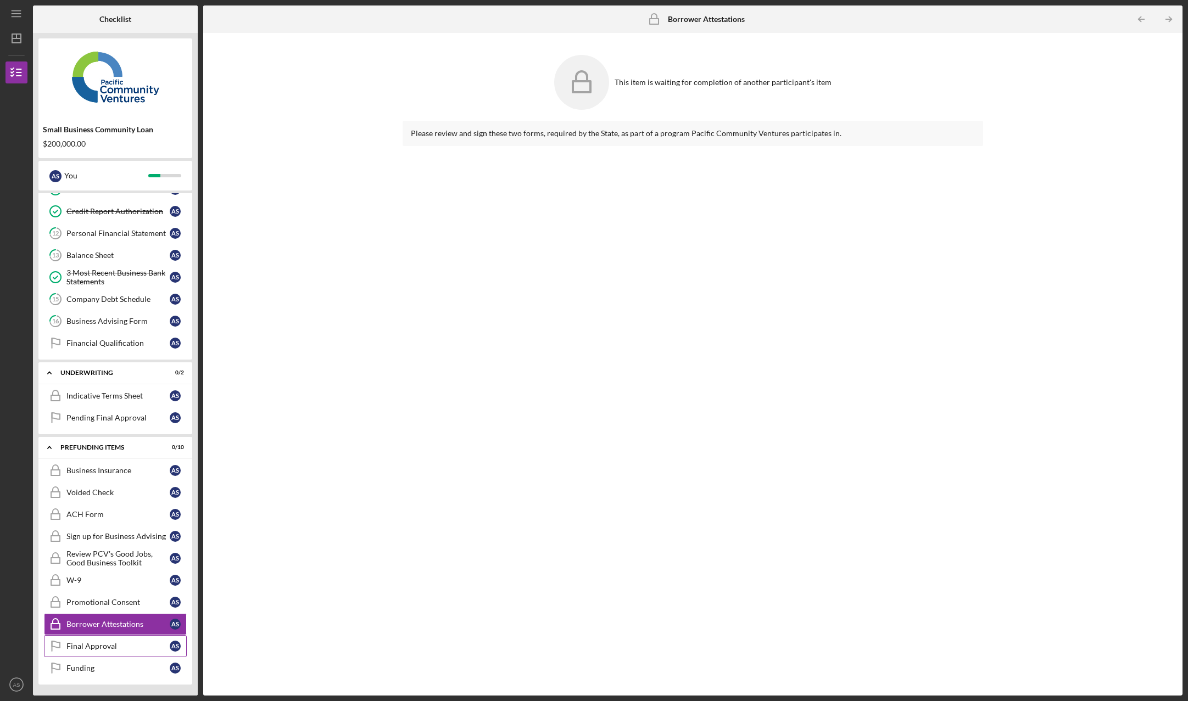
click at [107, 650] on div "Final Approval" at bounding box center [117, 646] width 103 height 9
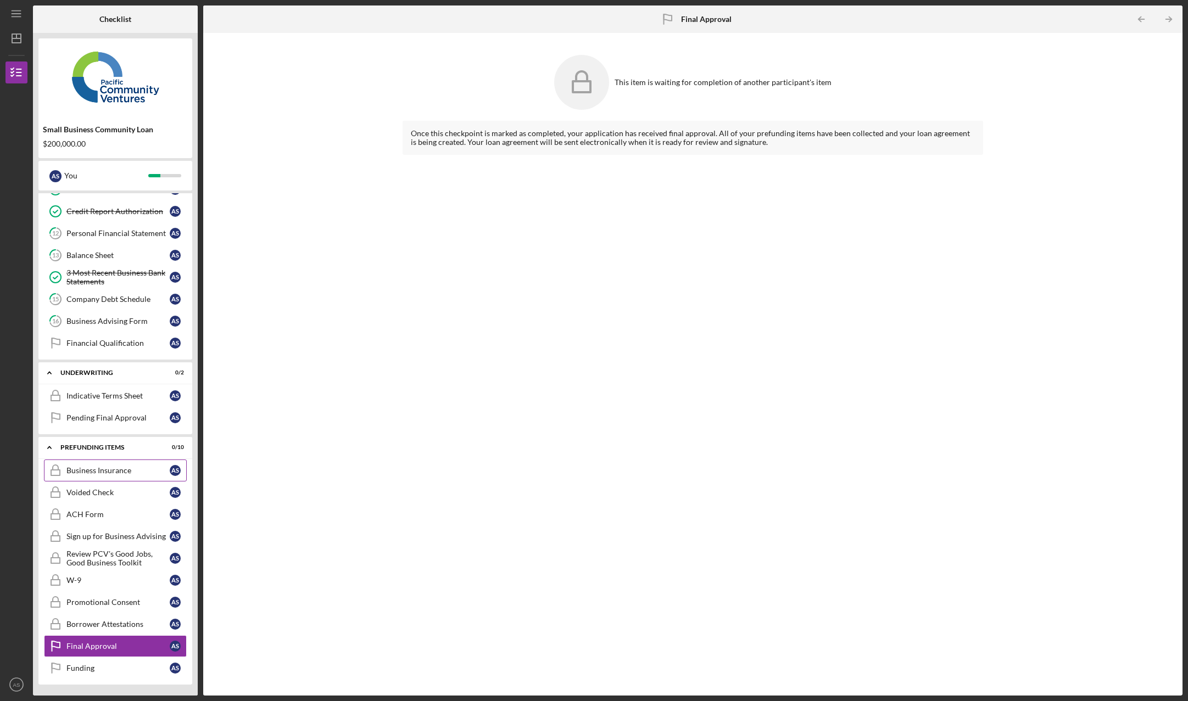
click at [133, 474] on div "Business Insurance" at bounding box center [117, 470] width 103 height 9
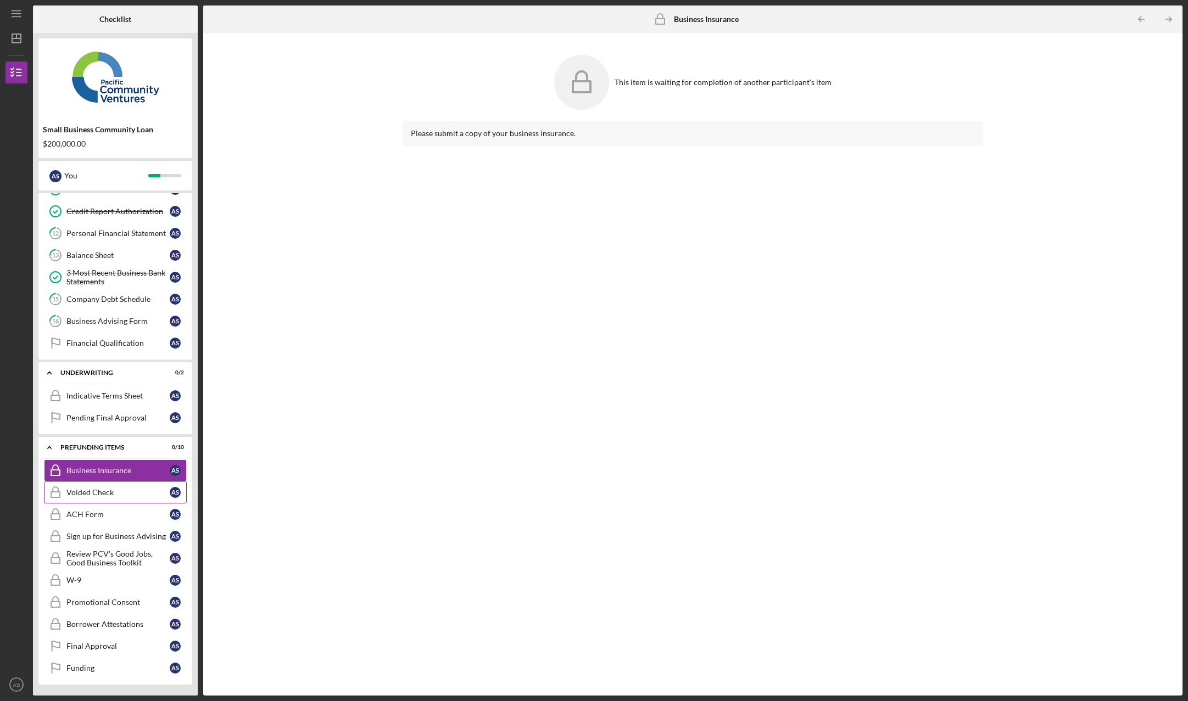
click at [131, 490] on div "Voided Check" at bounding box center [117, 492] width 103 height 9
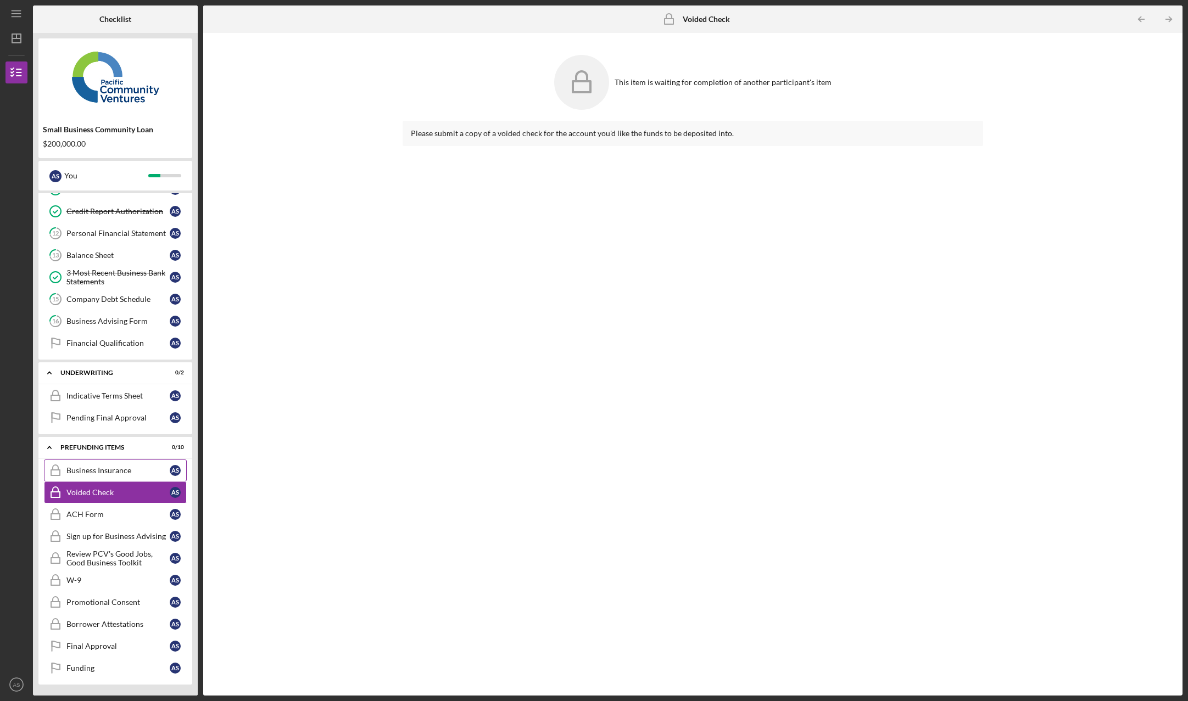
click at [97, 469] on div "Business Insurance" at bounding box center [117, 470] width 103 height 9
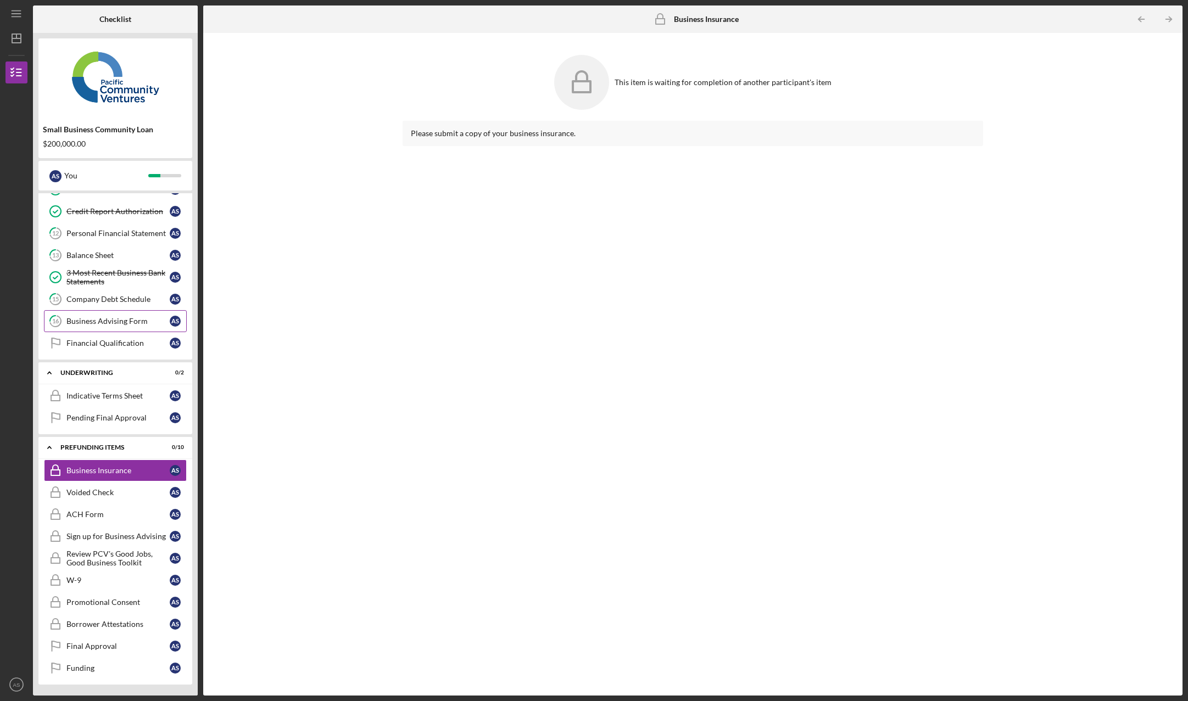
click at [114, 323] on div "Business Advising Form" at bounding box center [117, 321] width 103 height 9
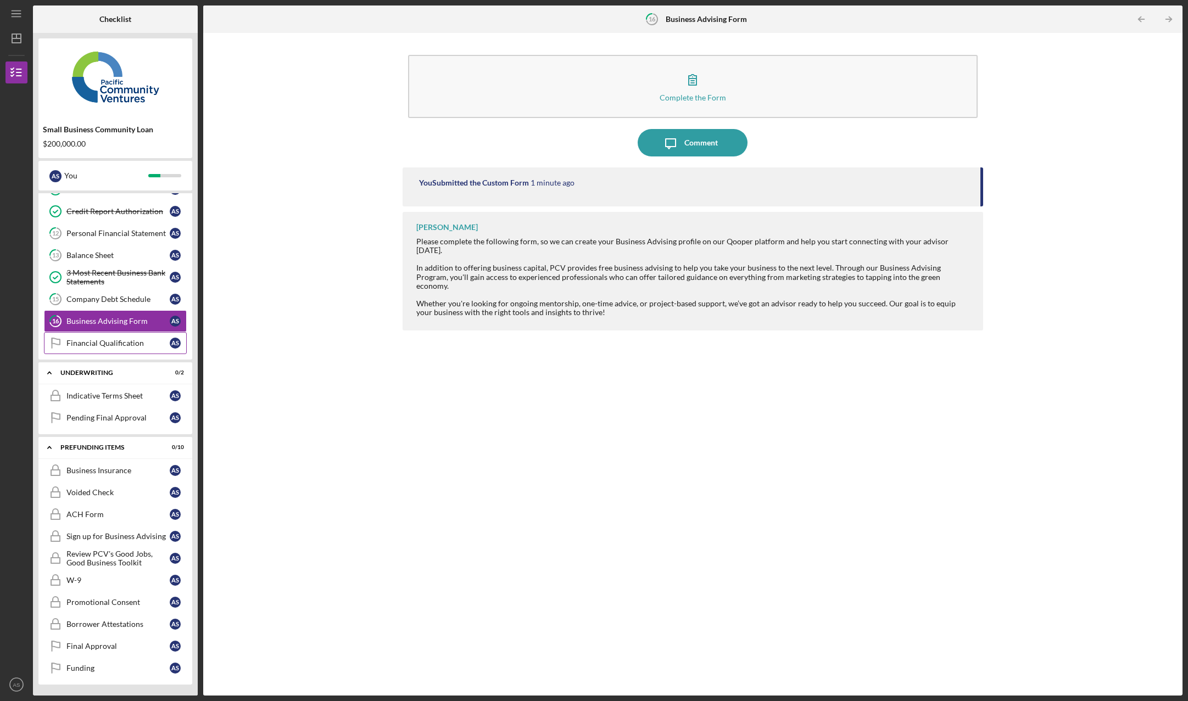
click at [110, 342] on div "Financial Qualification" at bounding box center [117, 343] width 103 height 9
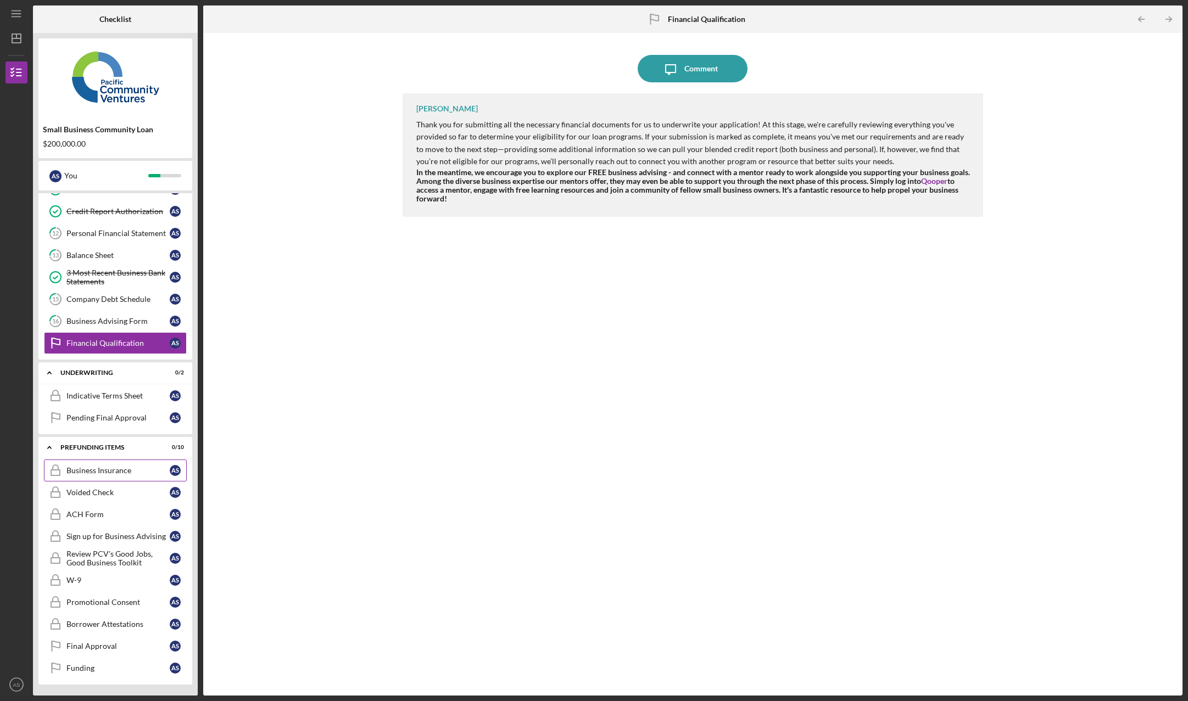
click at [124, 477] on link "Business Insurance Business Insurance A S" at bounding box center [115, 471] width 143 height 22
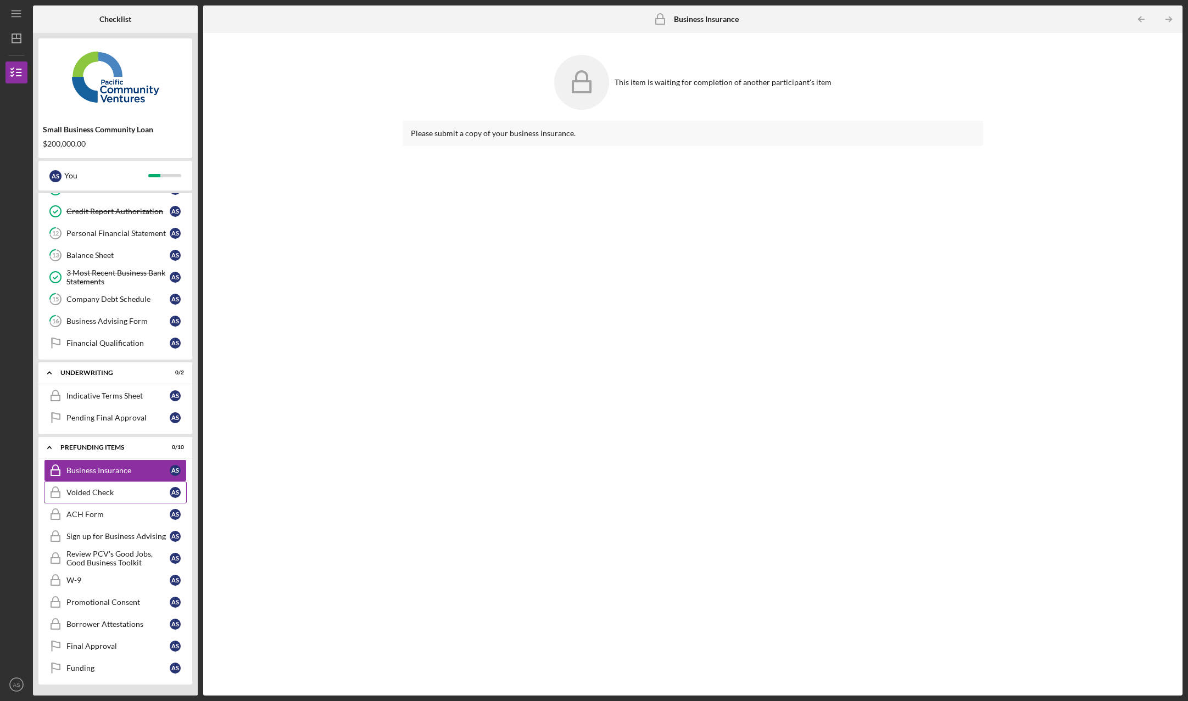
click at [121, 491] on div "Voided Check" at bounding box center [117, 492] width 103 height 9
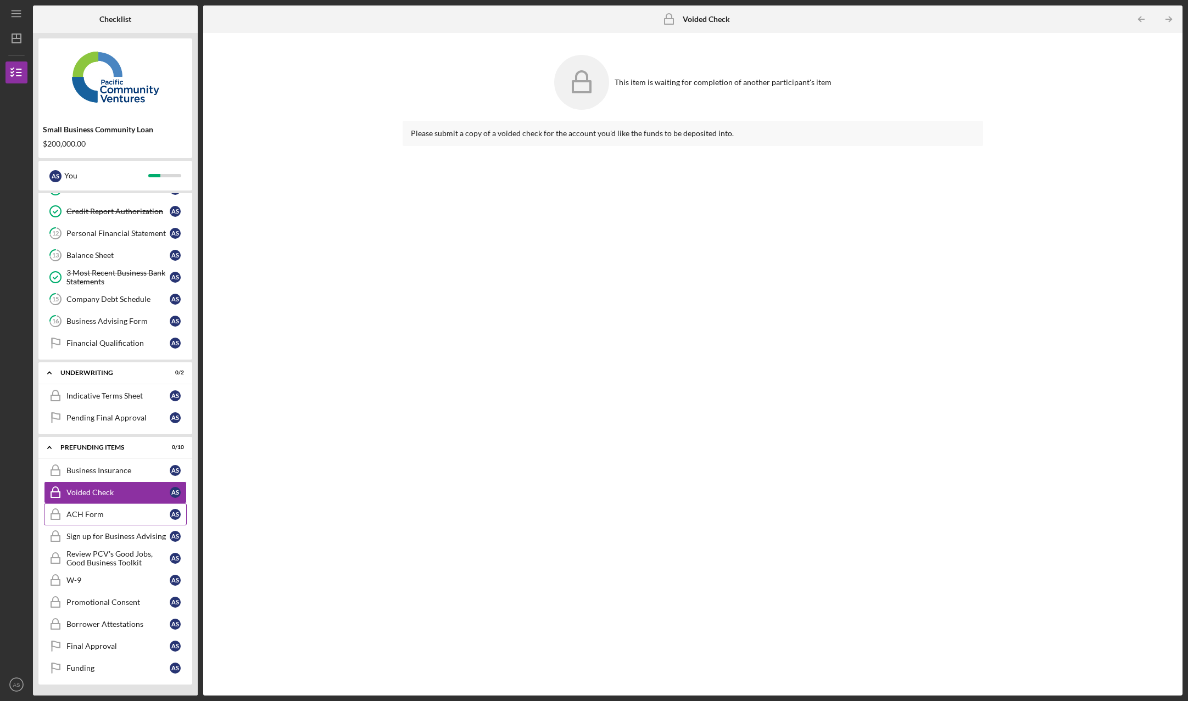
click at [118, 509] on link "ACH Form ACH Form A S" at bounding box center [115, 514] width 143 height 22
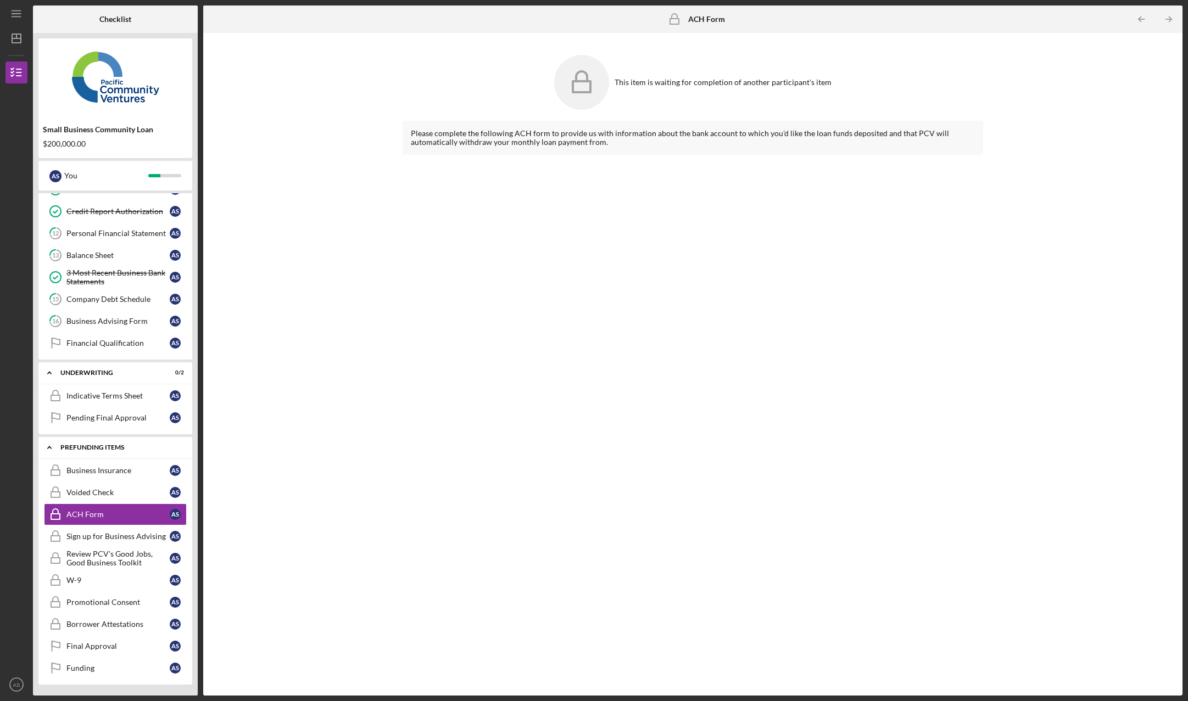
click at [114, 450] on div "Prefunding Items" at bounding box center [119, 447] width 118 height 7
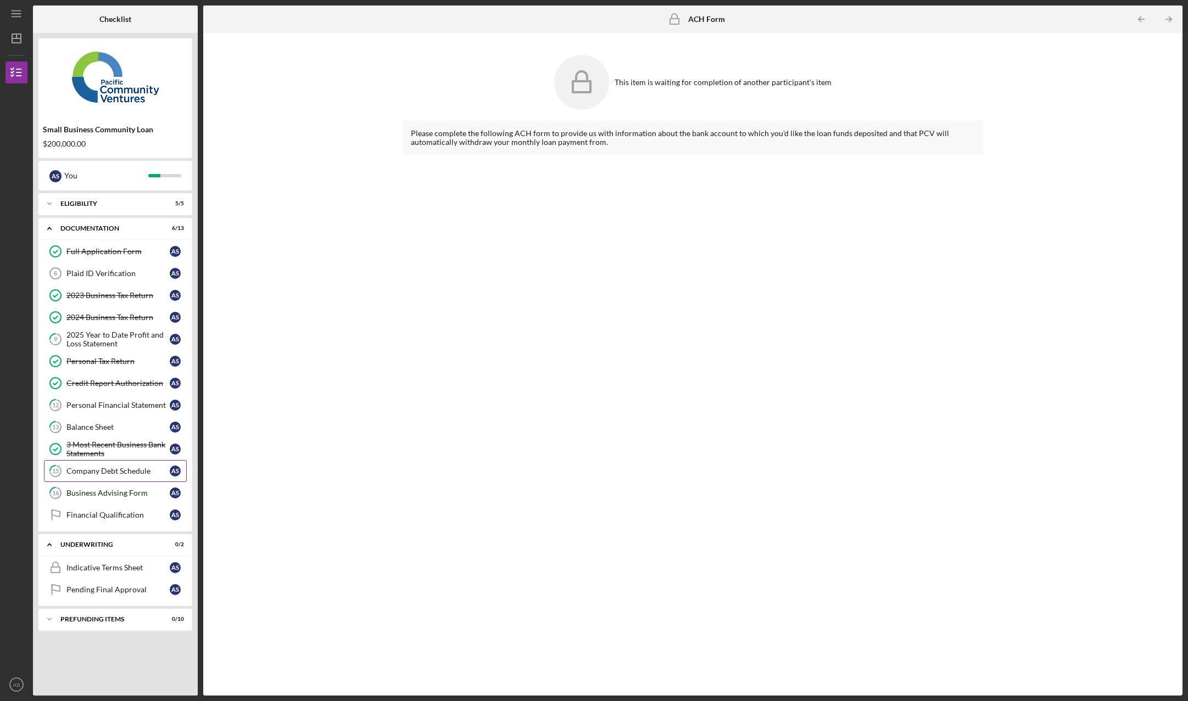
click at [126, 474] on div "Company Debt Schedule" at bounding box center [117, 471] width 103 height 9
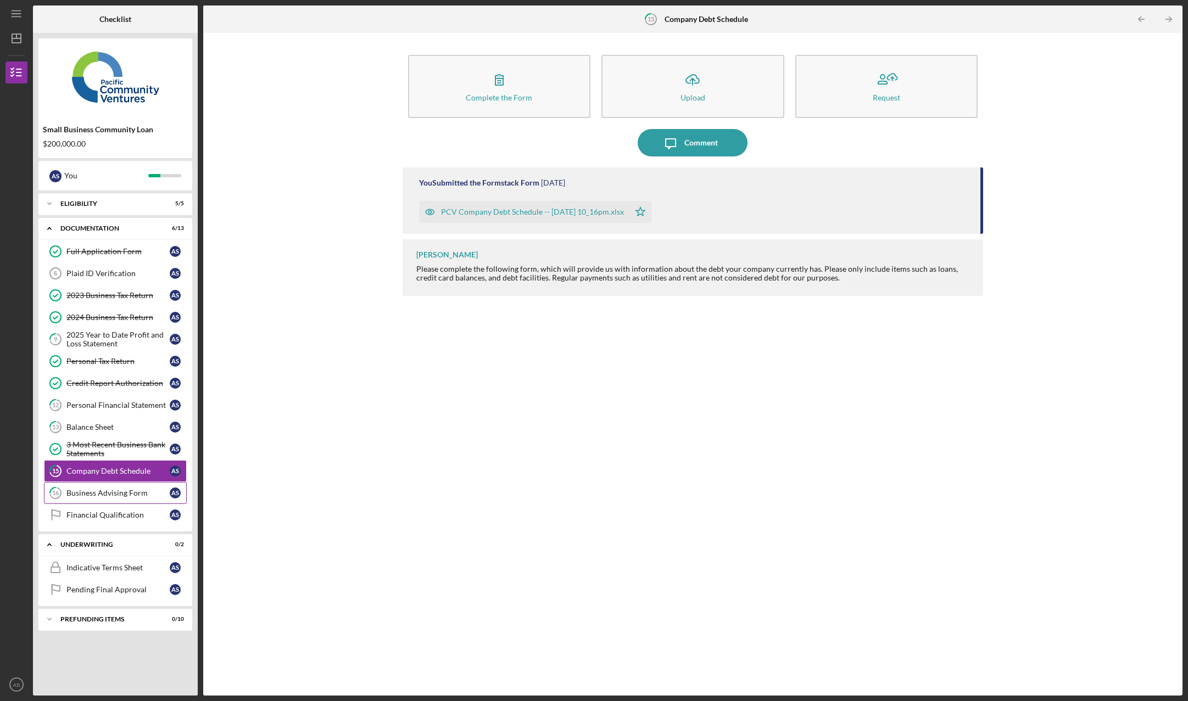
click at [126, 493] on div "Business Advising Form" at bounding box center [117, 493] width 103 height 9
